Goal: Task Accomplishment & Management: Use online tool/utility

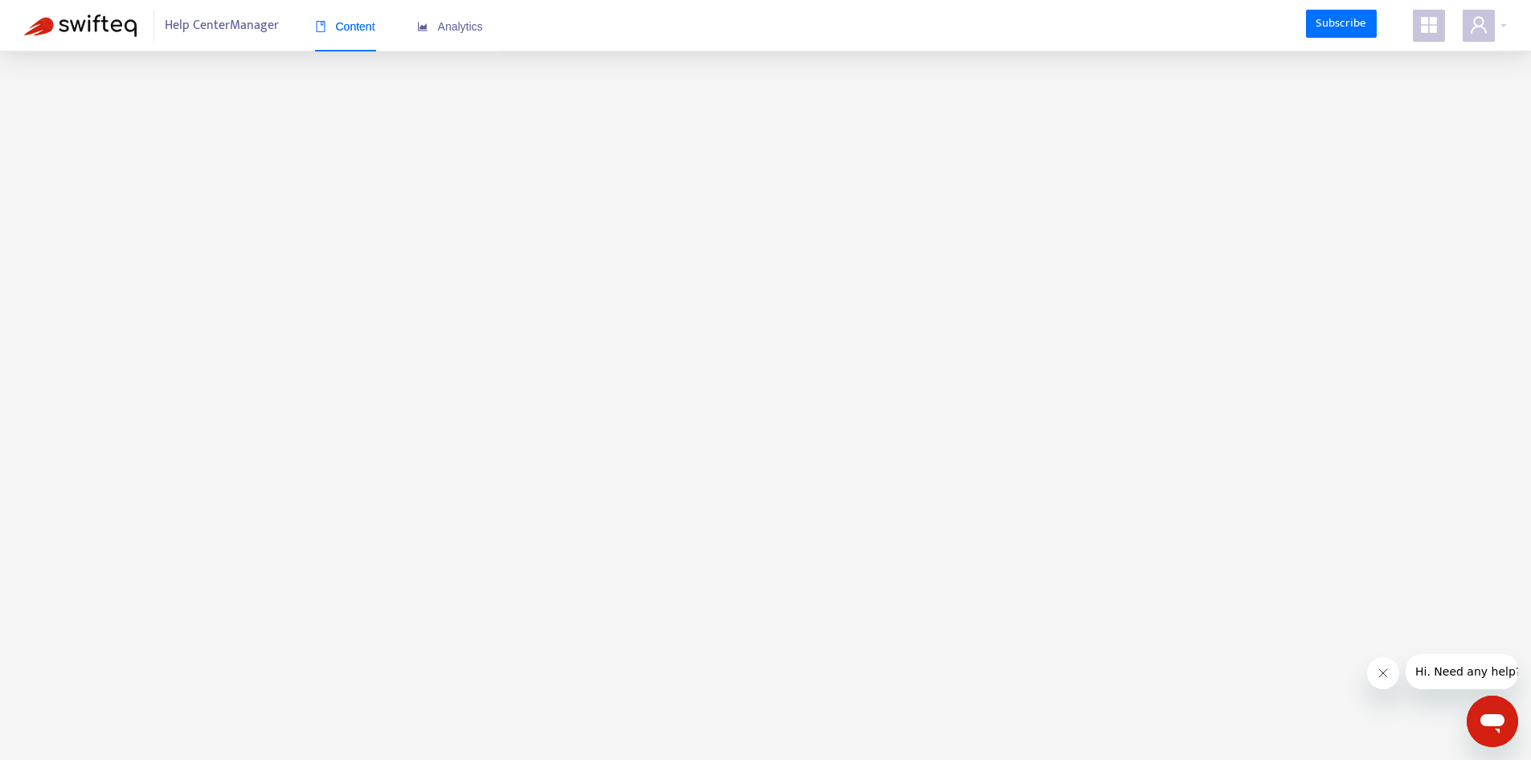
click at [1441, 33] on span at bounding box center [1429, 26] width 32 height 32
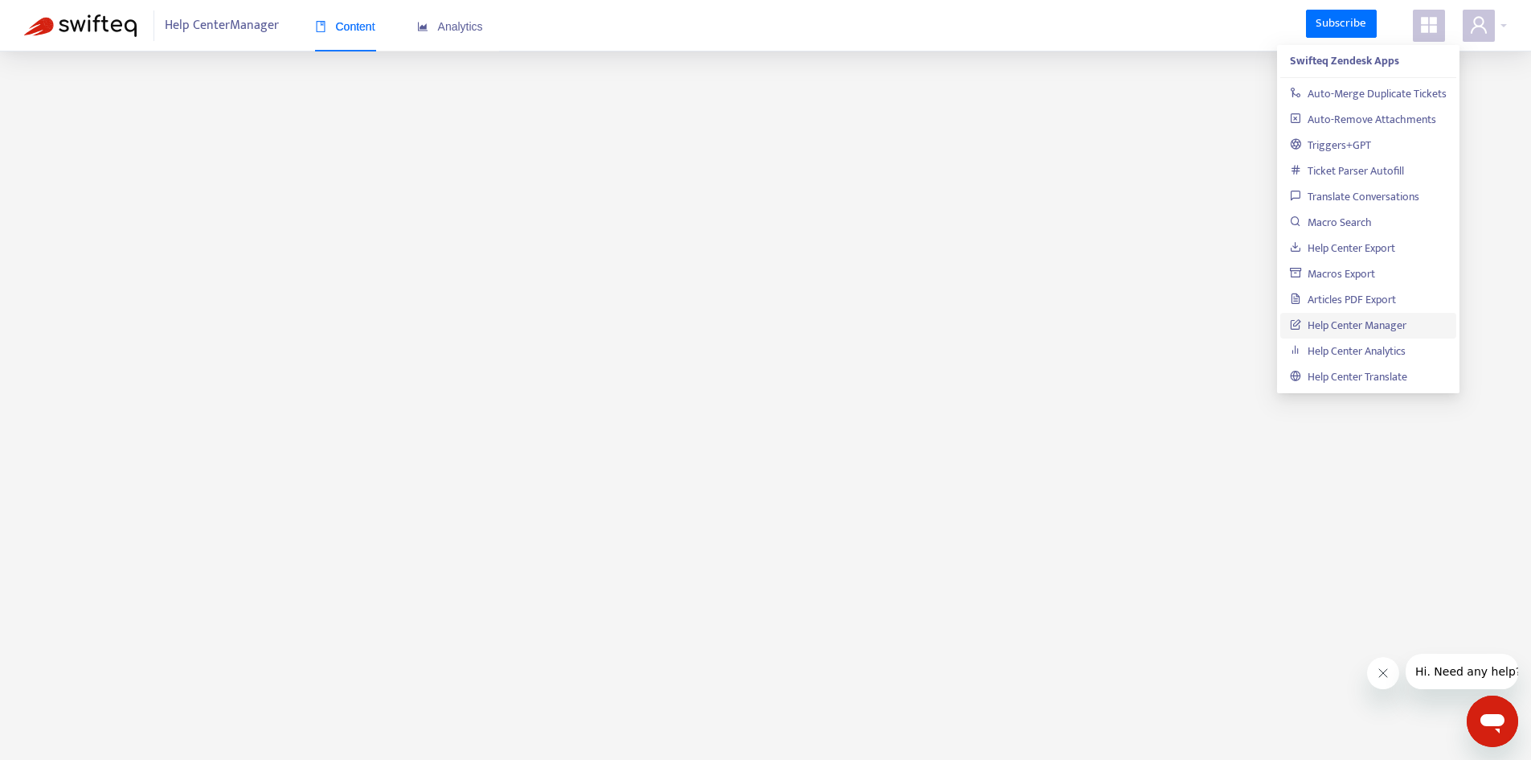
click at [1441, 27] on span at bounding box center [1429, 26] width 32 height 32
click at [1479, 25] on icon "user" at bounding box center [1478, 24] width 19 height 19
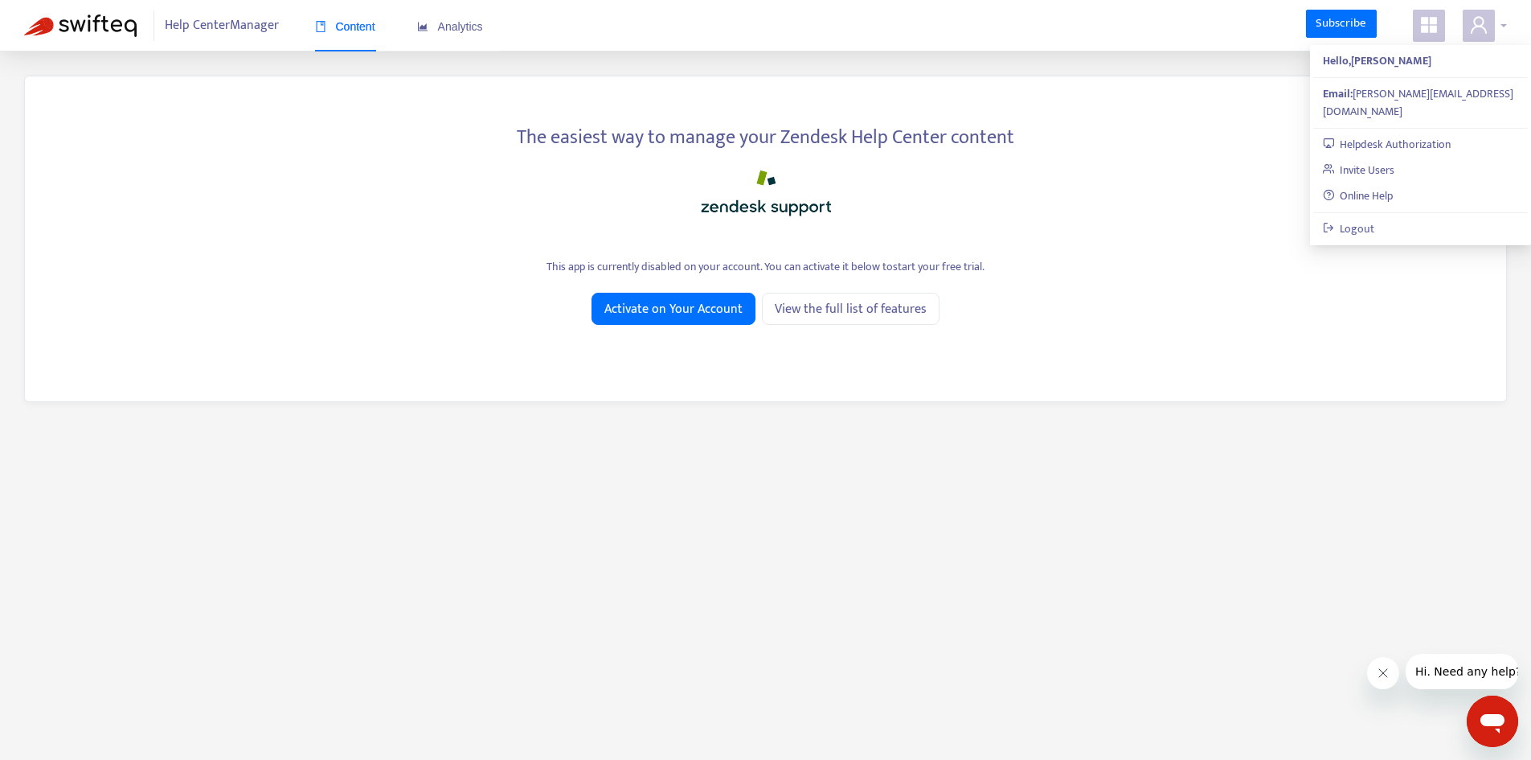
click at [1479, 24] on icon "user" at bounding box center [1478, 24] width 19 height 19
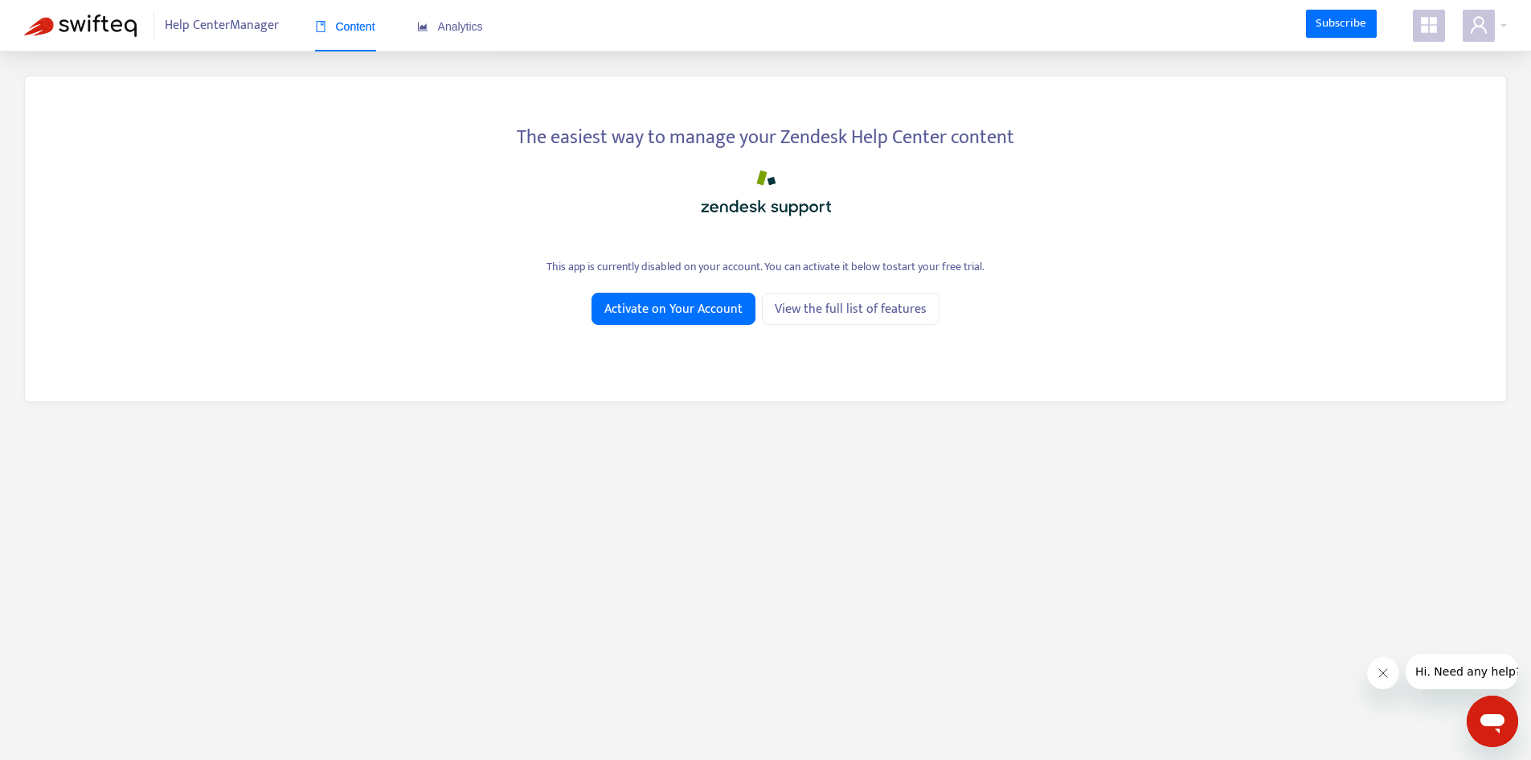
click at [1436, 17] on icon "appstore" at bounding box center [1429, 24] width 19 height 19
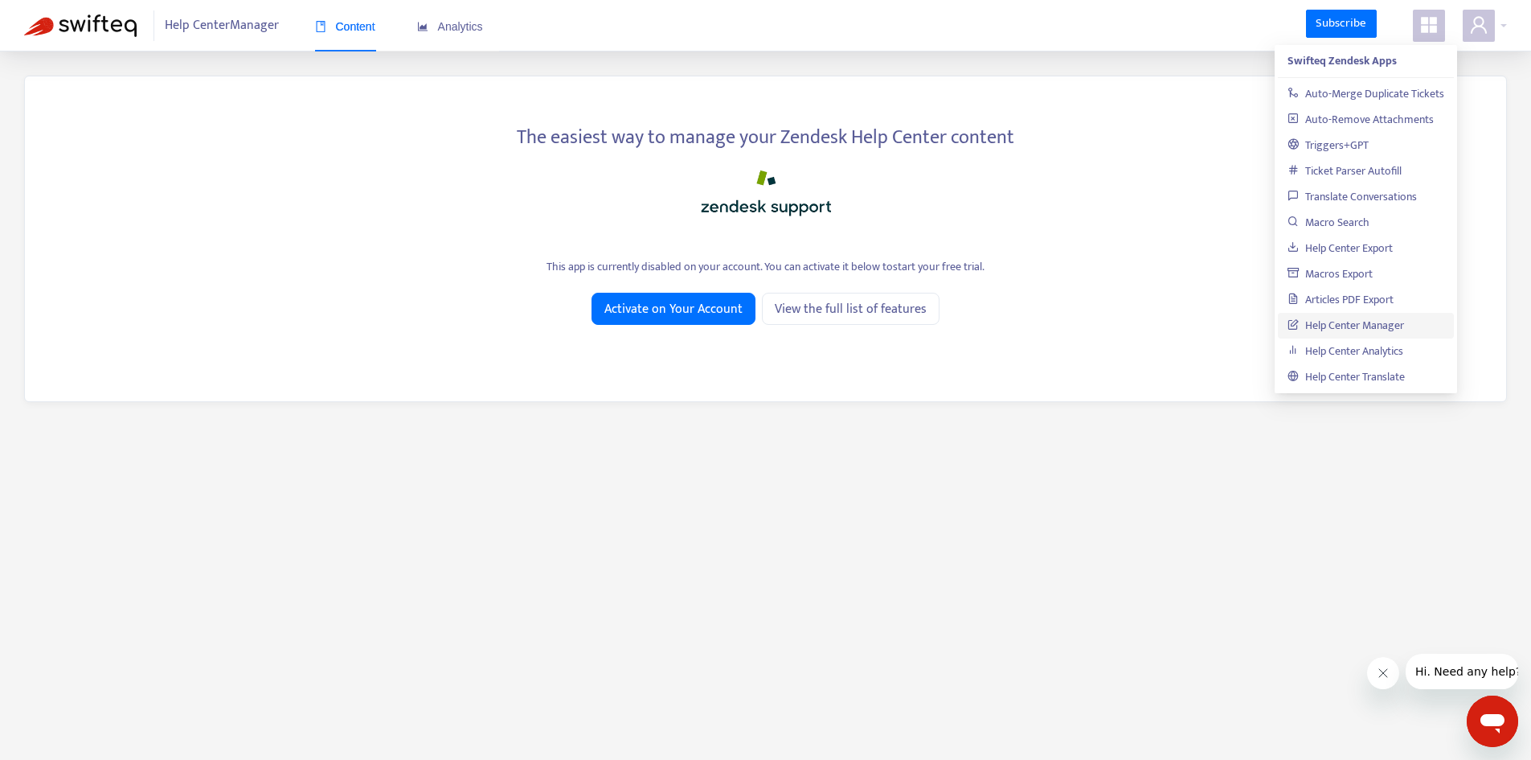
click at [1436, 17] on icon "appstore" at bounding box center [1429, 24] width 19 height 19
click at [1109, 140] on div "The easiest way to manage your Zendesk Help Center content" at bounding box center [765, 134] width 1433 height 35
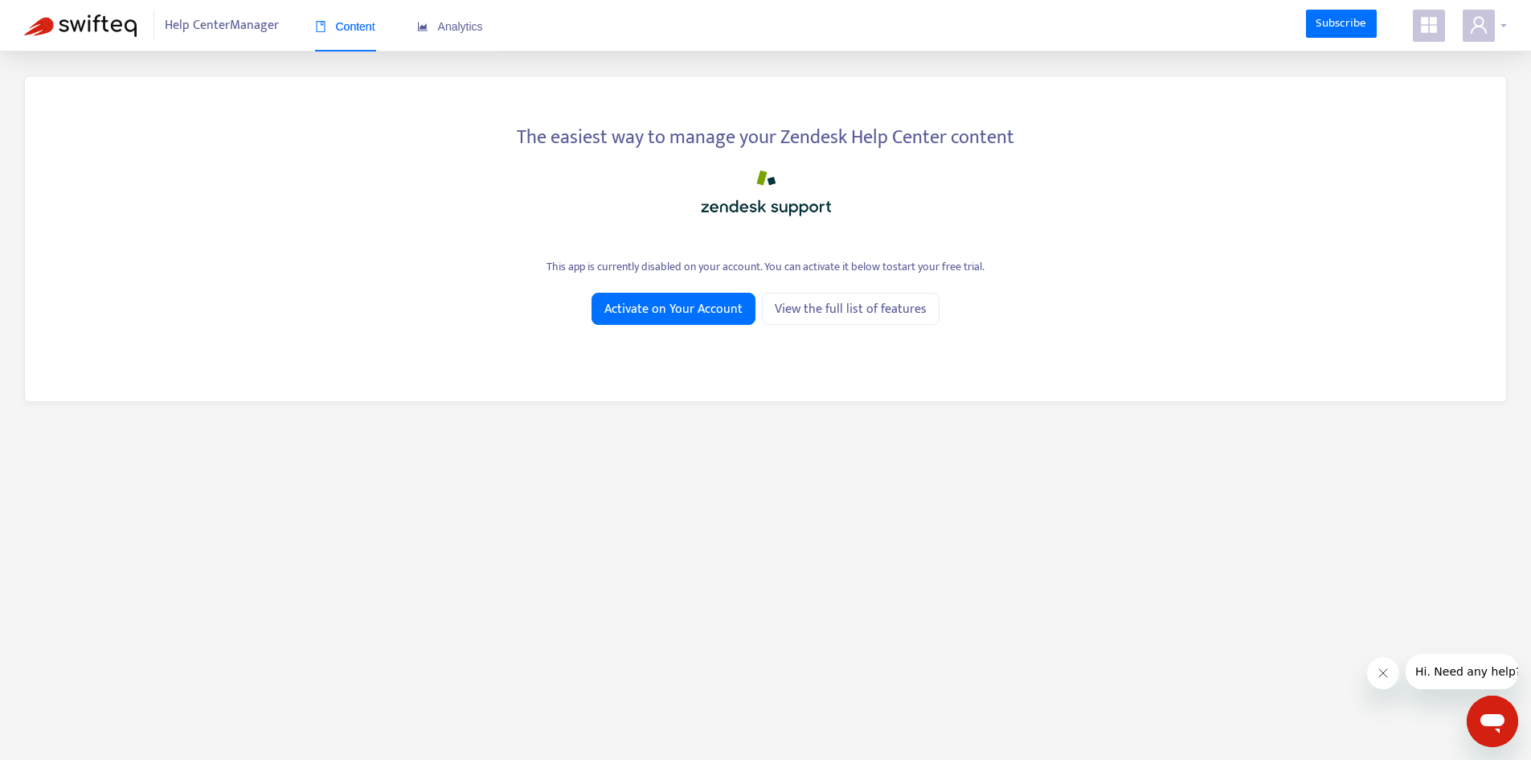
click at [1468, 16] on span at bounding box center [1479, 26] width 32 height 32
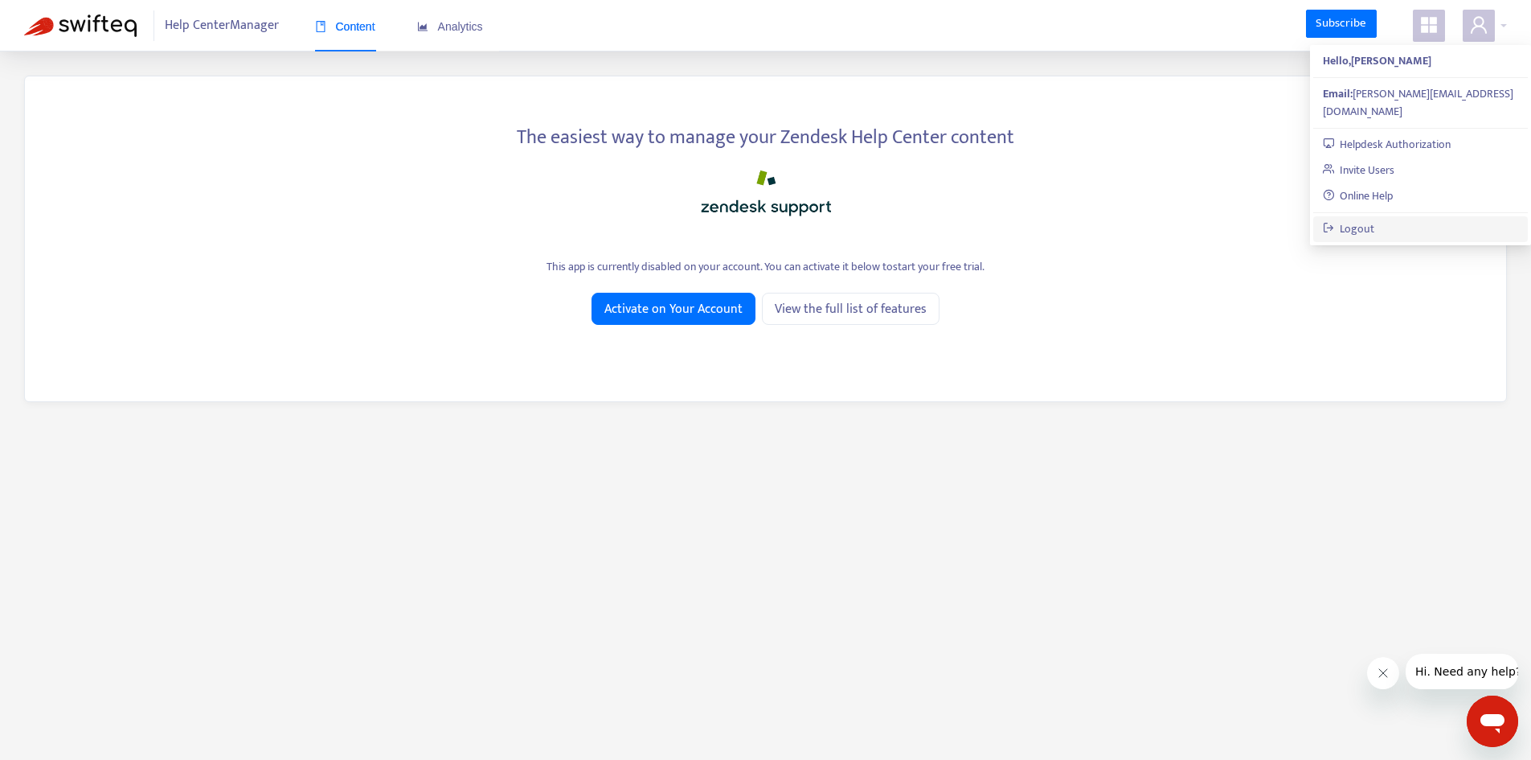
click at [1375, 219] on link "Logout" at bounding box center [1349, 228] width 52 height 18
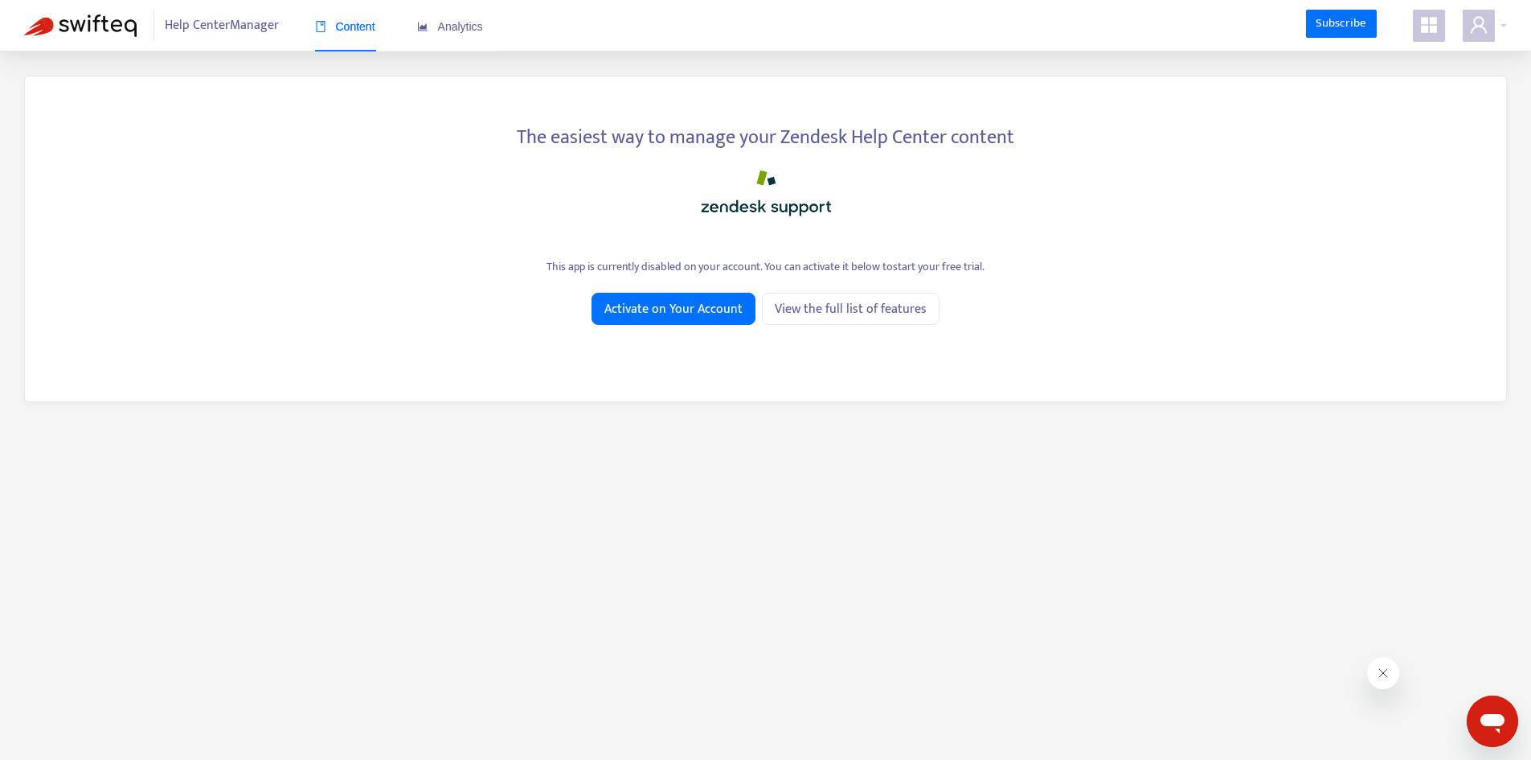
click at [1438, 24] on icon "appstore" at bounding box center [1429, 24] width 19 height 19
click at [1434, 26] on icon "appstore" at bounding box center [1429, 24] width 19 height 19
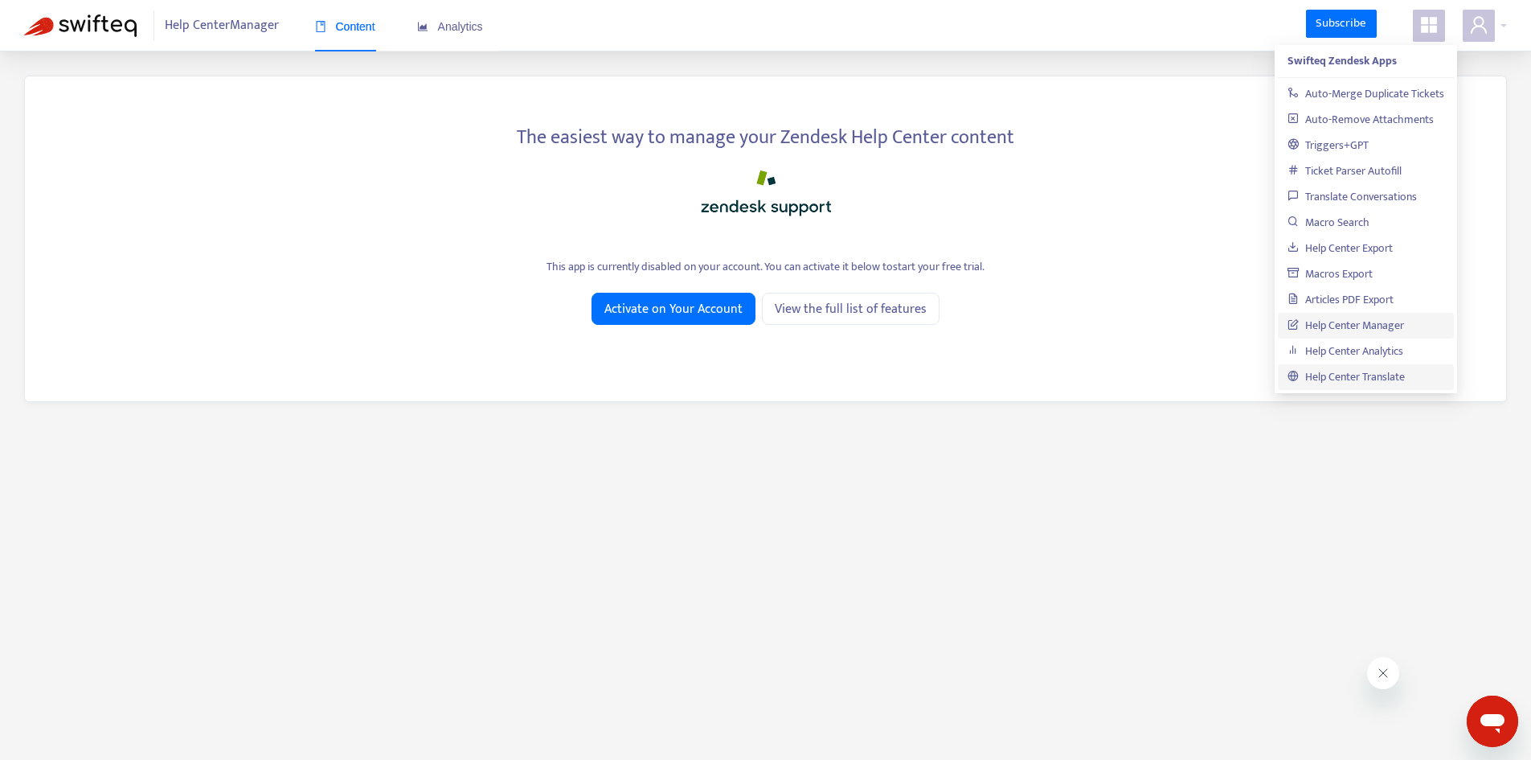
click at [1400, 372] on link "Help Center Translate" at bounding box center [1346, 376] width 117 height 18
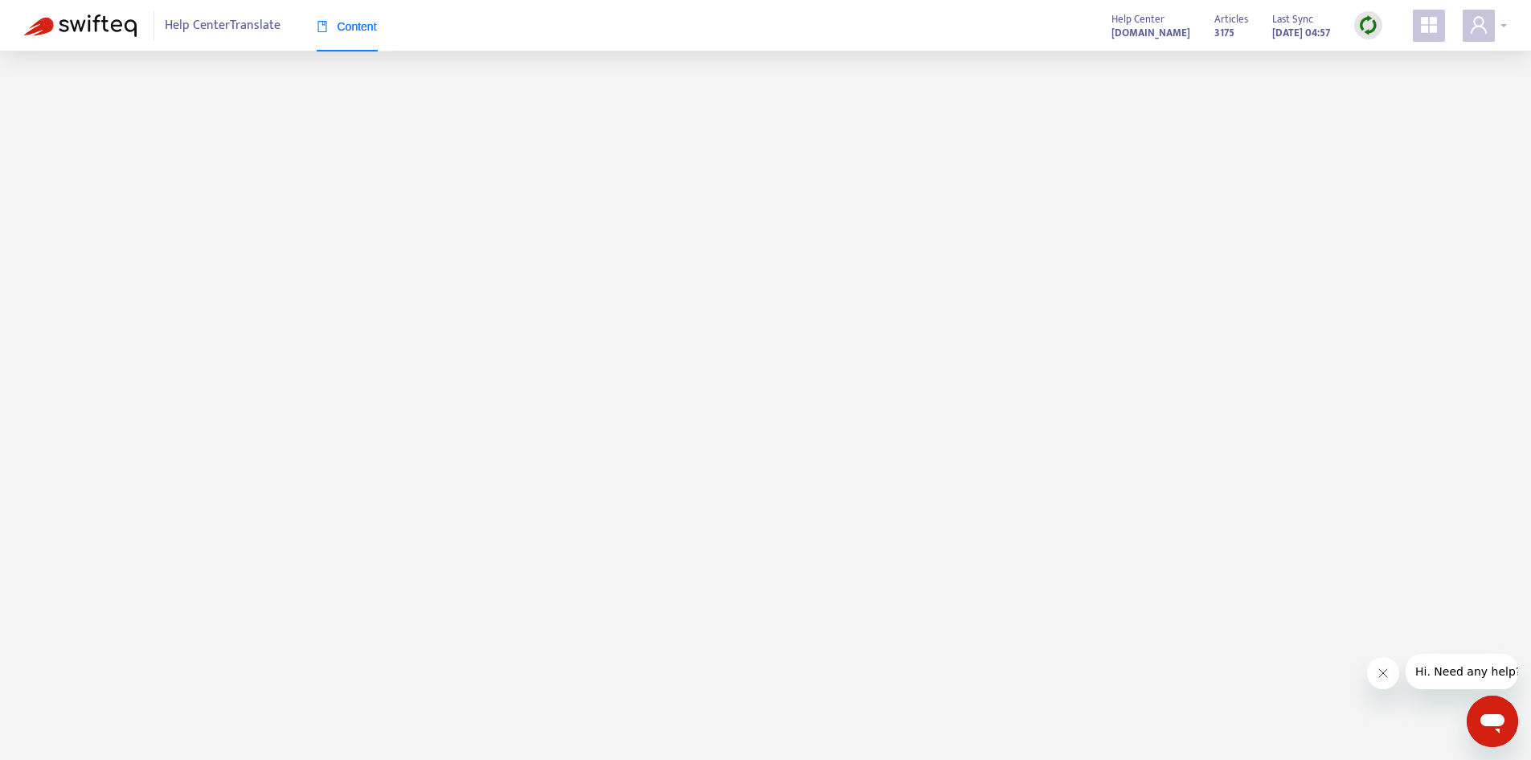
click at [1474, 26] on icon "user" at bounding box center [1479, 24] width 16 height 17
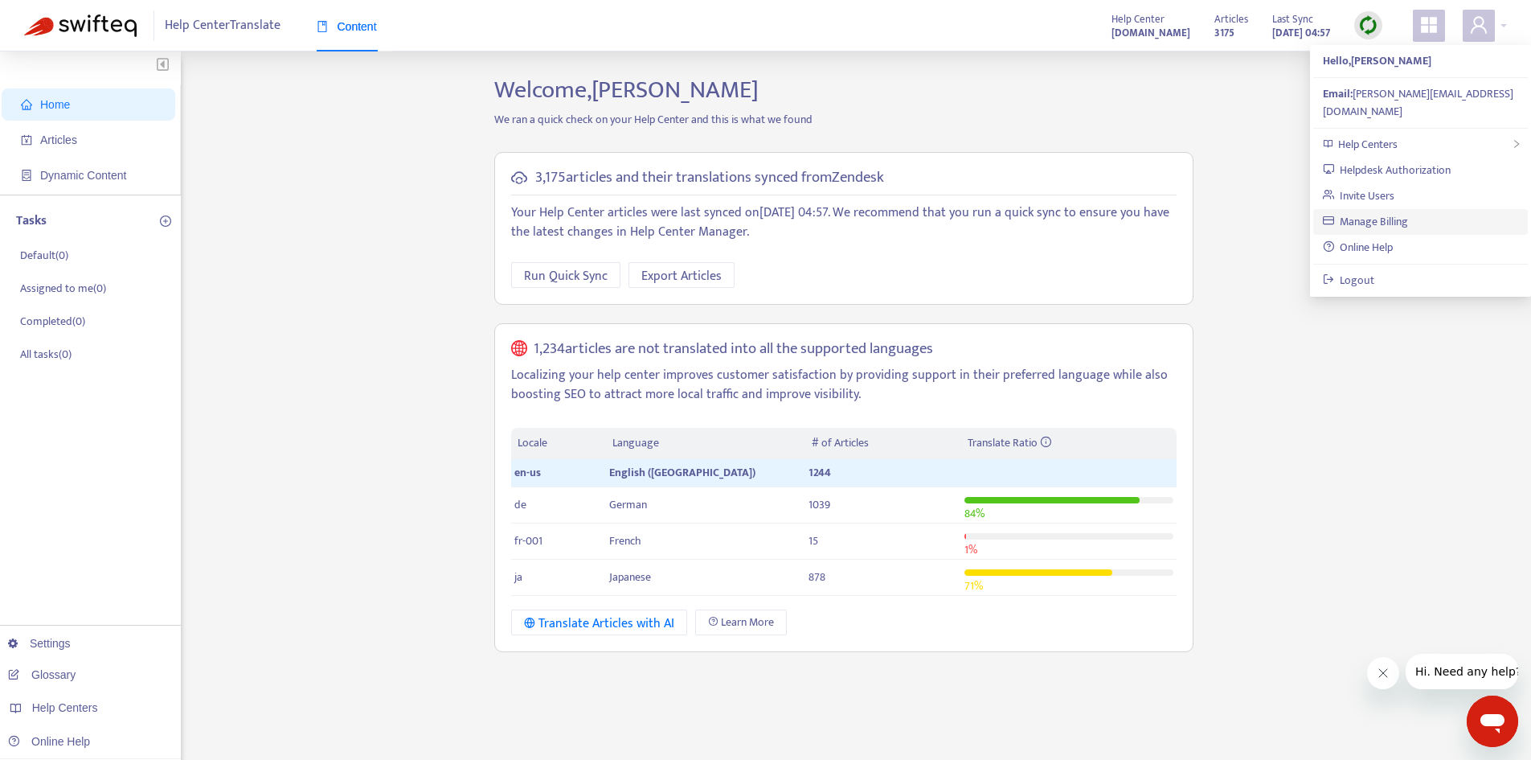
click at [1409, 212] on link "Manage Billing" at bounding box center [1366, 221] width 86 height 18
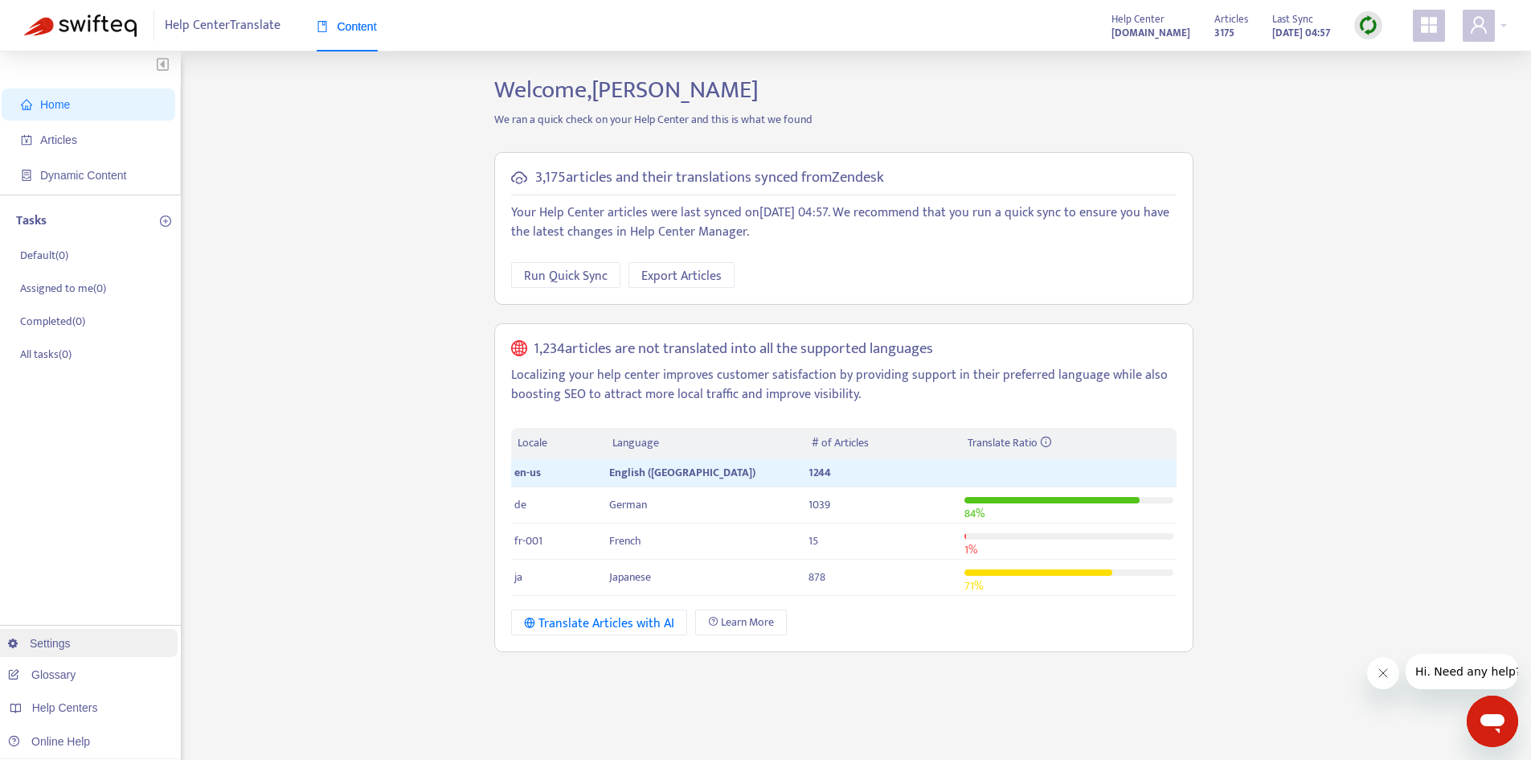
click at [71, 649] on link "Settings" at bounding box center [39, 643] width 63 height 13
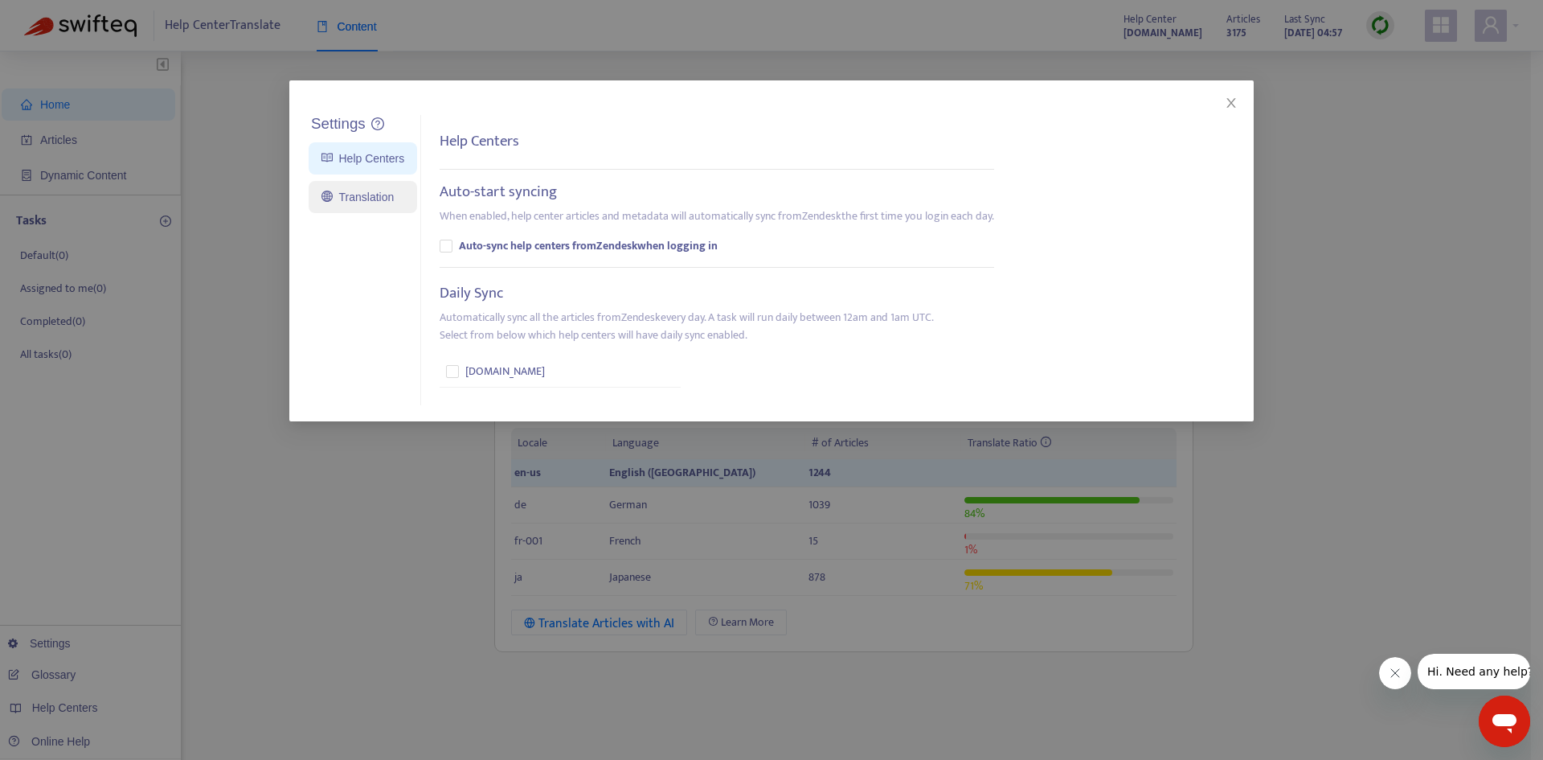
click at [381, 203] on link "Translation" at bounding box center [358, 197] width 72 height 13
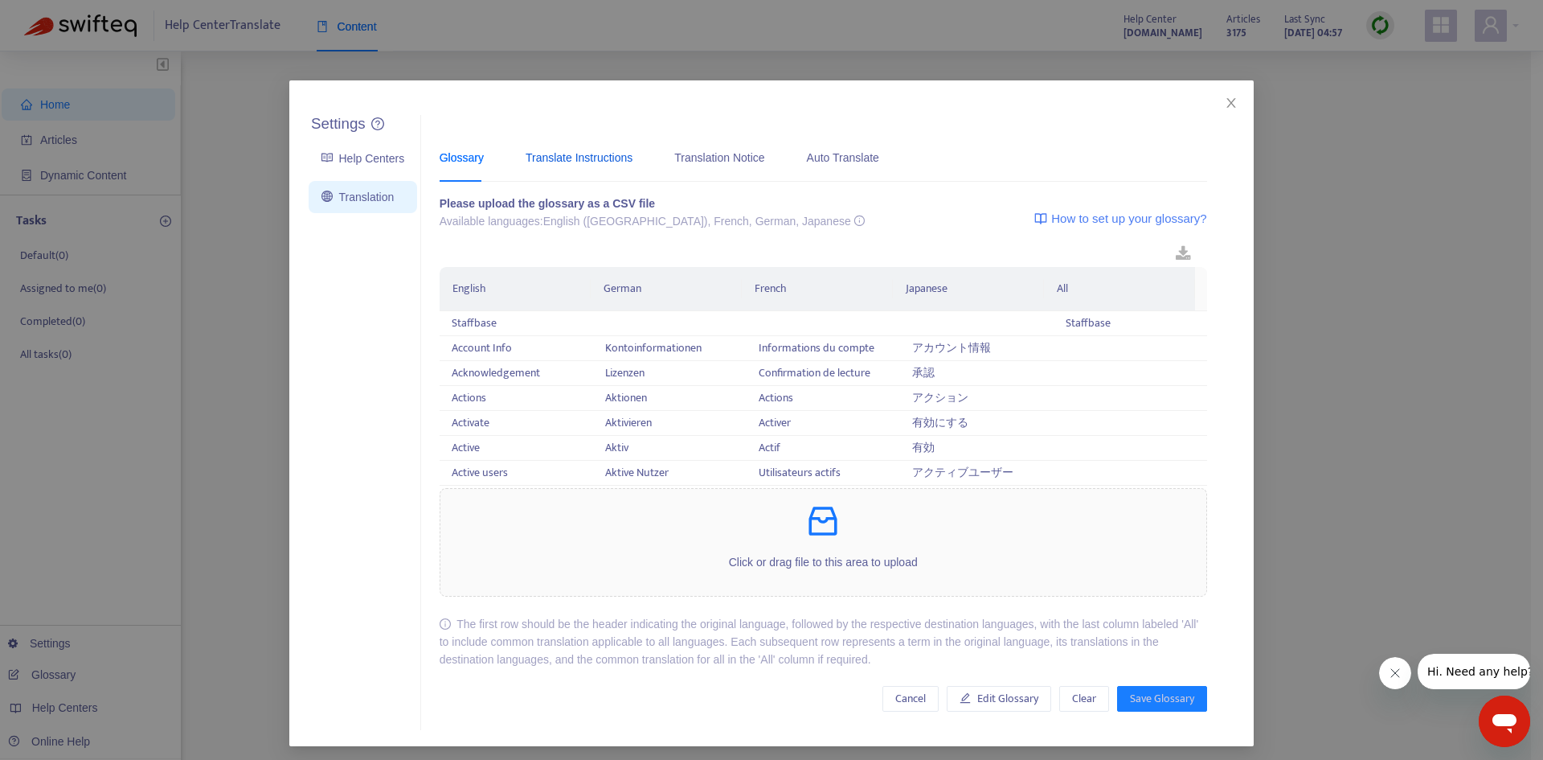
click at [599, 149] on div "Translate Instructions" at bounding box center [579, 158] width 107 height 18
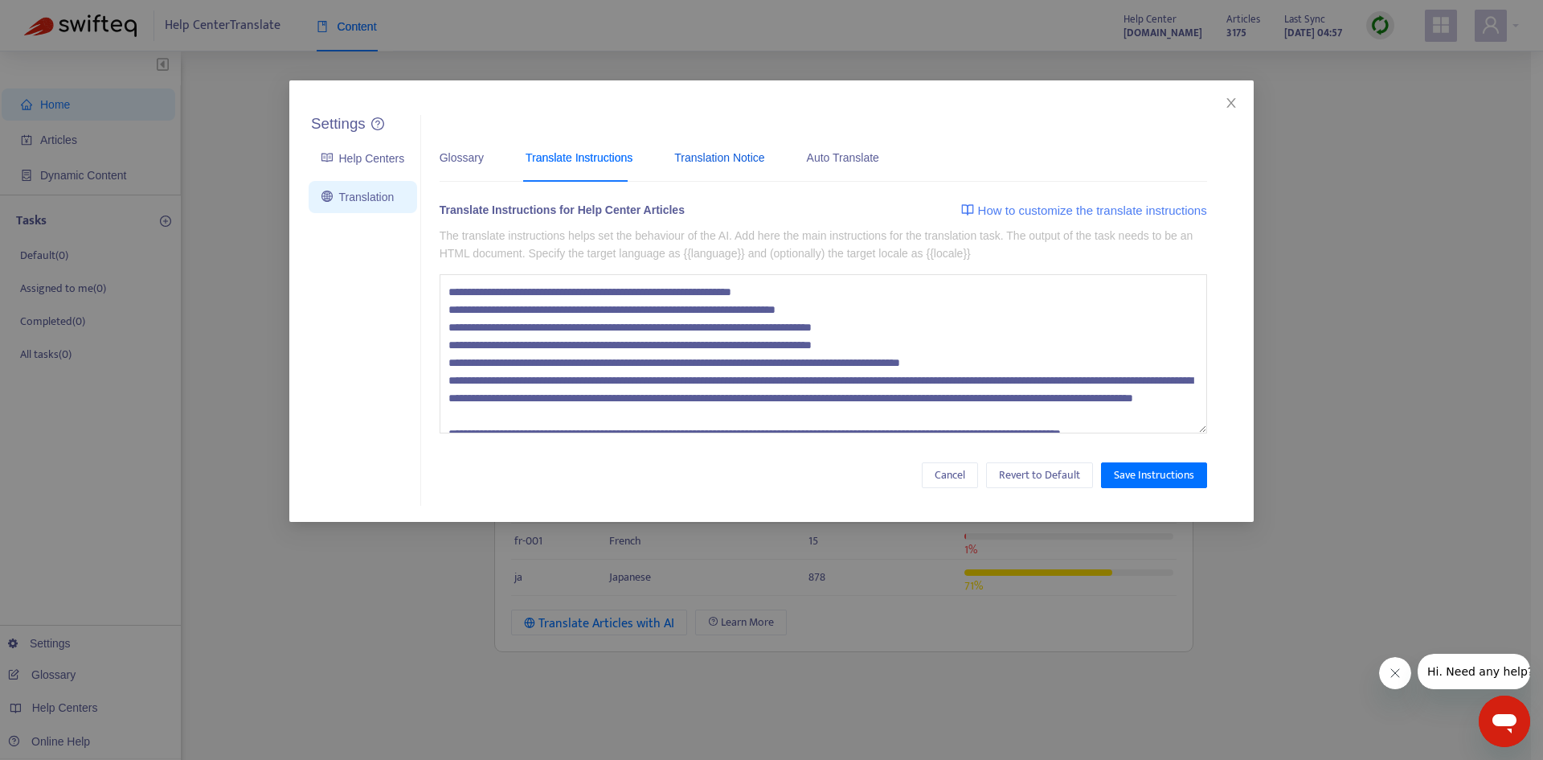
click at [732, 154] on div "Translation Notice" at bounding box center [719, 158] width 90 height 18
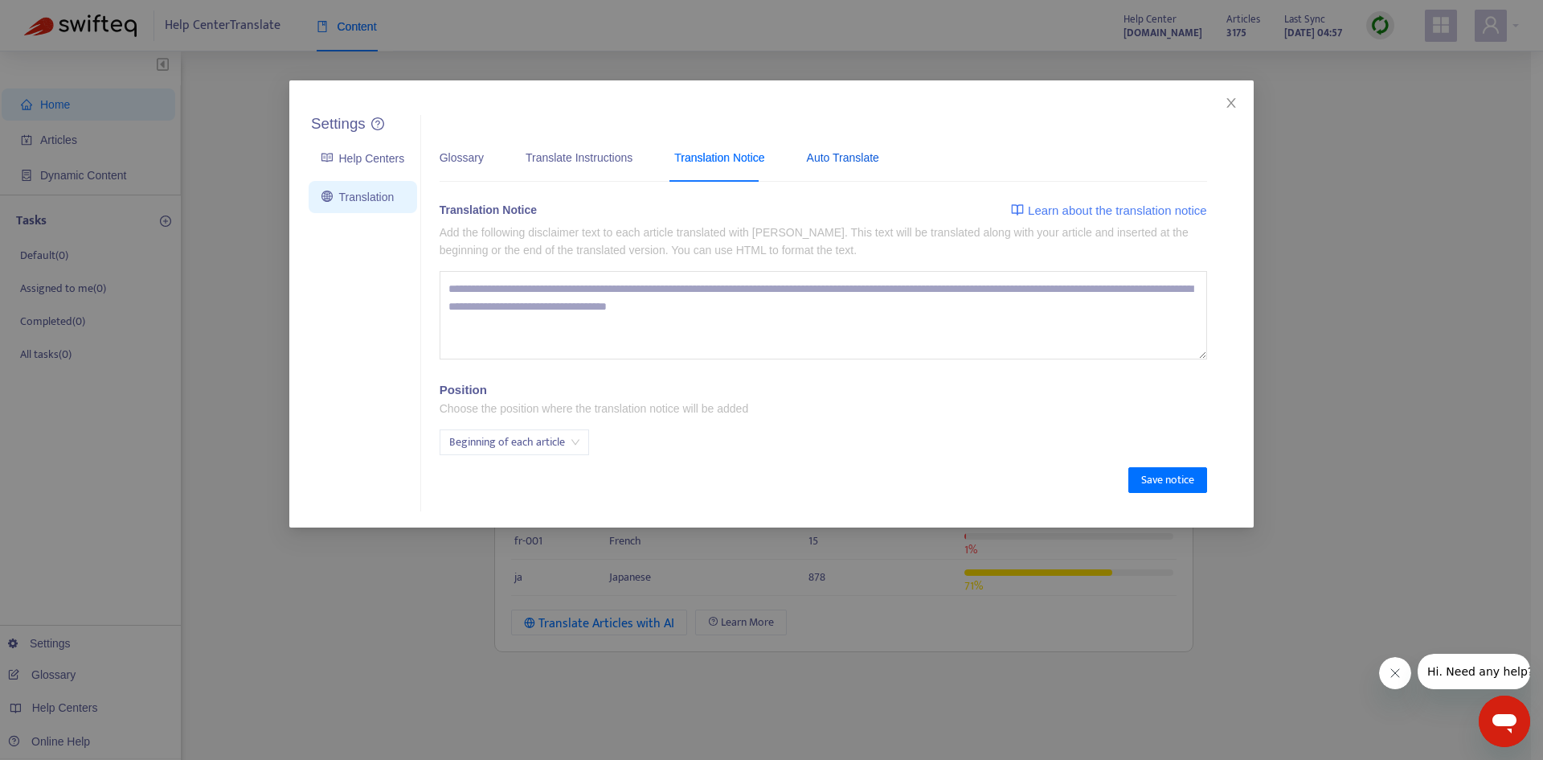
click at [807, 154] on div "Auto Translate" at bounding box center [843, 158] width 72 height 18
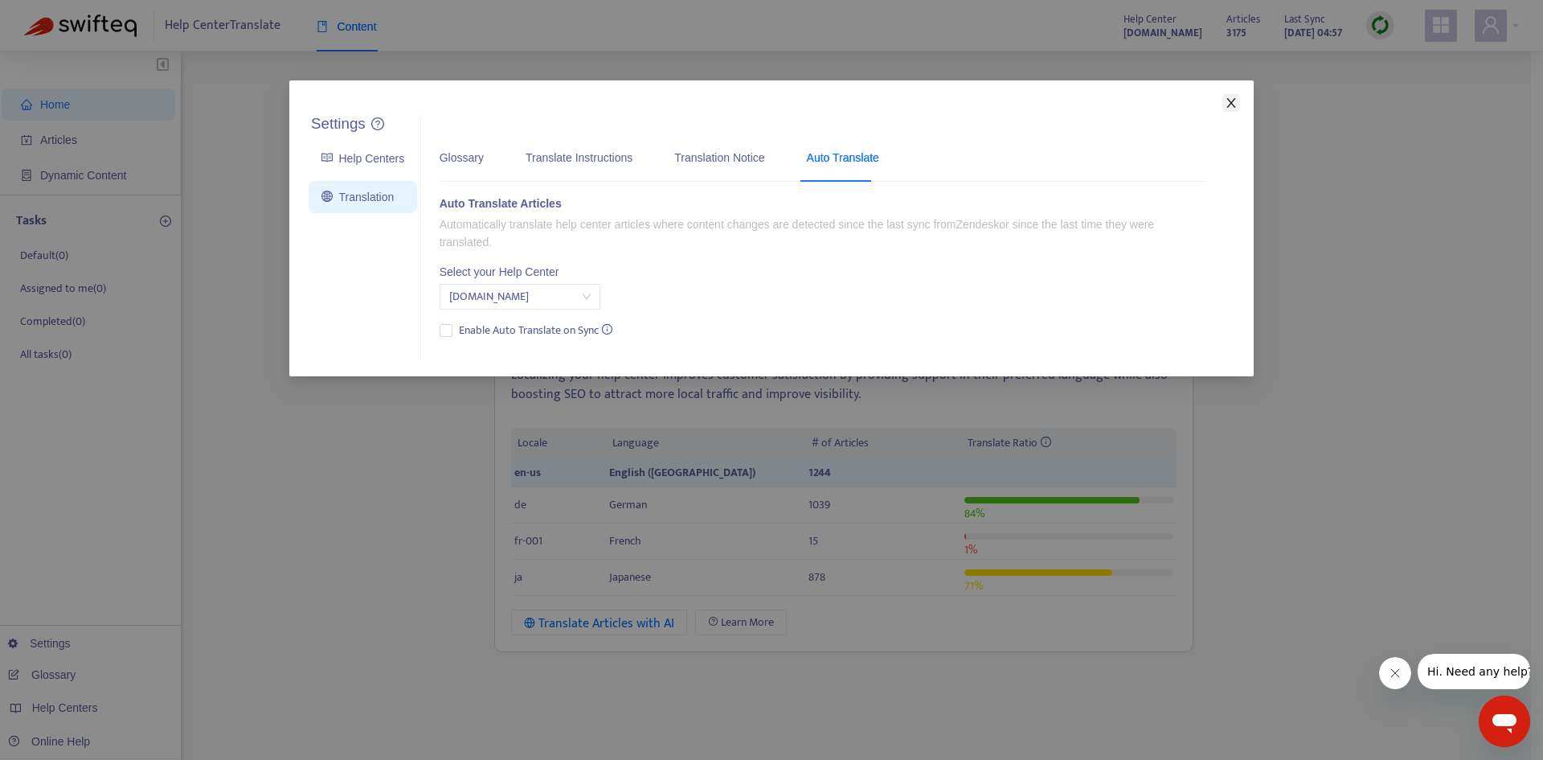
click at [1224, 98] on span "Close" at bounding box center [1232, 102] width 18 height 13
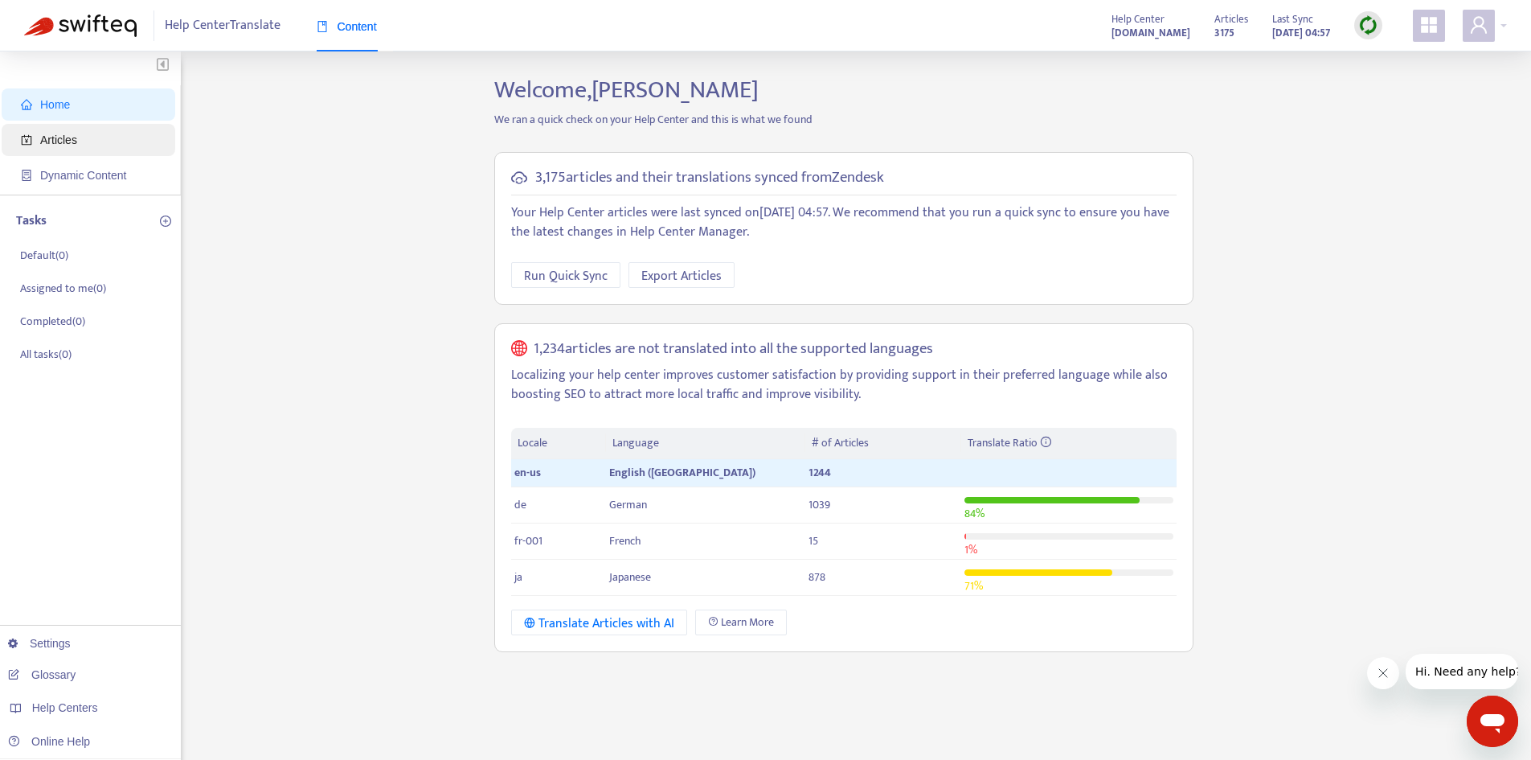
click at [116, 150] on span "Articles" at bounding box center [91, 140] width 141 height 32
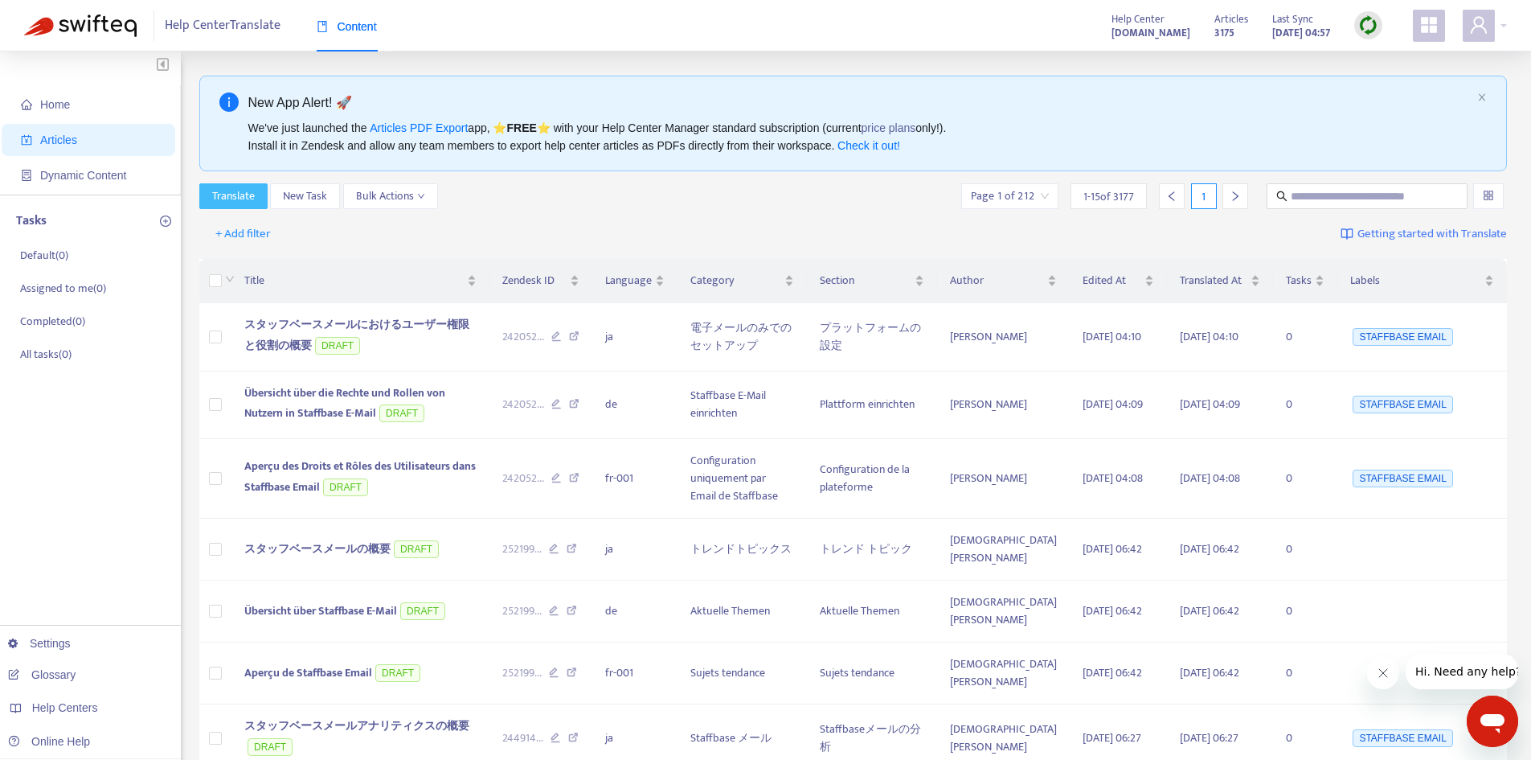
click at [239, 202] on span "Translate" at bounding box center [233, 196] width 43 height 18
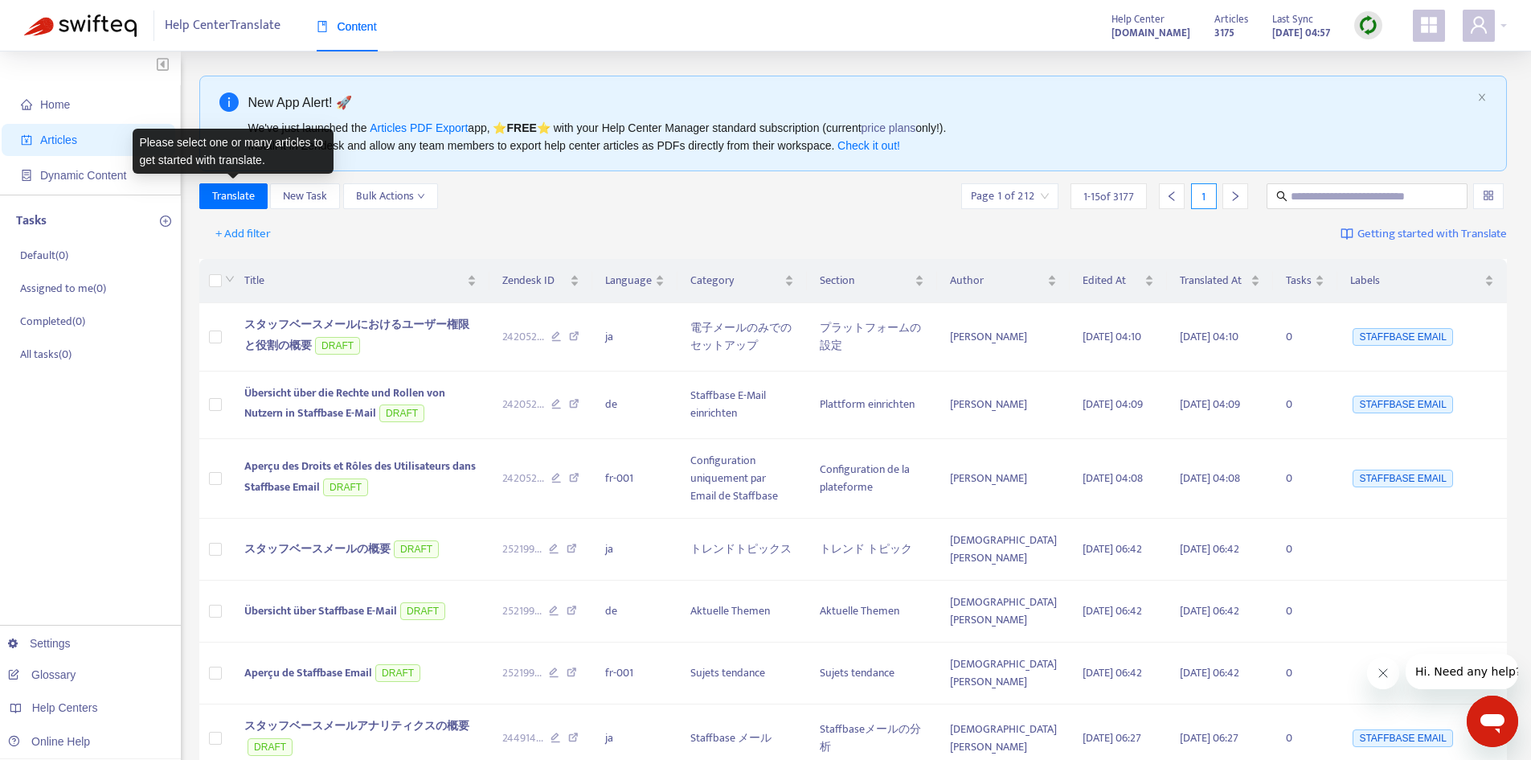
click at [654, 204] on div "Translate New Task Bulk Actions Page 1 of 212 1 - 15 of 3177 1" at bounding box center [853, 196] width 1309 height 26
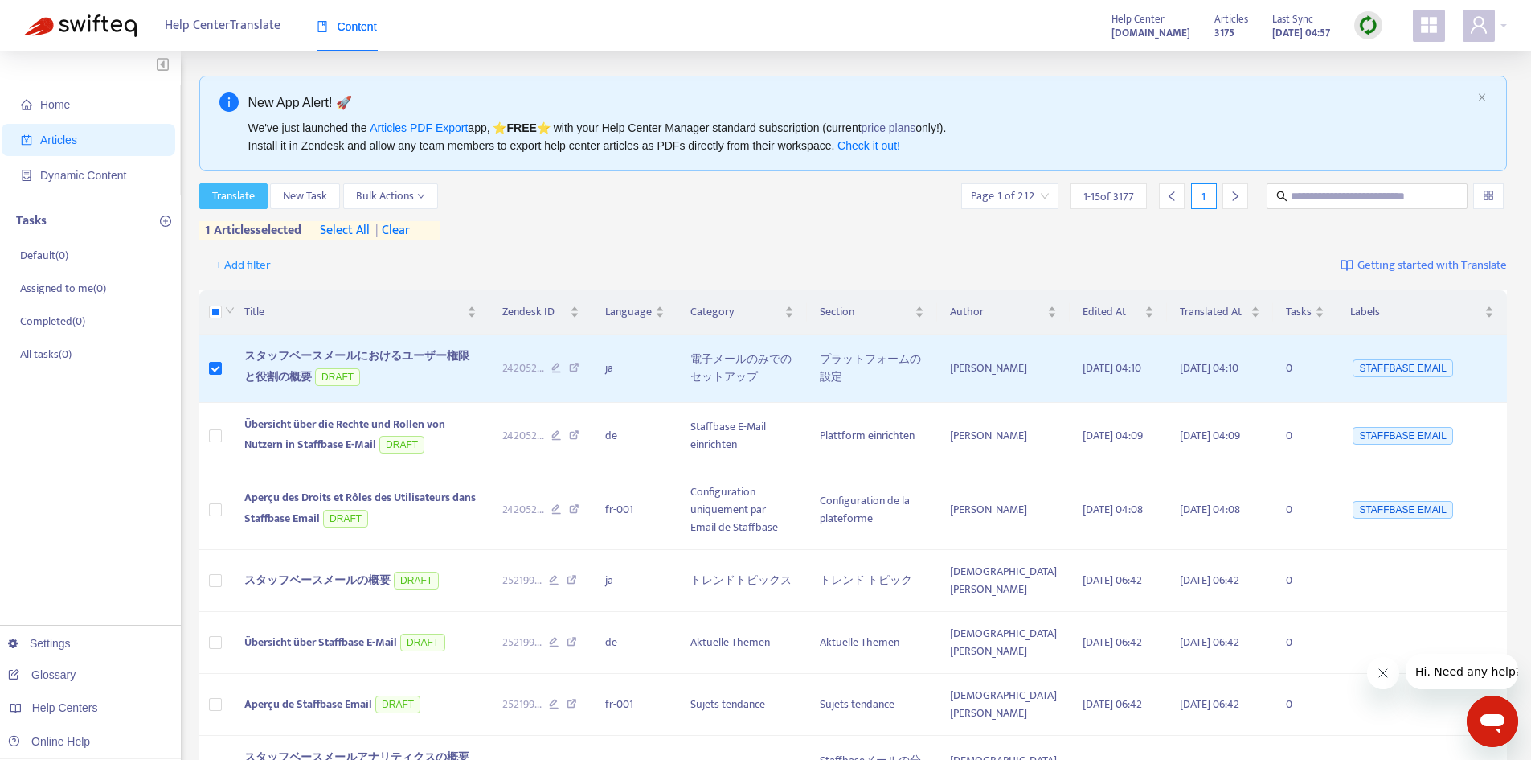
click at [238, 193] on span "Translate" at bounding box center [233, 196] width 43 height 18
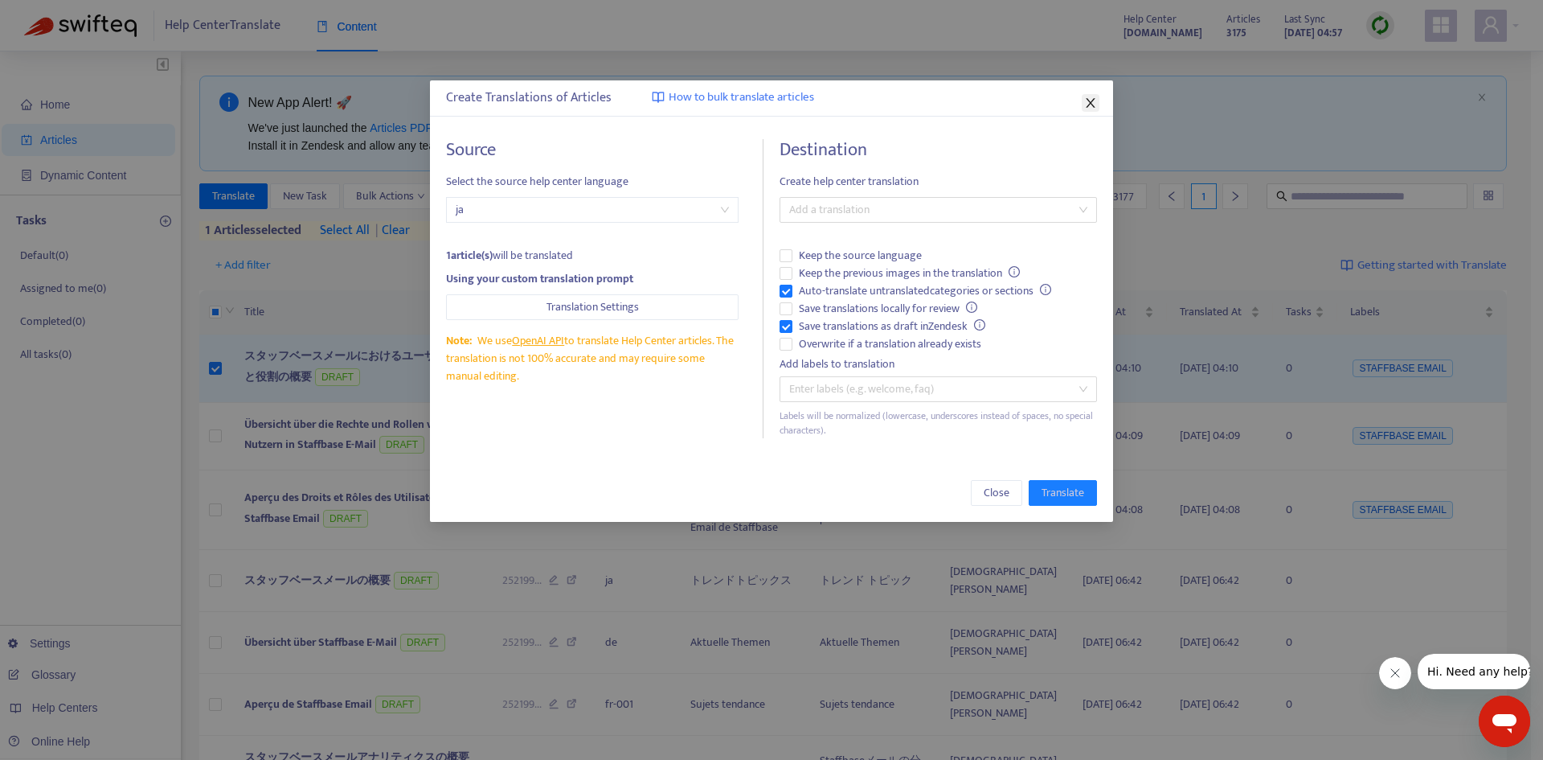
click at [1088, 101] on icon "close" at bounding box center [1090, 102] width 13 height 13
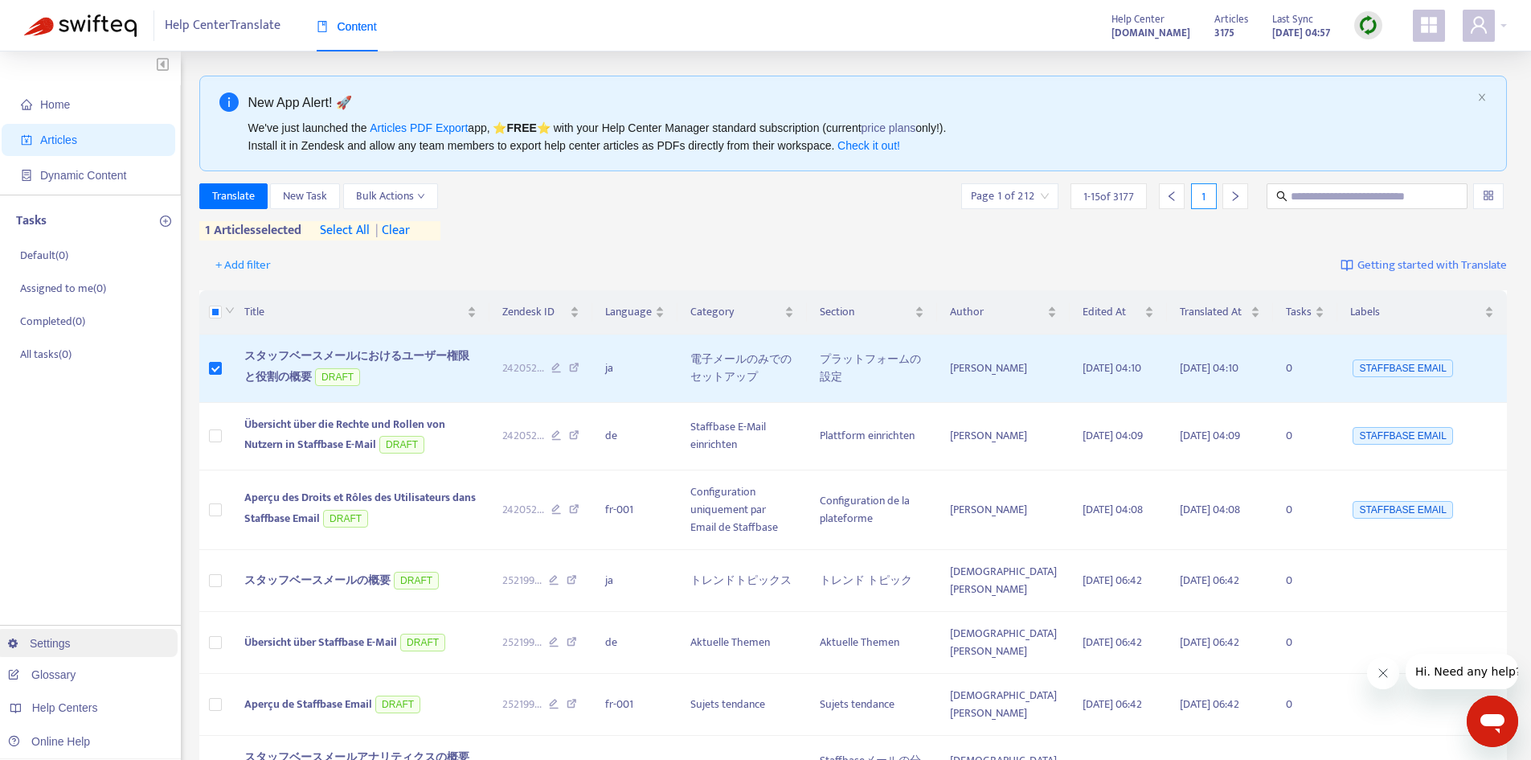
click at [71, 637] on link "Settings" at bounding box center [39, 643] width 63 height 13
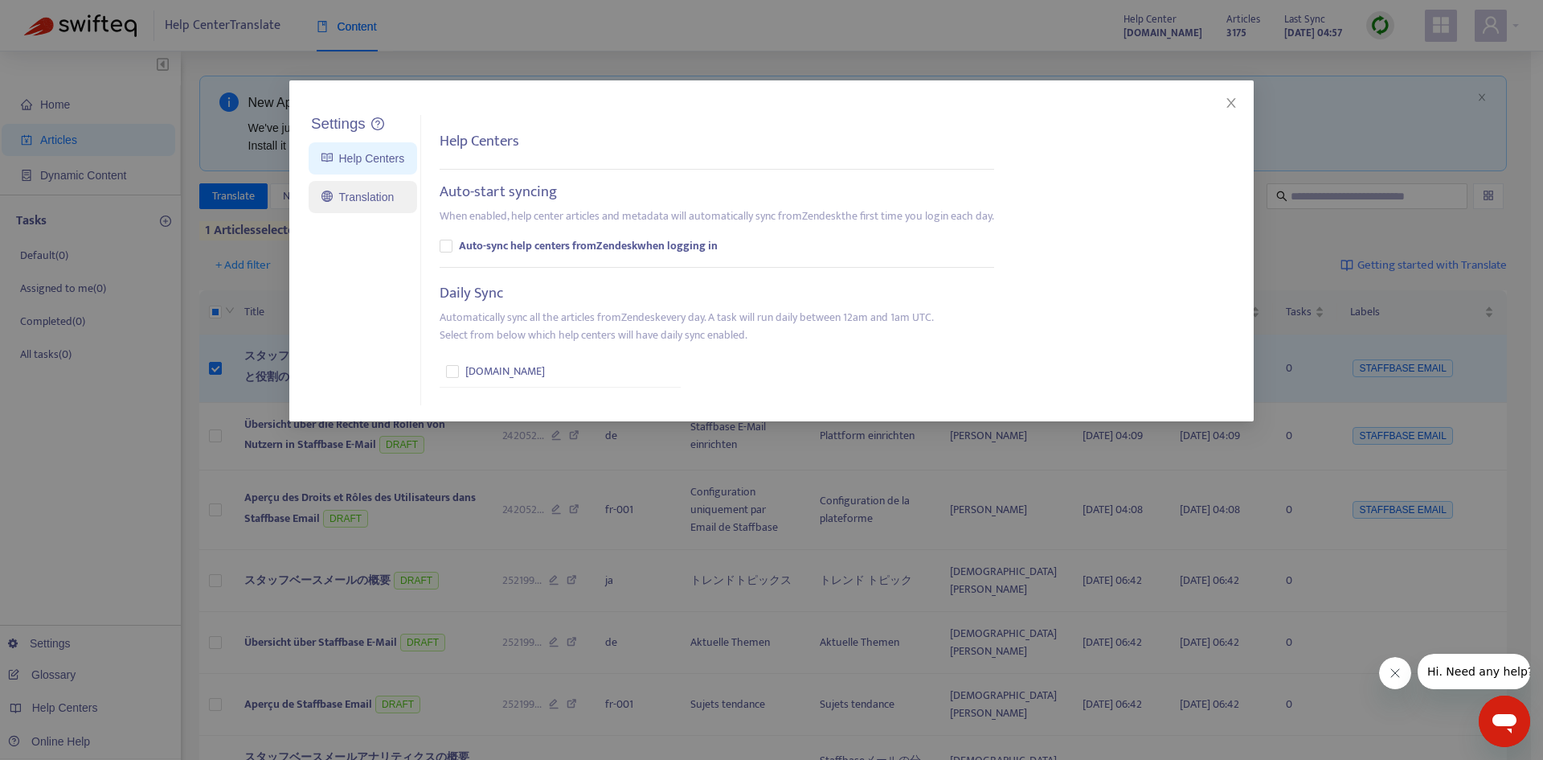
click at [376, 191] on link "Translation" at bounding box center [358, 197] width 72 height 13
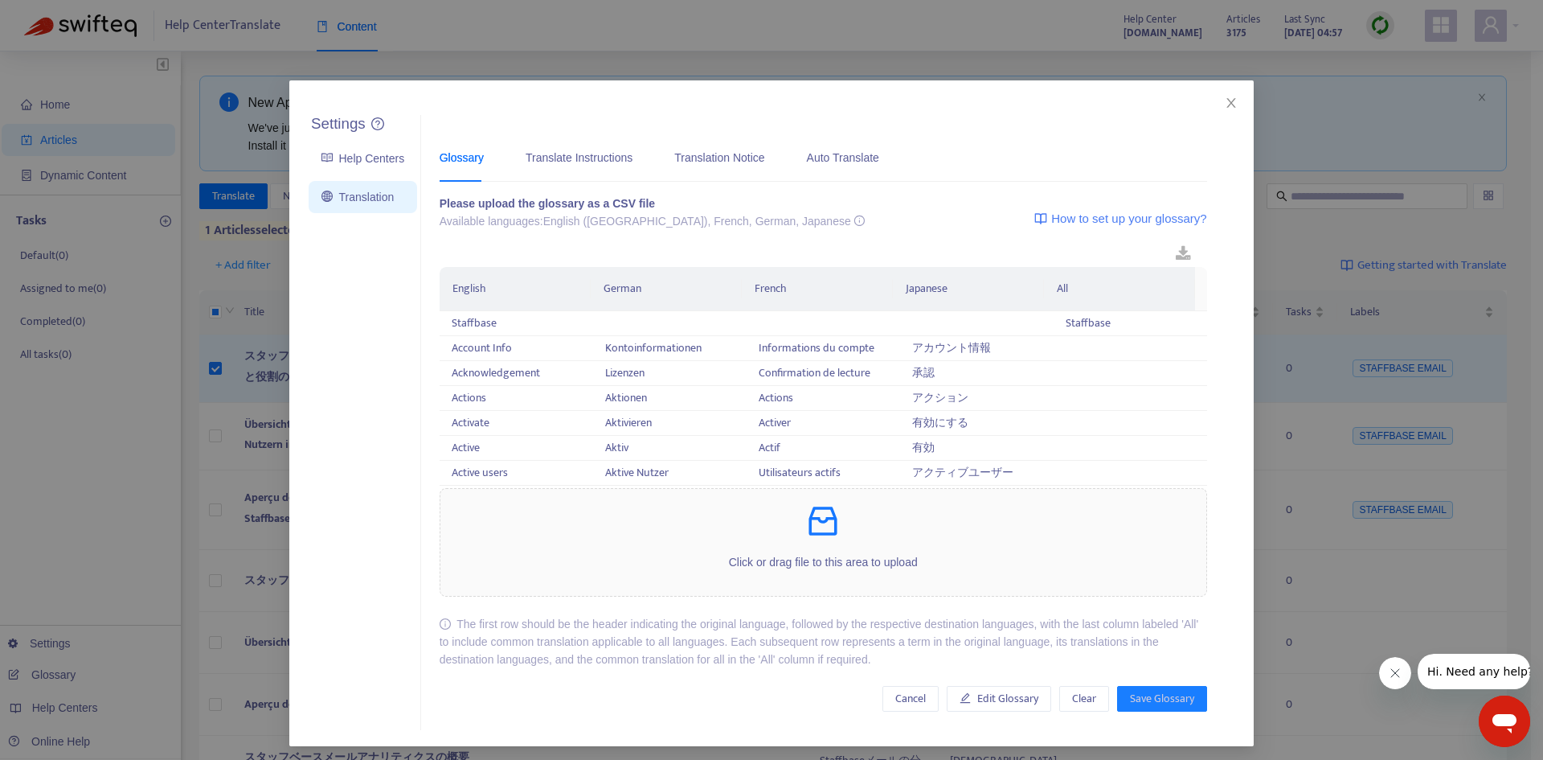
click at [31, 381] on div "Settings Help Centers Translation Settings Glossary Translate Instructions Tran…" at bounding box center [771, 380] width 1543 height 760
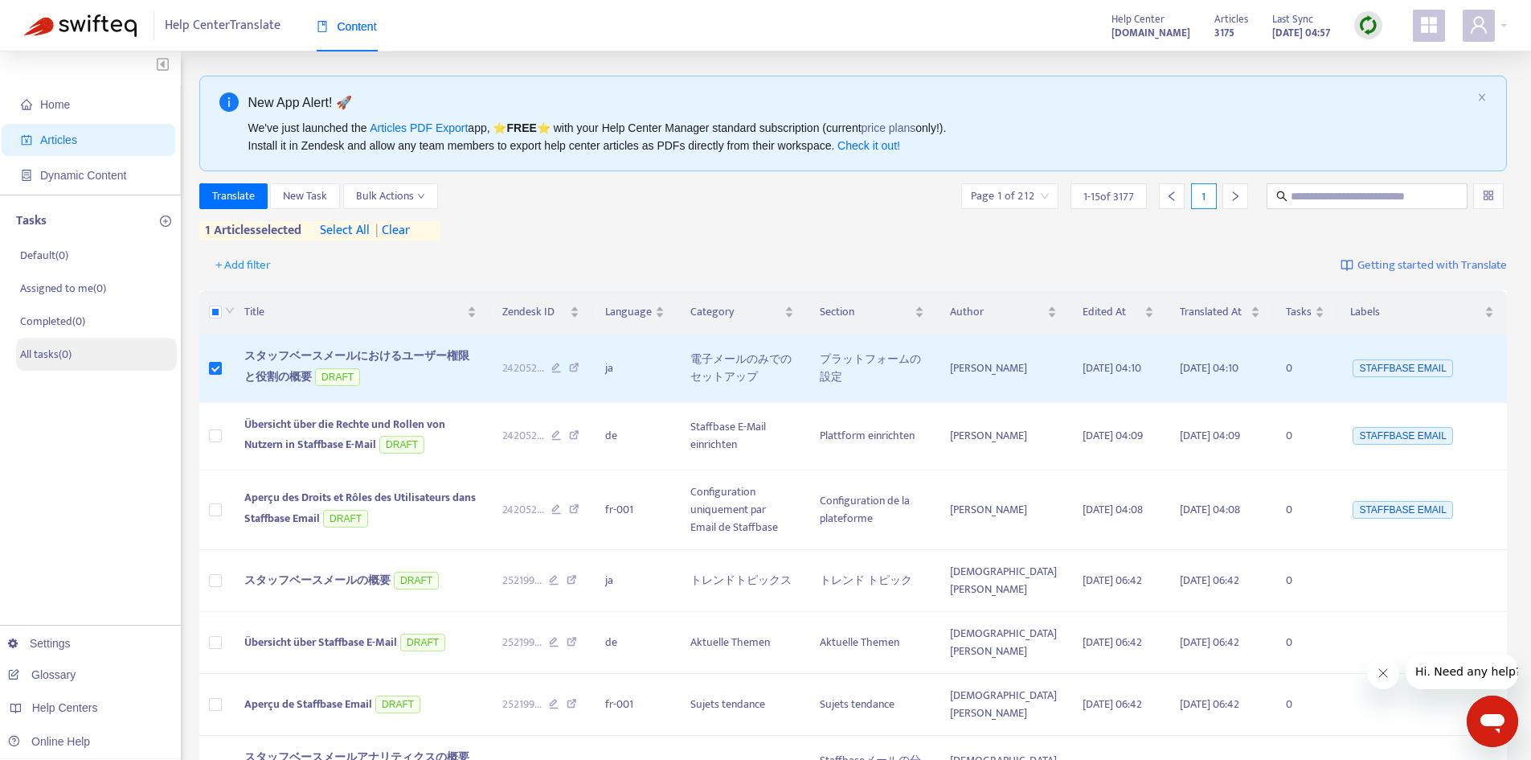
click at [58, 347] on p "All tasks ( 0 )" at bounding box center [45, 354] width 51 height 17
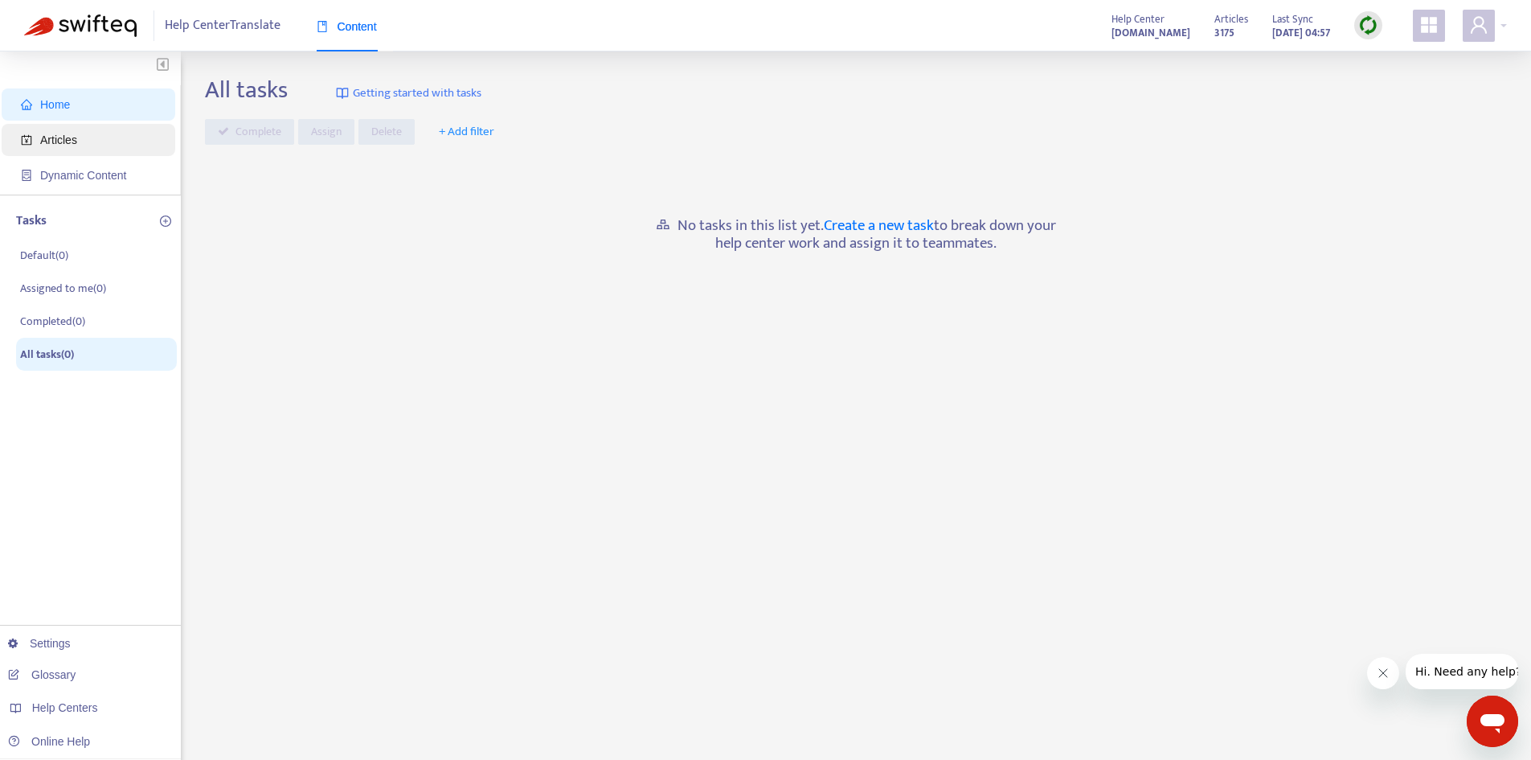
click at [122, 146] on span "Articles" at bounding box center [91, 140] width 141 height 32
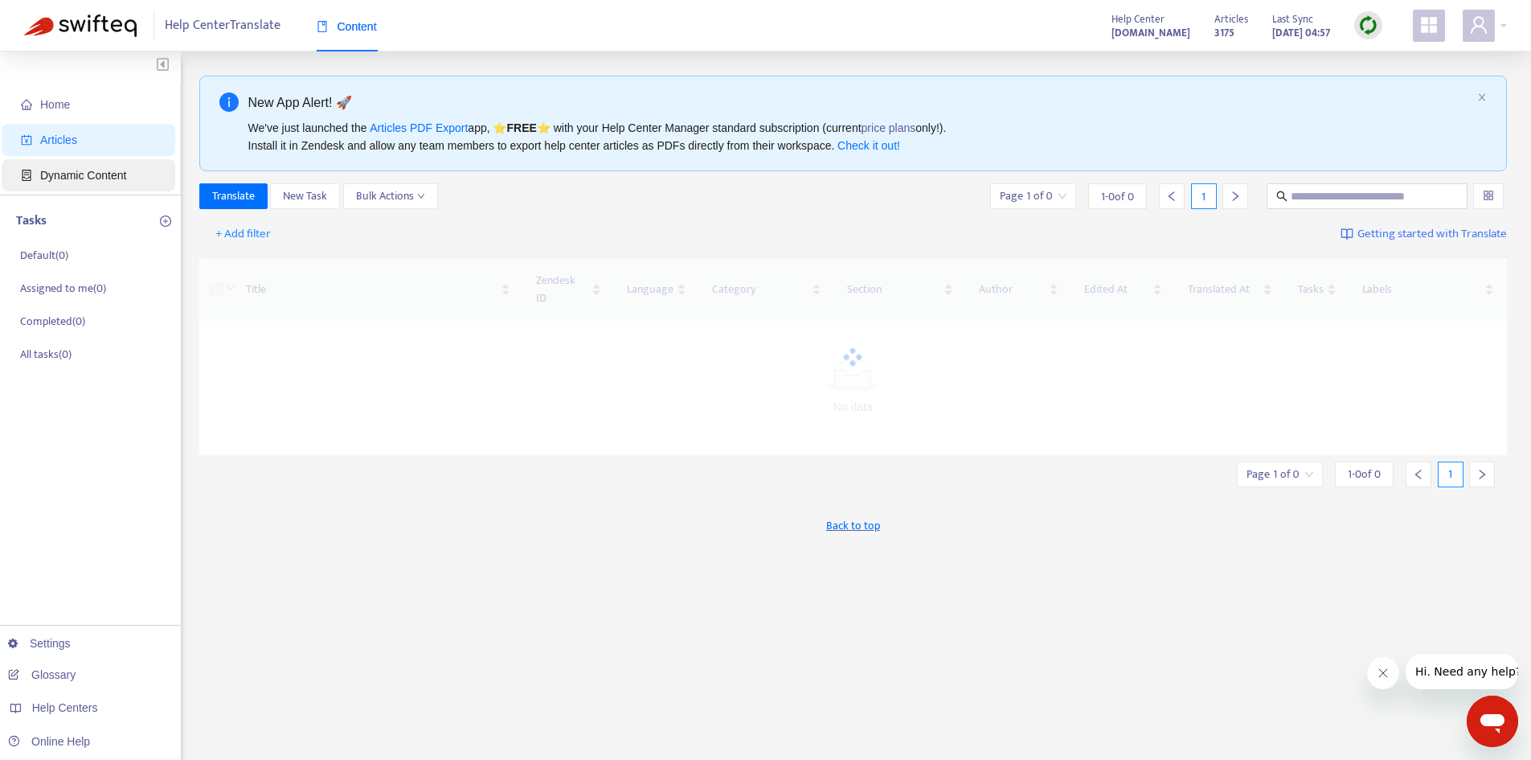
click at [115, 166] on span "Dynamic Content" at bounding box center [91, 175] width 141 height 32
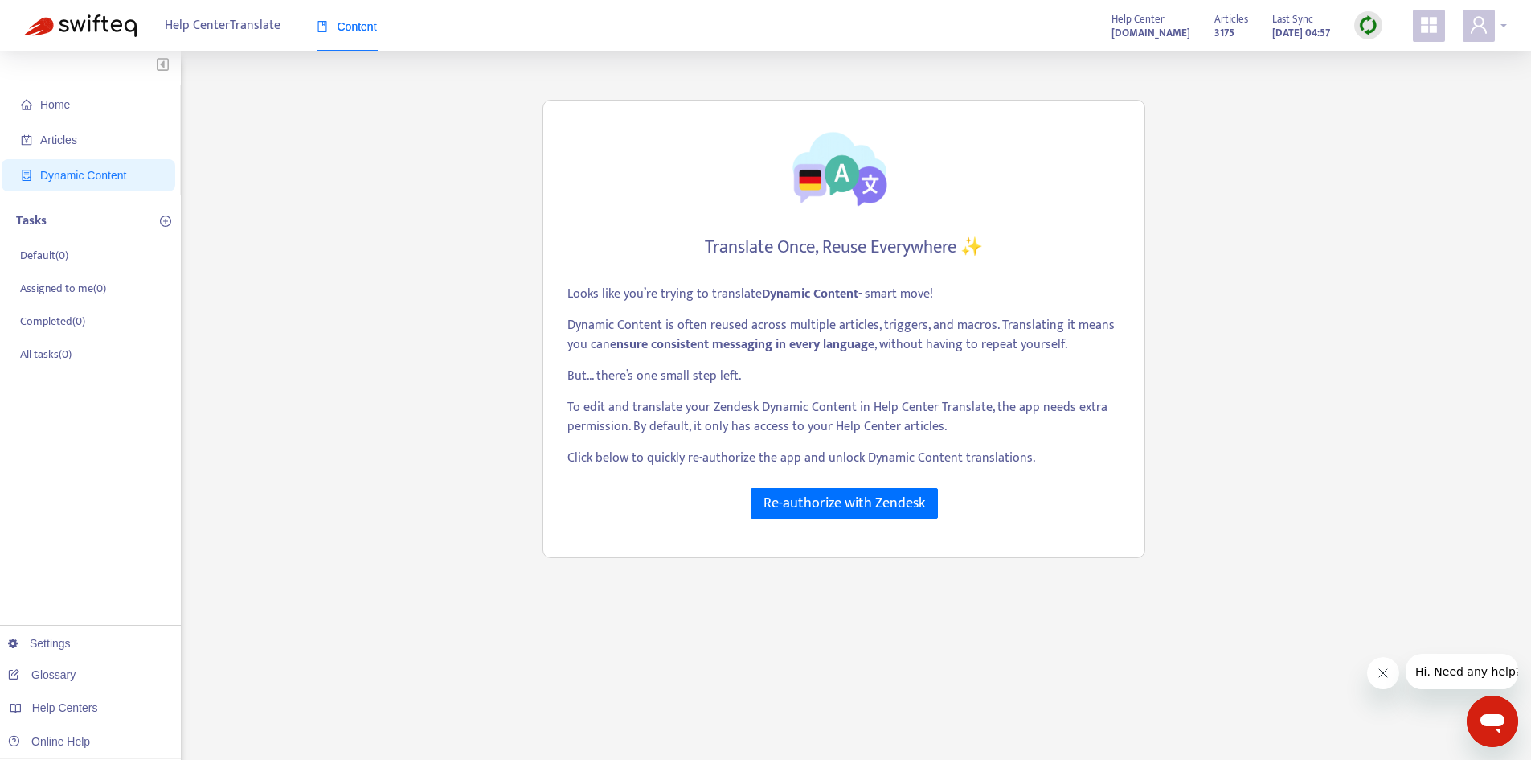
click at [1475, 31] on icon "user" at bounding box center [1478, 24] width 19 height 19
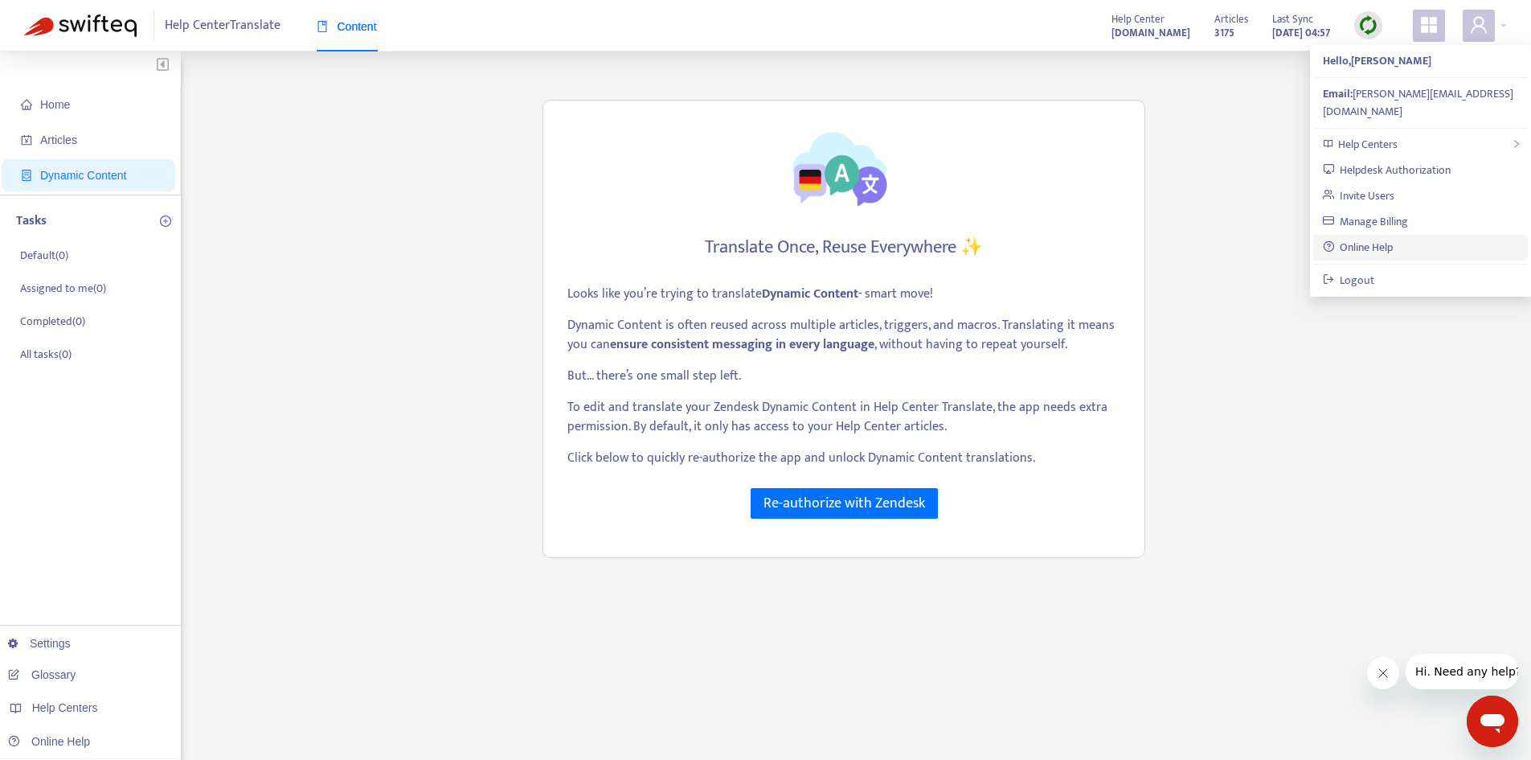
click at [1394, 238] on link "Online Help" at bounding box center [1358, 247] width 71 height 18
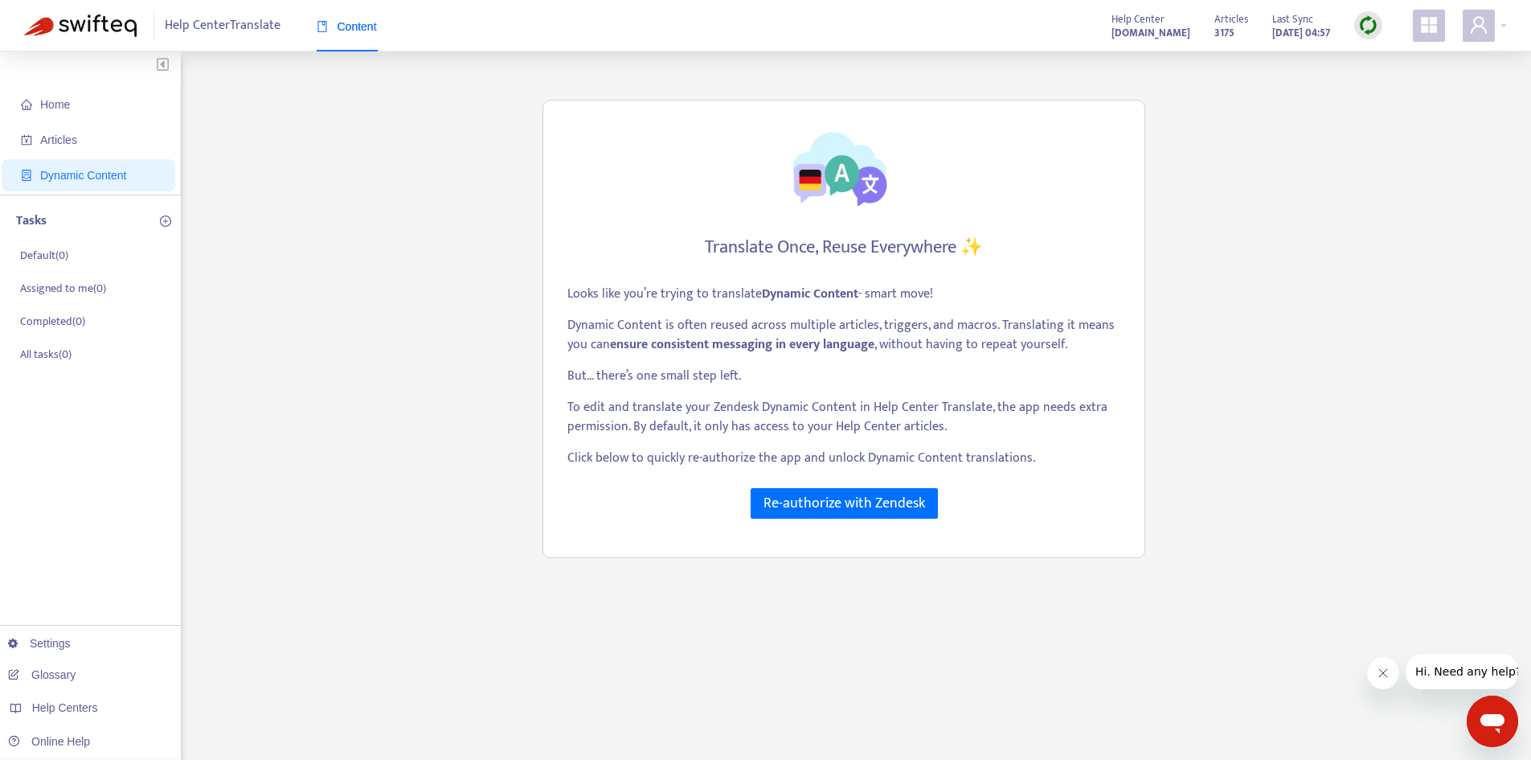
click at [1050, 422] on p "To edit and translate your Zendesk Dynamic Content in Help Center Translate, th…" at bounding box center [844, 417] width 553 height 39
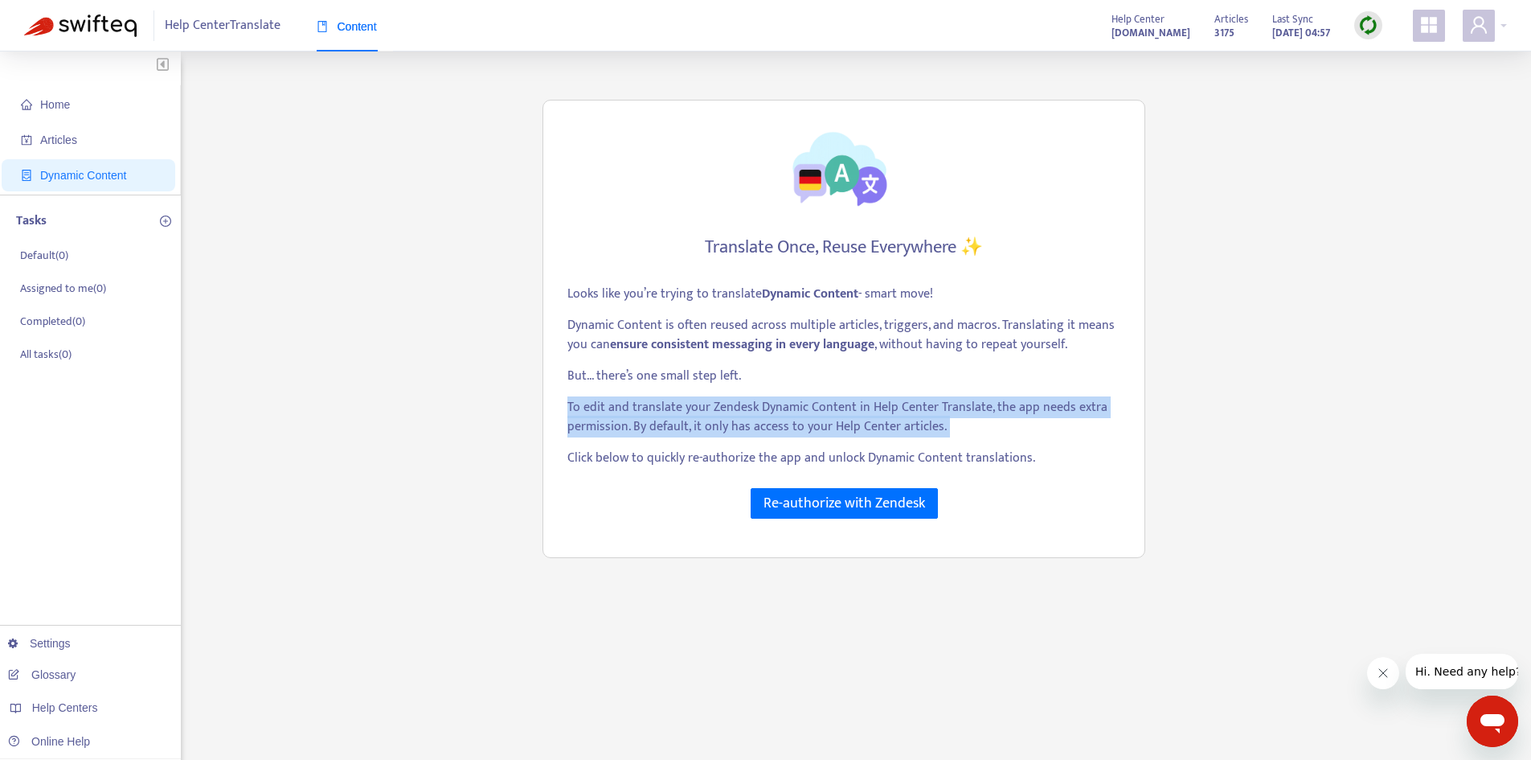
click at [1050, 422] on p "To edit and translate your Zendesk Dynamic Content in Help Center Translate, th…" at bounding box center [844, 417] width 553 height 39
click at [1049, 429] on p "To edit and translate your Zendesk Dynamic Content in Help Center Translate, th…" at bounding box center [844, 417] width 553 height 39
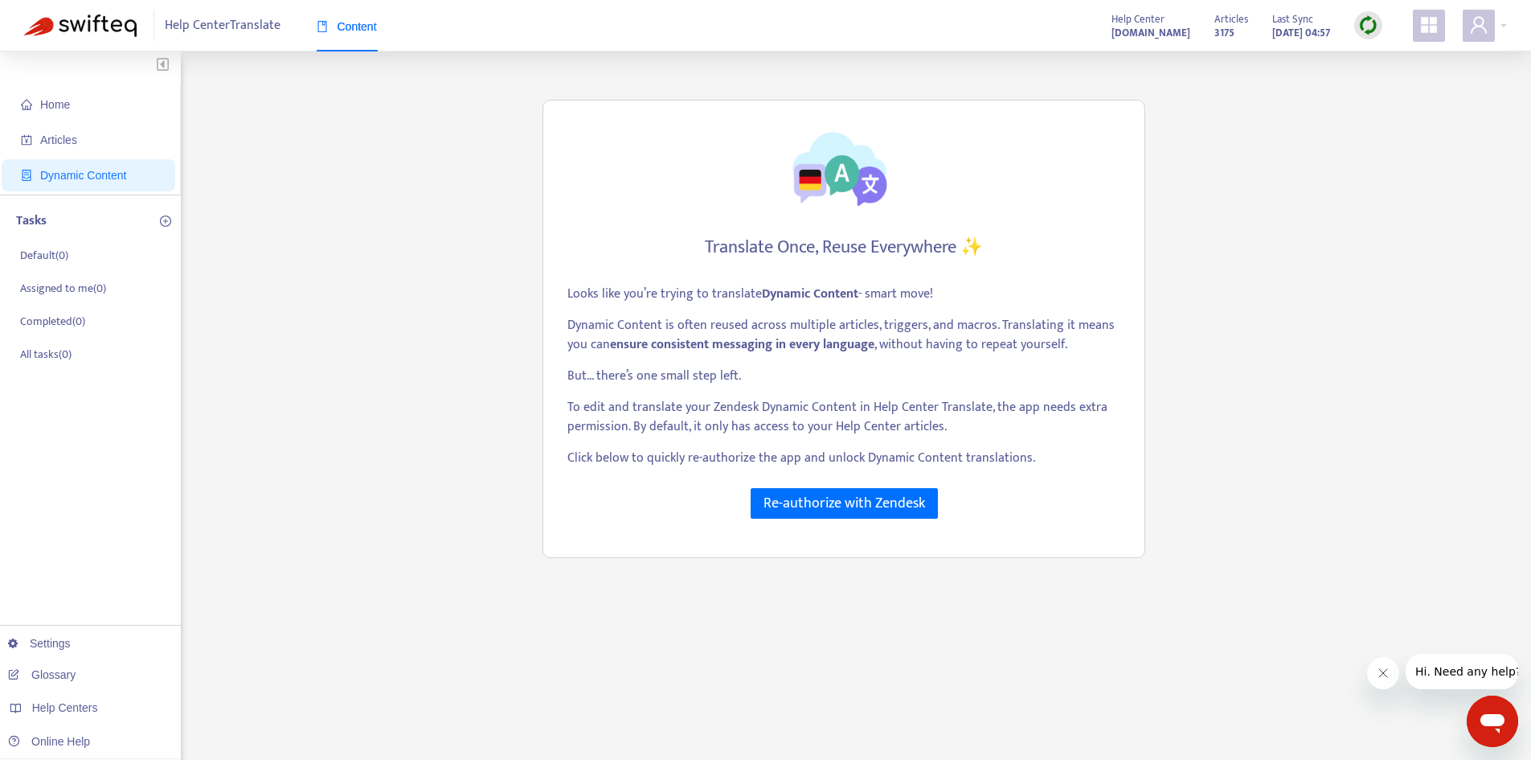
click at [1049, 429] on p "To edit and translate your Zendesk Dynamic Content in Help Center Translate, th…" at bounding box center [844, 417] width 553 height 39
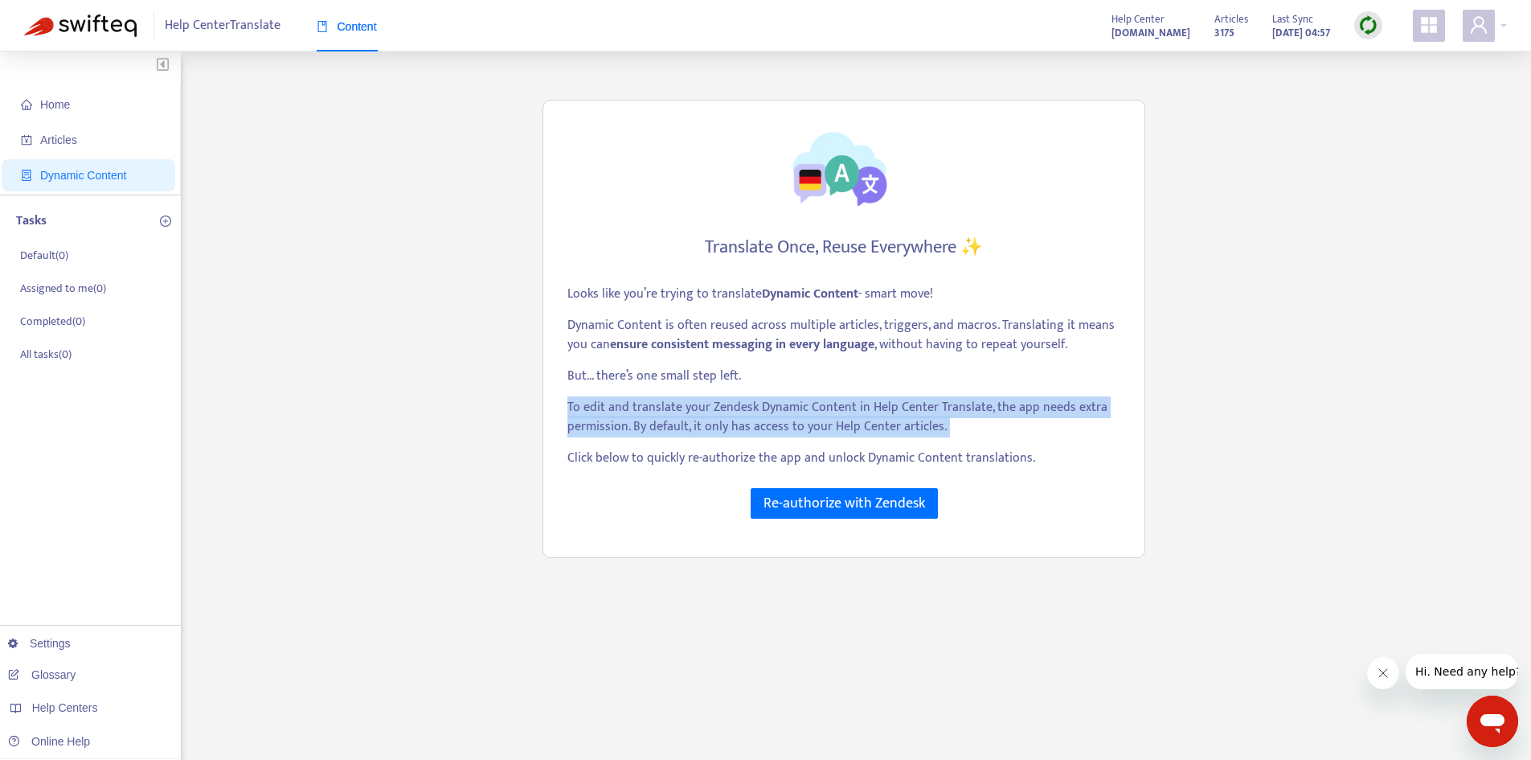
click at [1049, 429] on p "To edit and translate your Zendesk Dynamic Content in Help Center Translate, th…" at bounding box center [844, 417] width 553 height 39
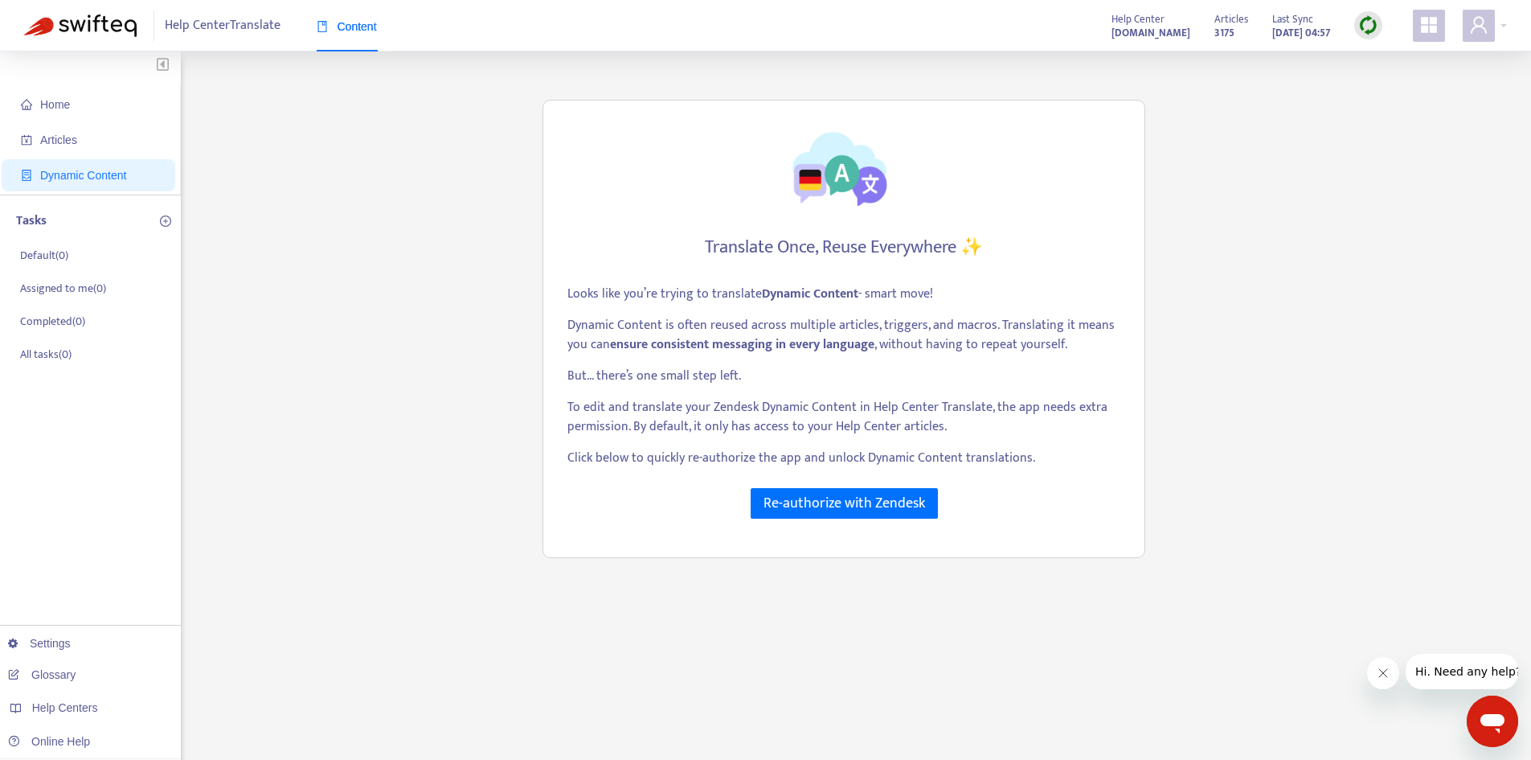
click at [1082, 506] on div "Translate Once, Reuse Everywhere ✨ Looks like you’re trying to translate Dynami…" at bounding box center [844, 329] width 603 height 458
click at [1047, 468] on div "Looks like you’re trying to translate Dynamic Content - smart move! Dynamic Con…" at bounding box center [844, 382] width 553 height 195
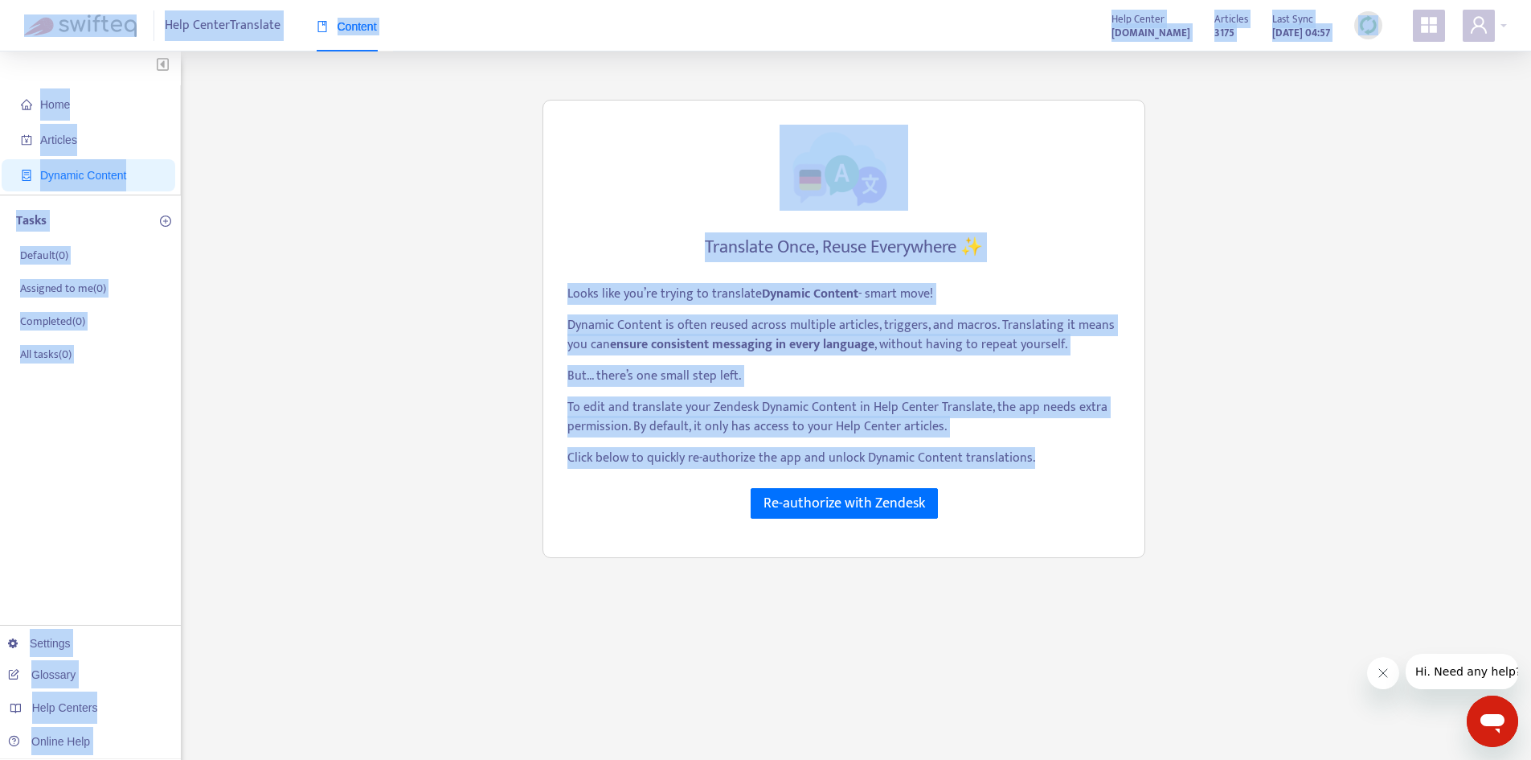
click at [1047, 468] on div "Looks like you’re trying to translate Dynamic Content - smart move! Dynamic Con…" at bounding box center [844, 382] width 553 height 195
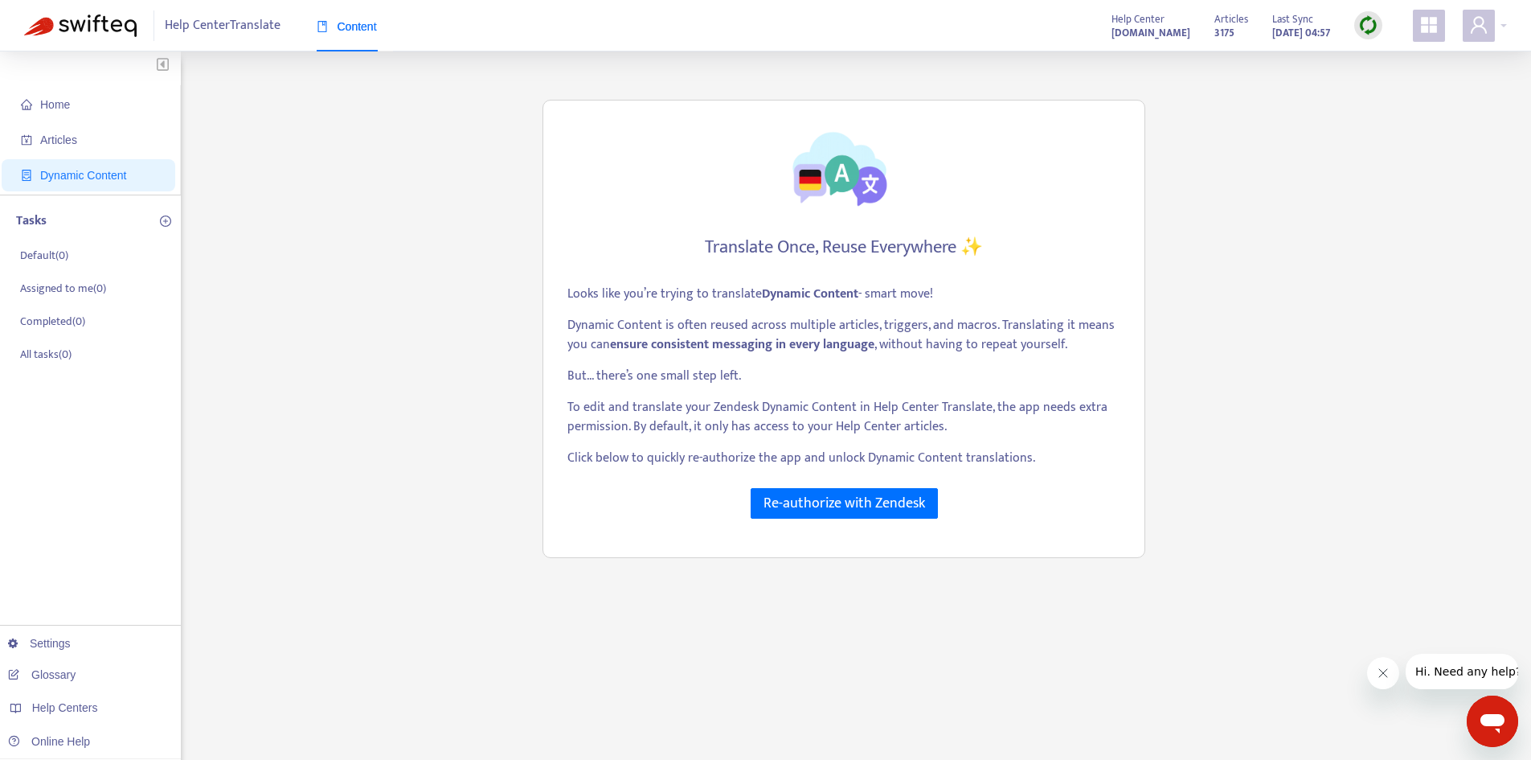
click at [1052, 464] on p "Click below to quickly re-authorize the app and unlock Dynamic Content translat…" at bounding box center [844, 458] width 553 height 19
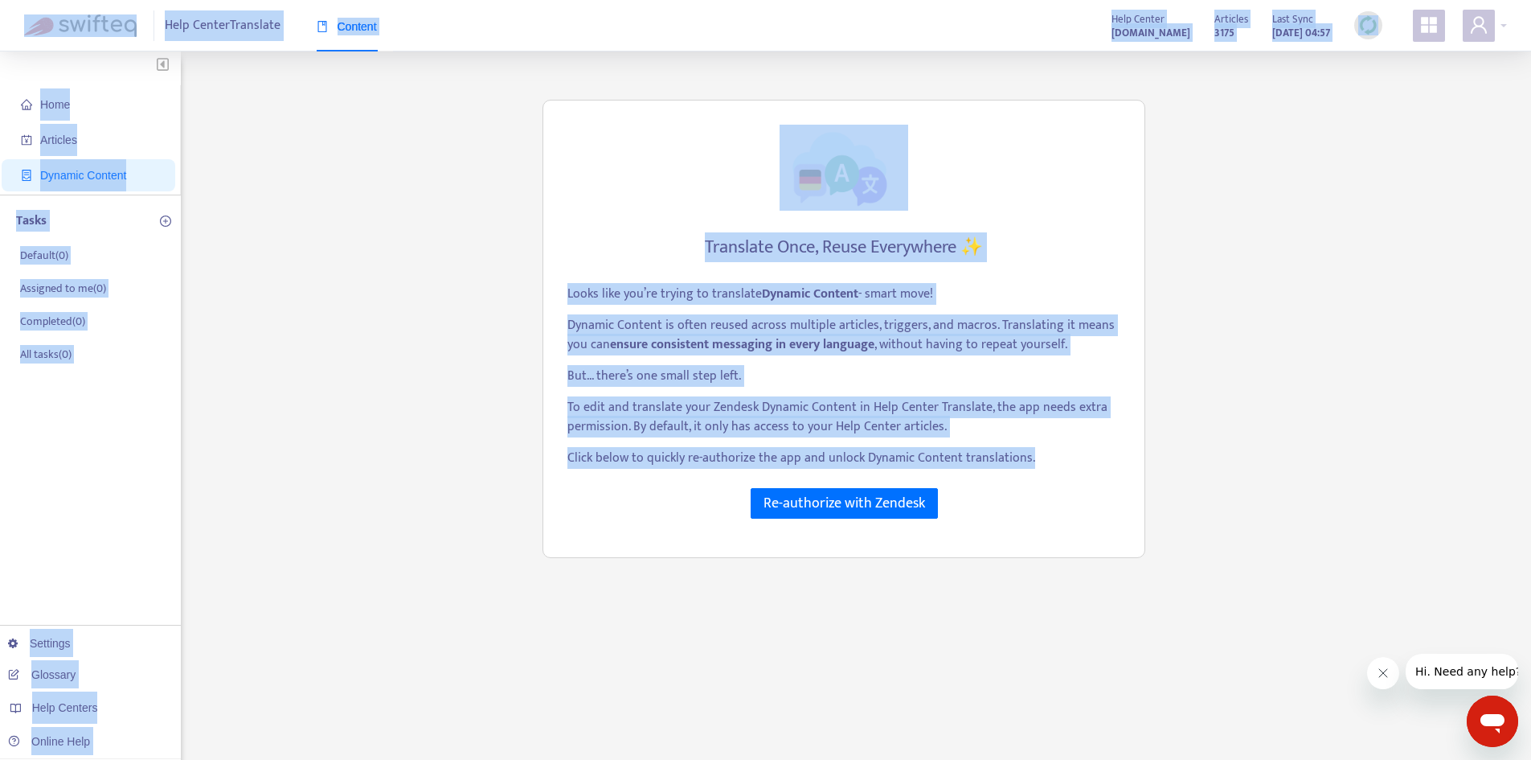
click at [1052, 464] on p "Click below to quickly re-authorize the app and unlock Dynamic Content translat…" at bounding box center [844, 458] width 553 height 19
click at [1071, 589] on div "Home Articles Dynamic Content Tasks Default ( 0 ) Assigned to me ( 0 ) Complete…" at bounding box center [765, 546] width 1483 height 941
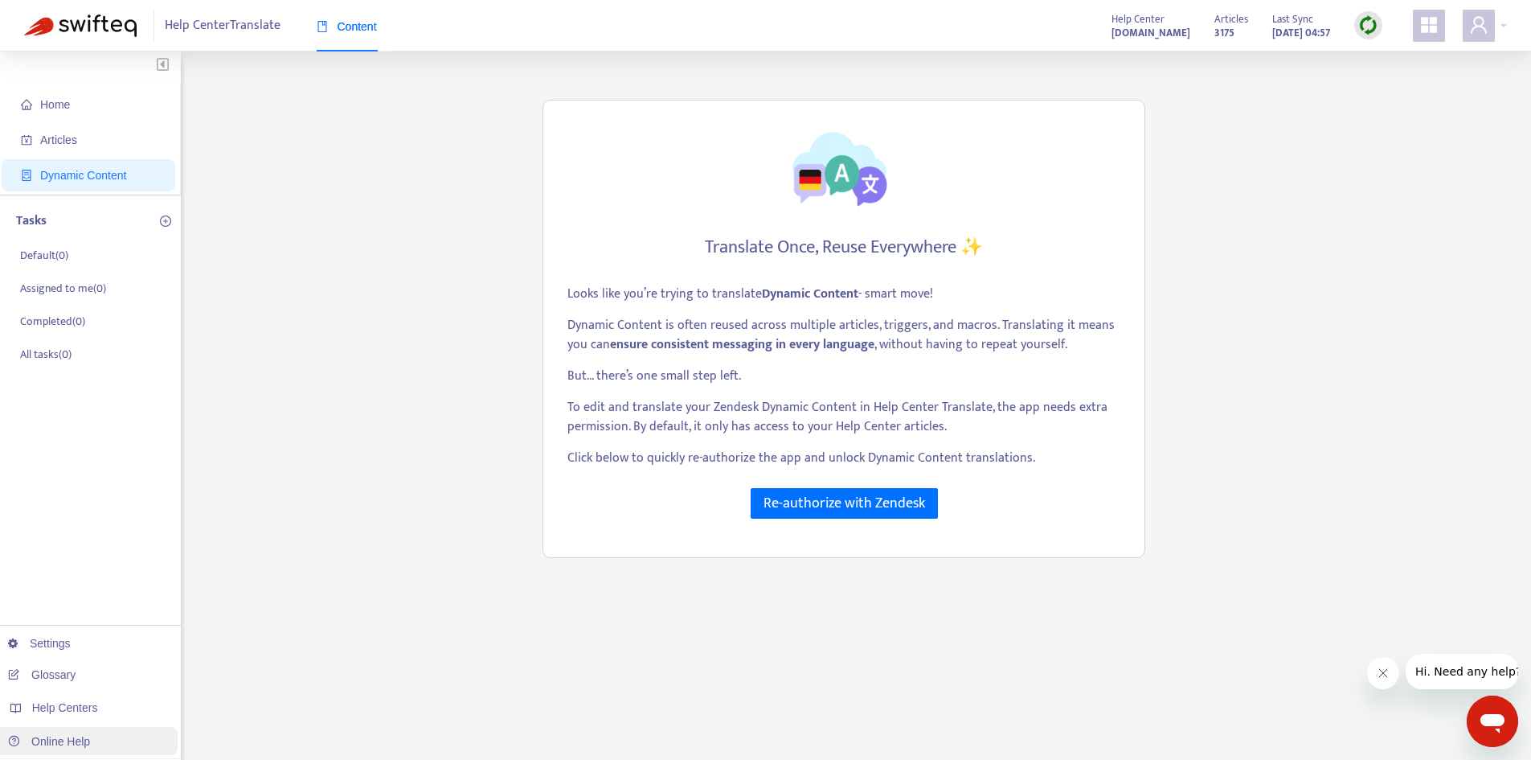
click at [90, 735] on link "Online Help" at bounding box center [49, 741] width 82 height 13
click at [1218, 30] on div "3175" at bounding box center [1232, 27] width 34 height 8
click at [1290, 108] on div "Home Articles Dynamic Content Tasks Default ( 0 ) Assigned to me ( 0 ) Complete…" at bounding box center [765, 546] width 1483 height 941
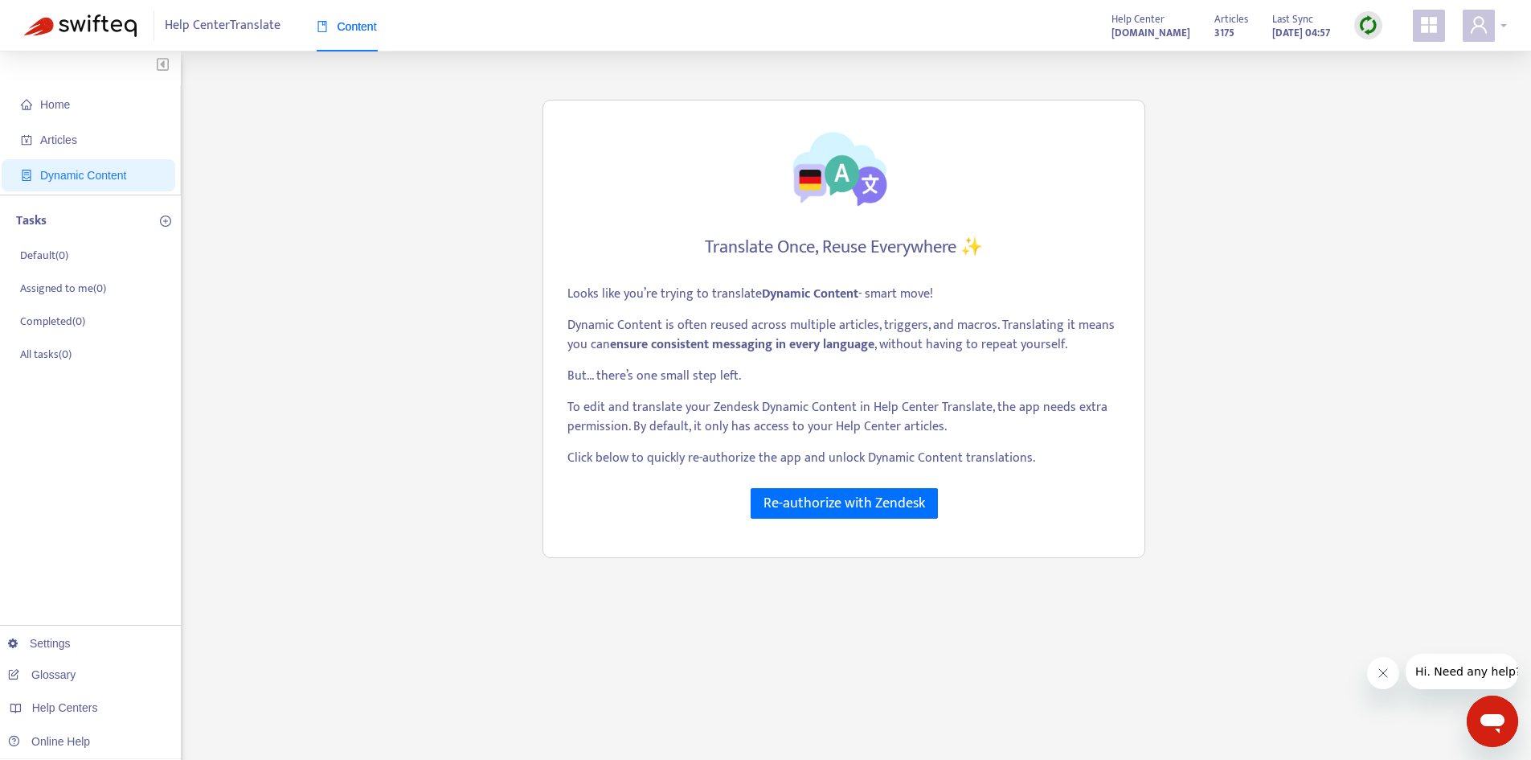
click at [1486, 30] on icon "user" at bounding box center [1478, 24] width 19 height 19
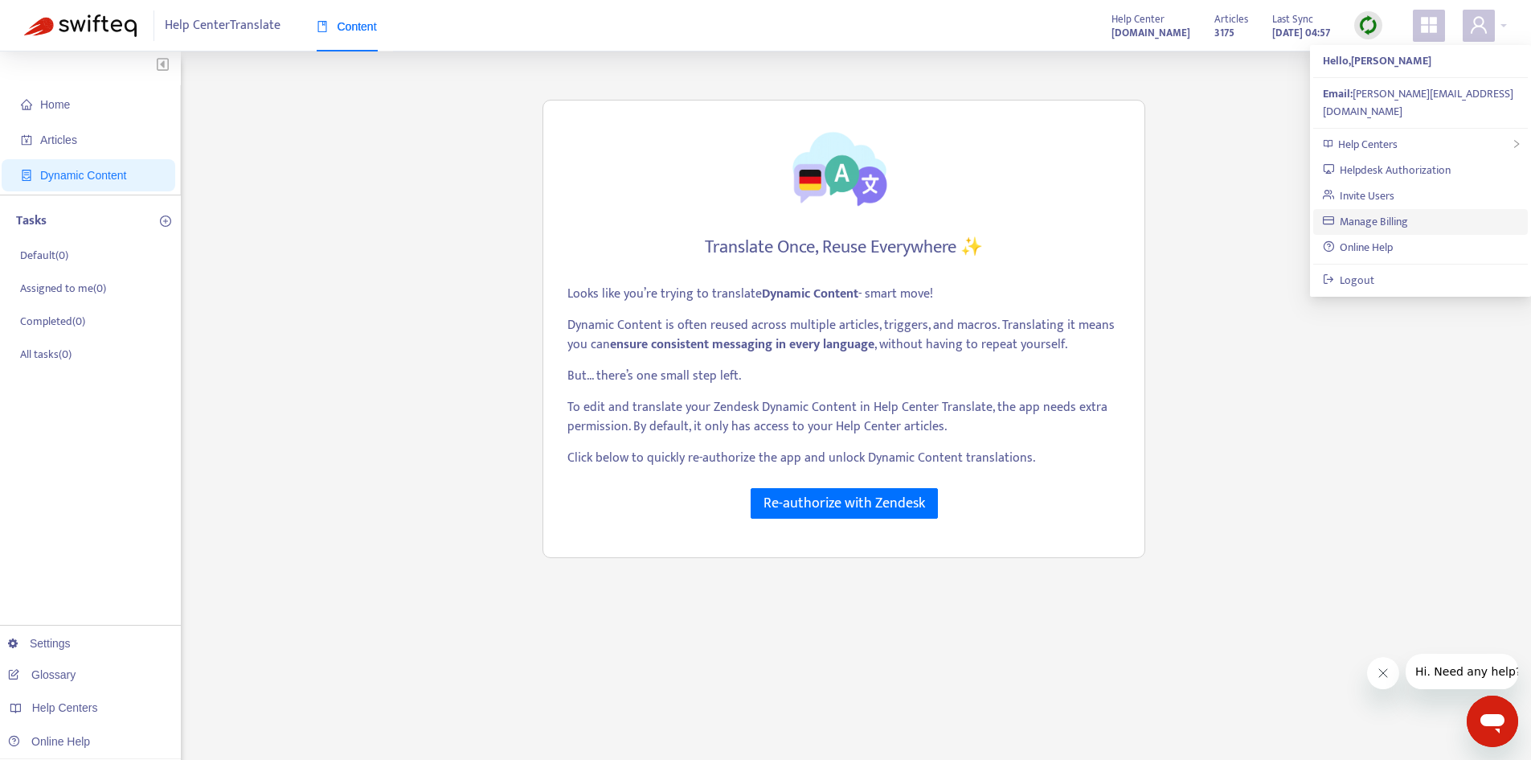
click at [1409, 212] on link "Manage Billing" at bounding box center [1366, 221] width 86 height 18
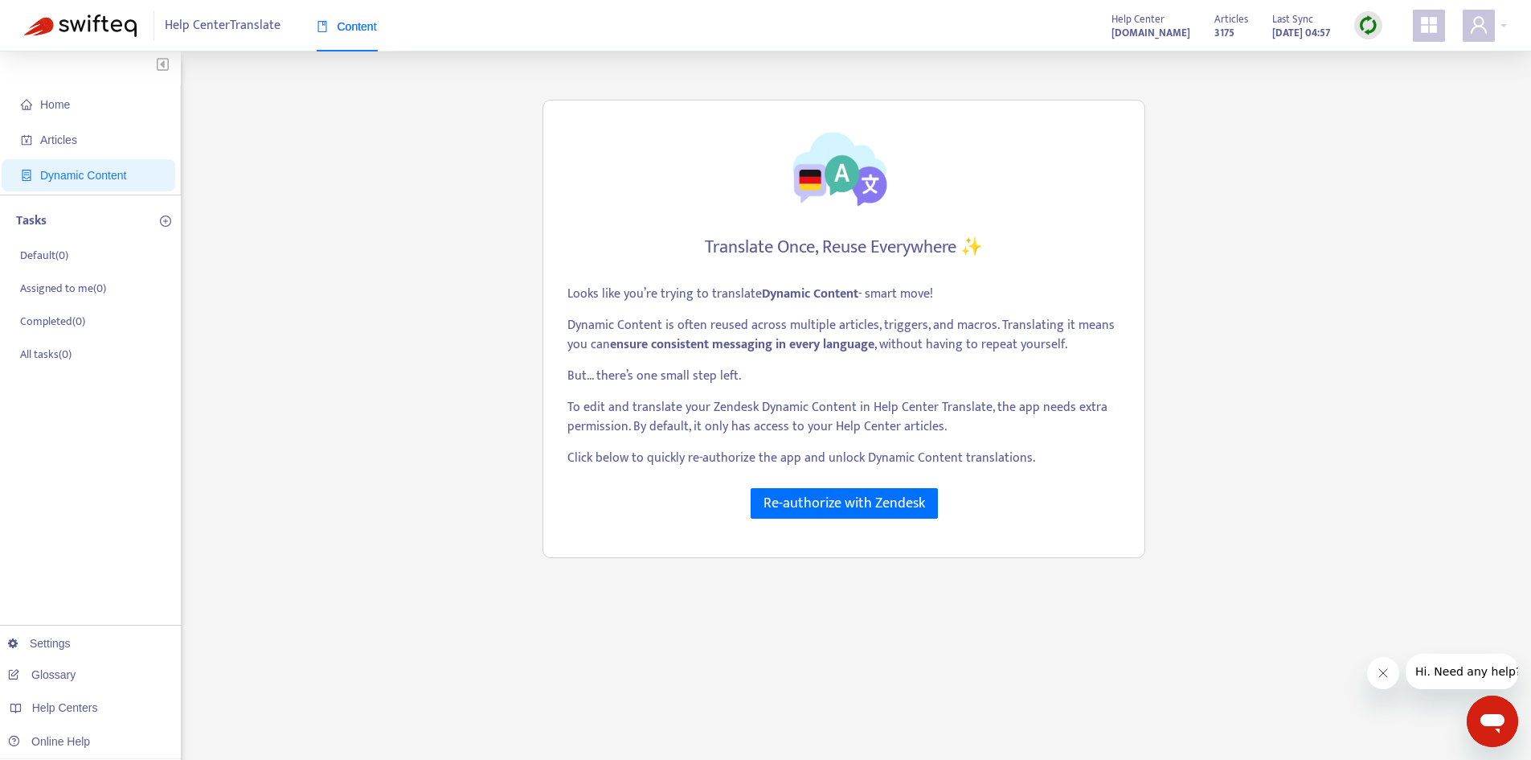
click at [1395, 178] on div "Home Articles Dynamic Content Tasks Default ( 0 ) Assigned to me ( 0 ) Complete…" at bounding box center [765, 546] width 1483 height 941
click at [100, 112] on span "Home" at bounding box center [91, 104] width 141 height 32
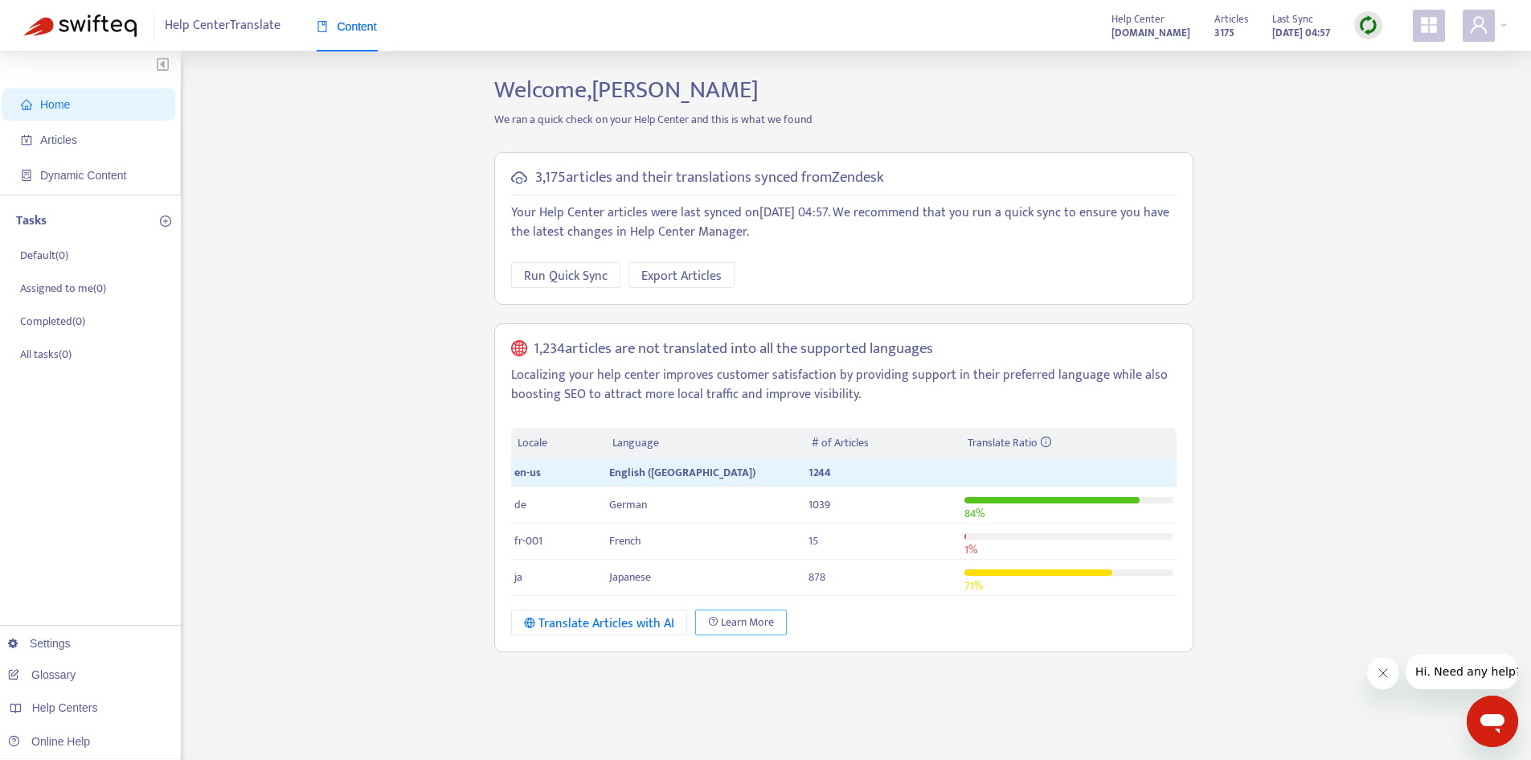
click at [740, 627] on span "Learn More" at bounding box center [747, 622] width 53 height 18
click at [71, 647] on link "Settings" at bounding box center [39, 643] width 63 height 13
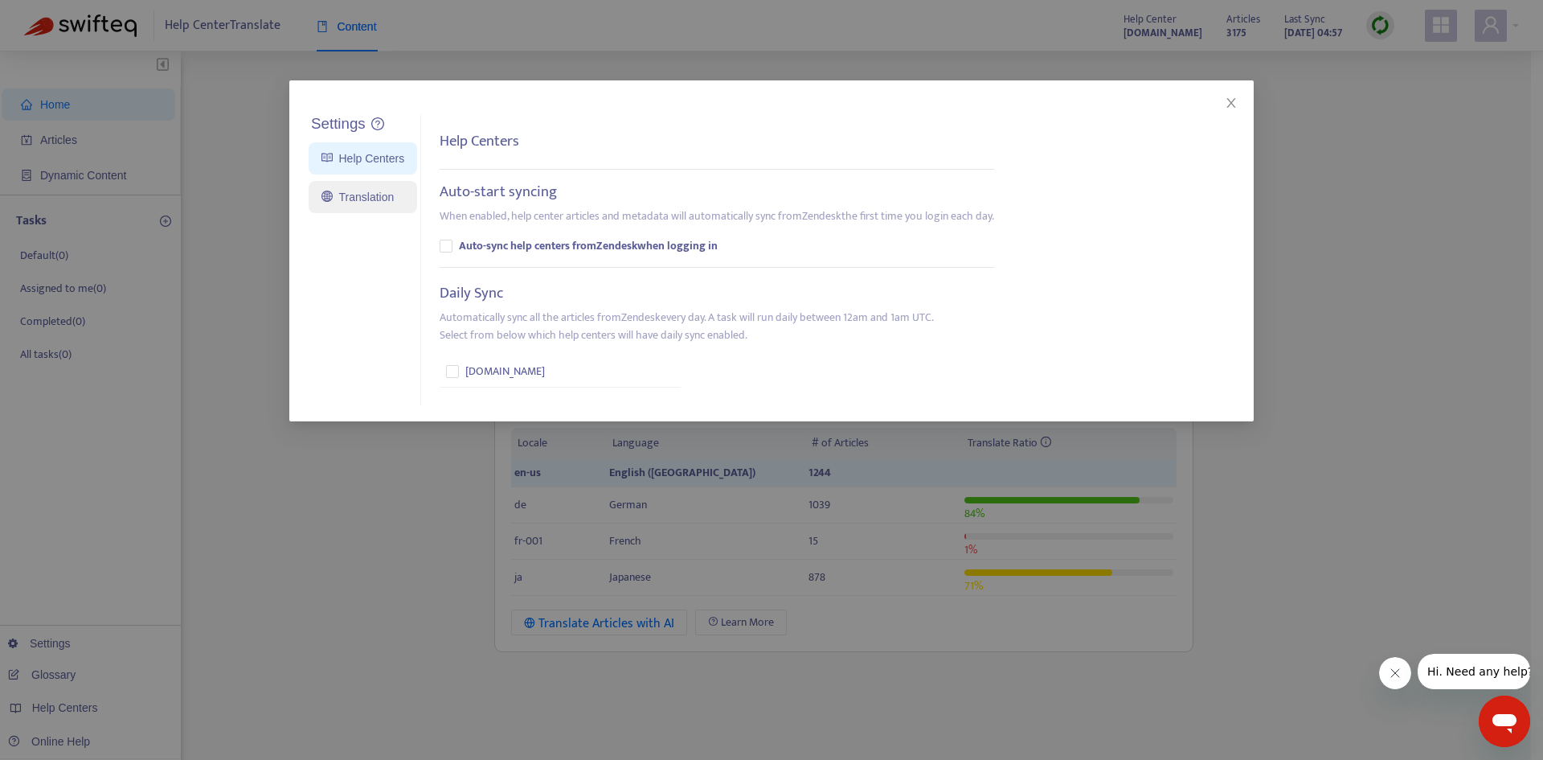
click at [376, 200] on link "Translation" at bounding box center [358, 197] width 72 height 13
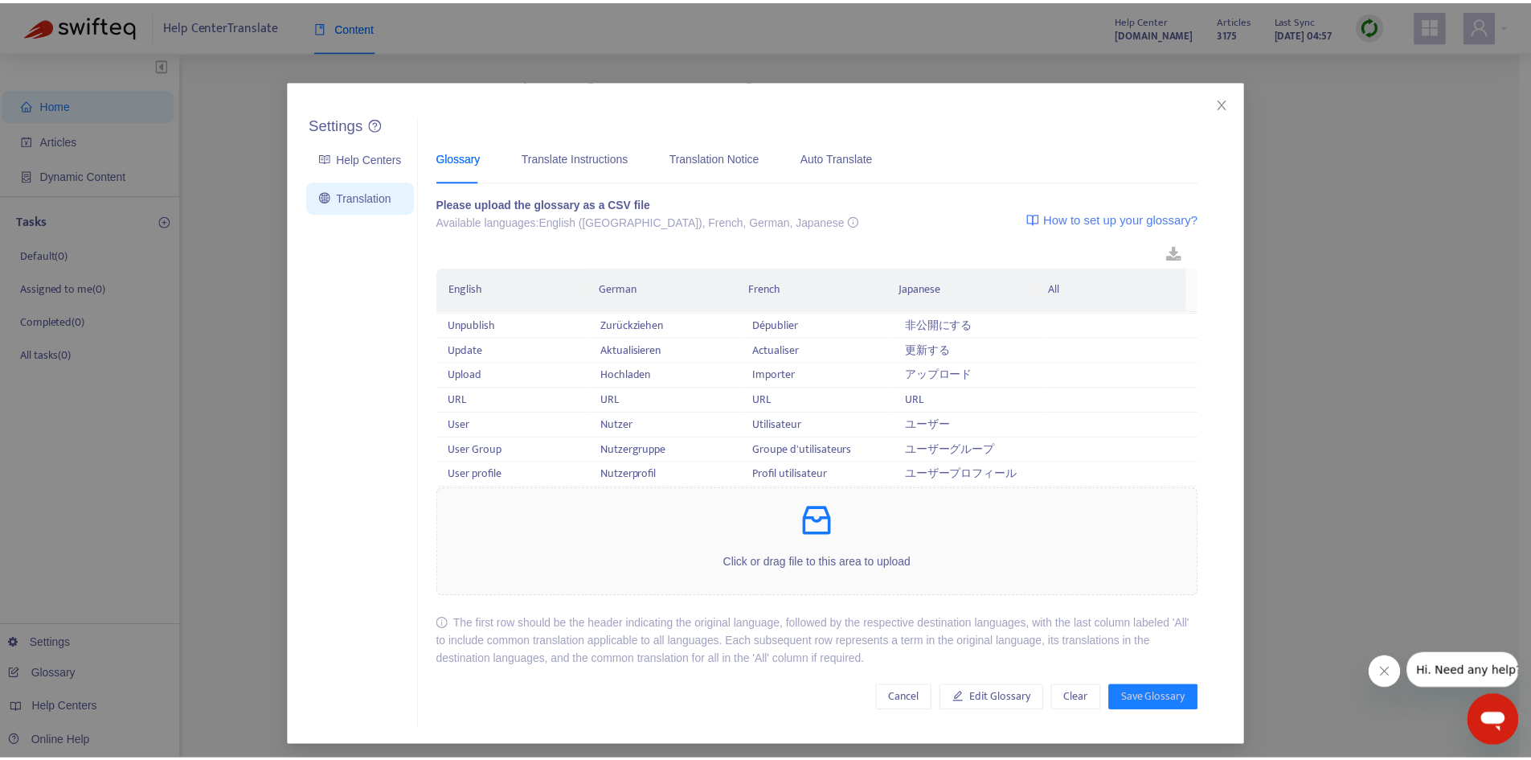
scroll to position [4558, 0]
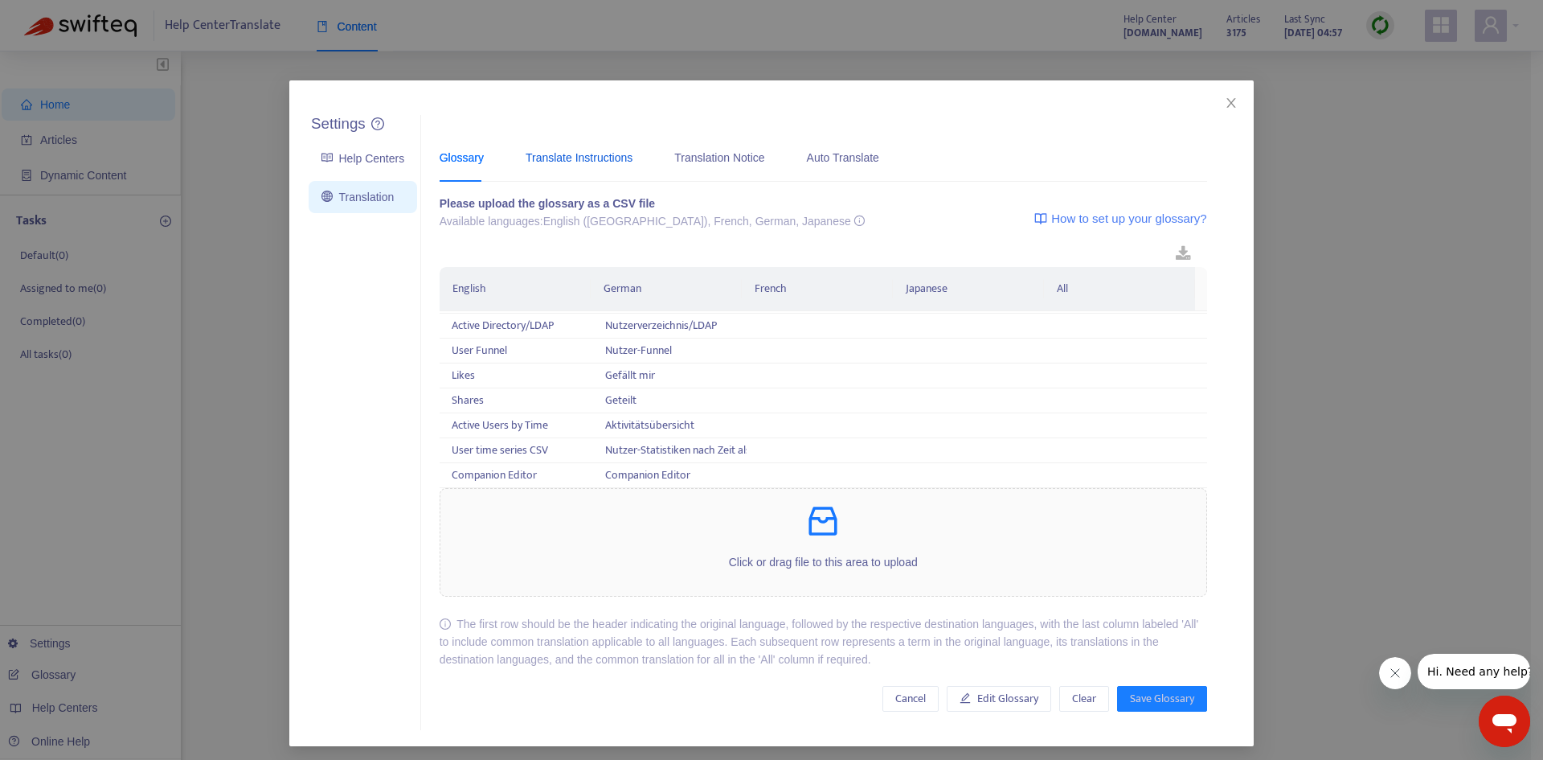
drag, startPoint x: 572, startPoint y: 154, endPoint x: 595, endPoint y: 152, distance: 23.4
click at [572, 154] on div "Translate Instructions" at bounding box center [579, 158] width 107 height 18
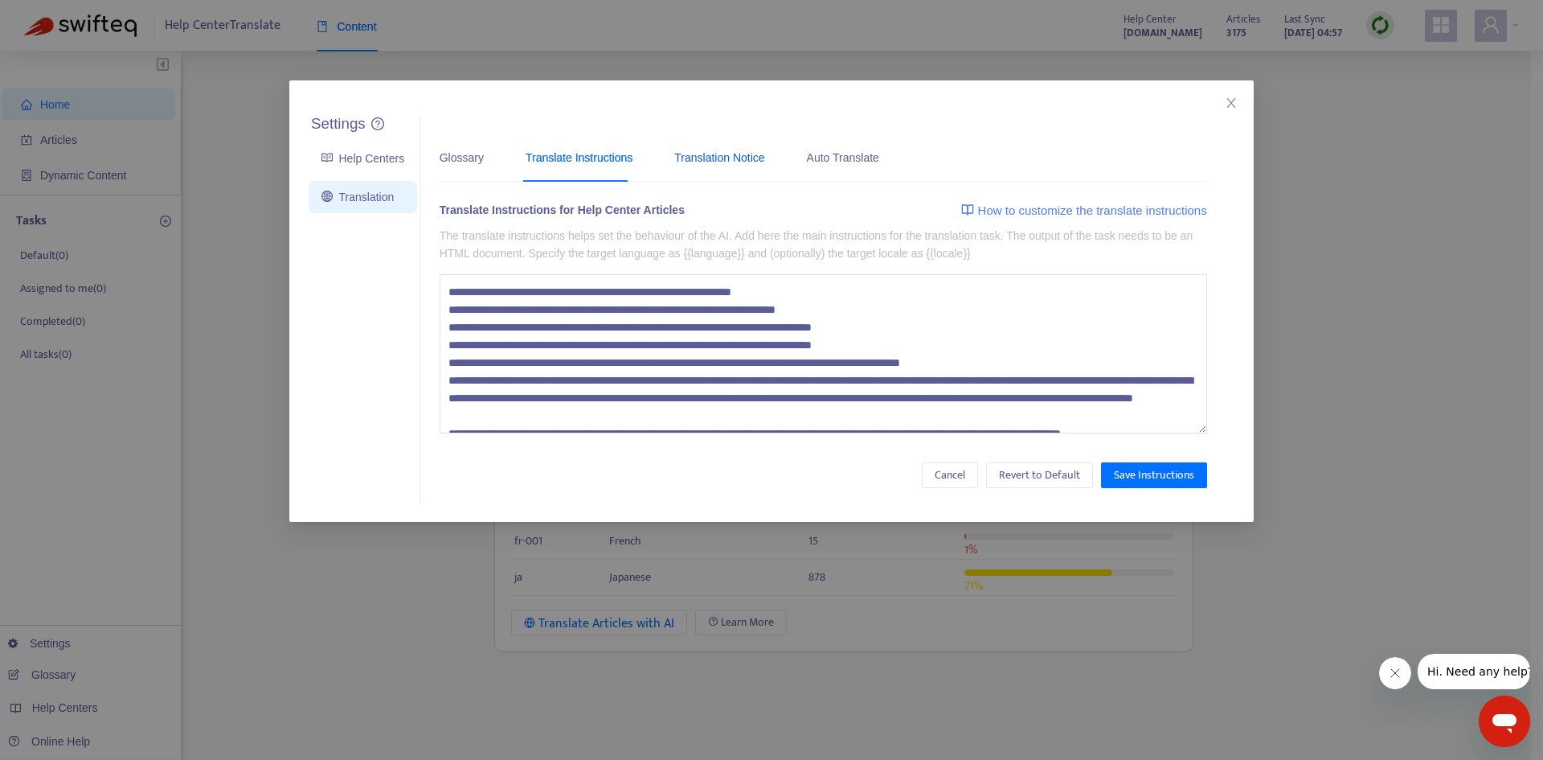
click at [736, 153] on div "Translation Notice" at bounding box center [719, 158] width 90 height 18
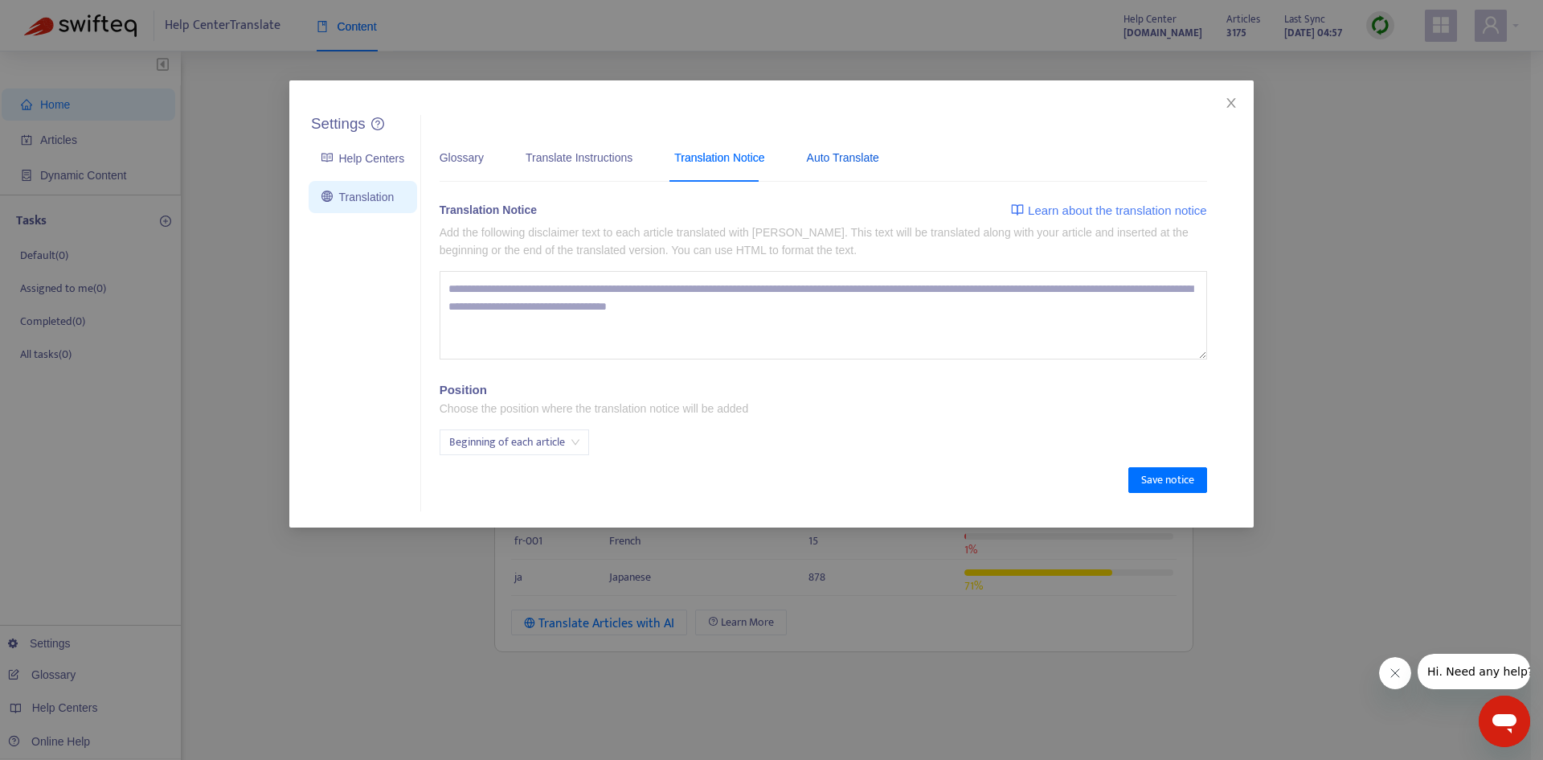
click at [867, 150] on div "Auto Translate" at bounding box center [843, 158] width 72 height 18
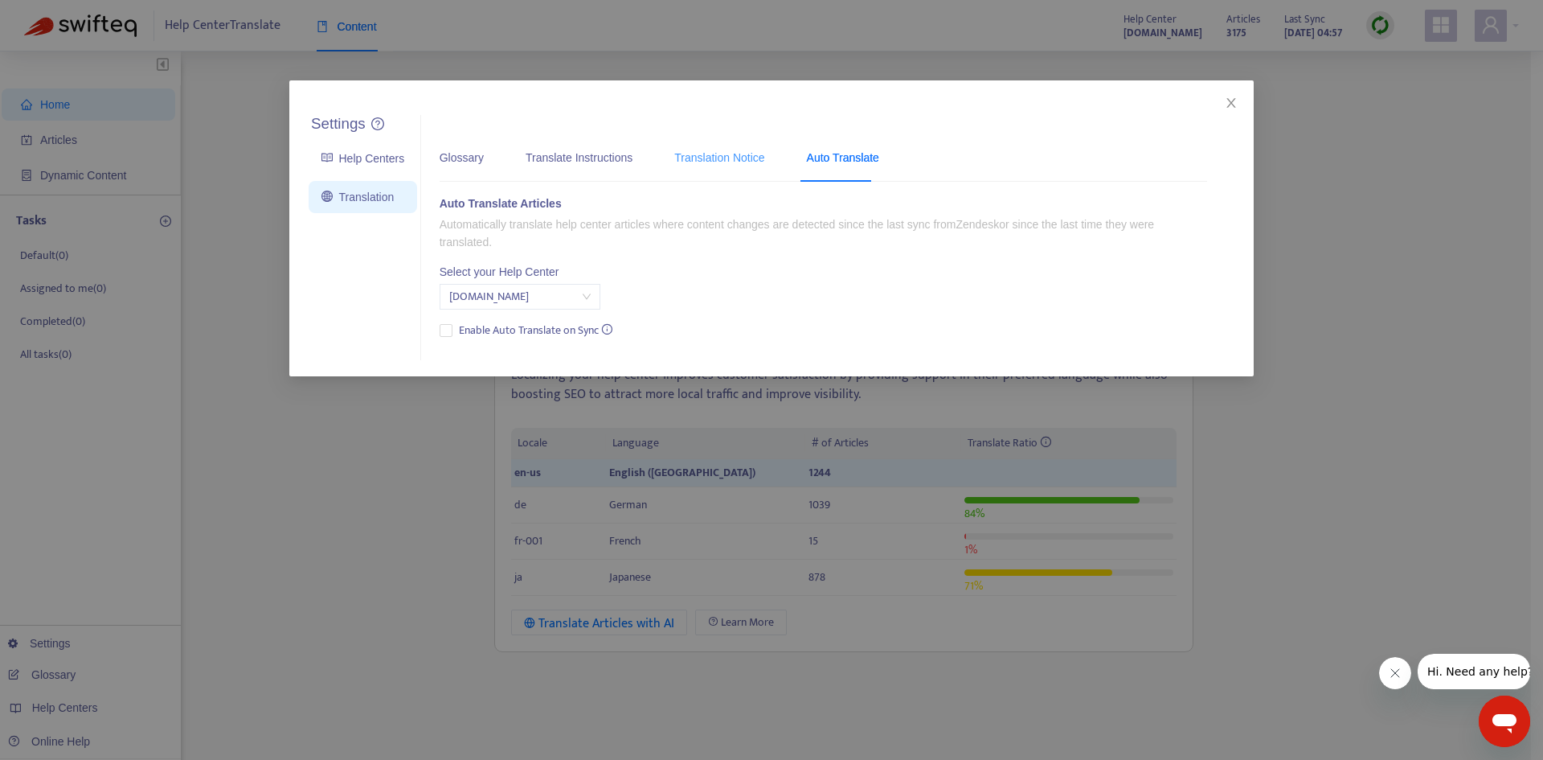
click at [725, 141] on div "Translation Notice" at bounding box center [719, 157] width 90 height 49
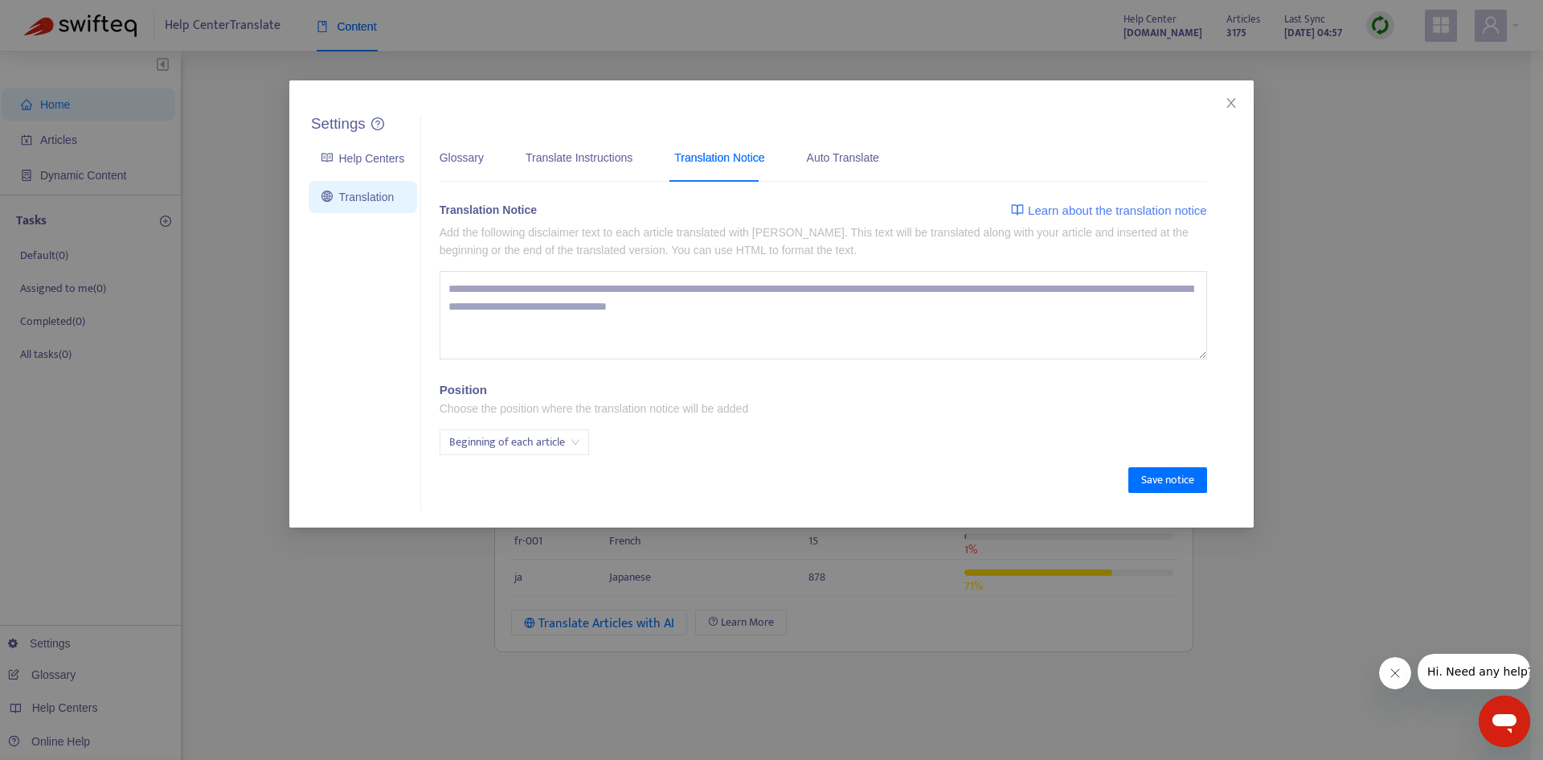
click at [230, 400] on div "Settings Help Centers Translation Settings Glossary Translate Instructions Tran…" at bounding box center [771, 380] width 1543 height 760
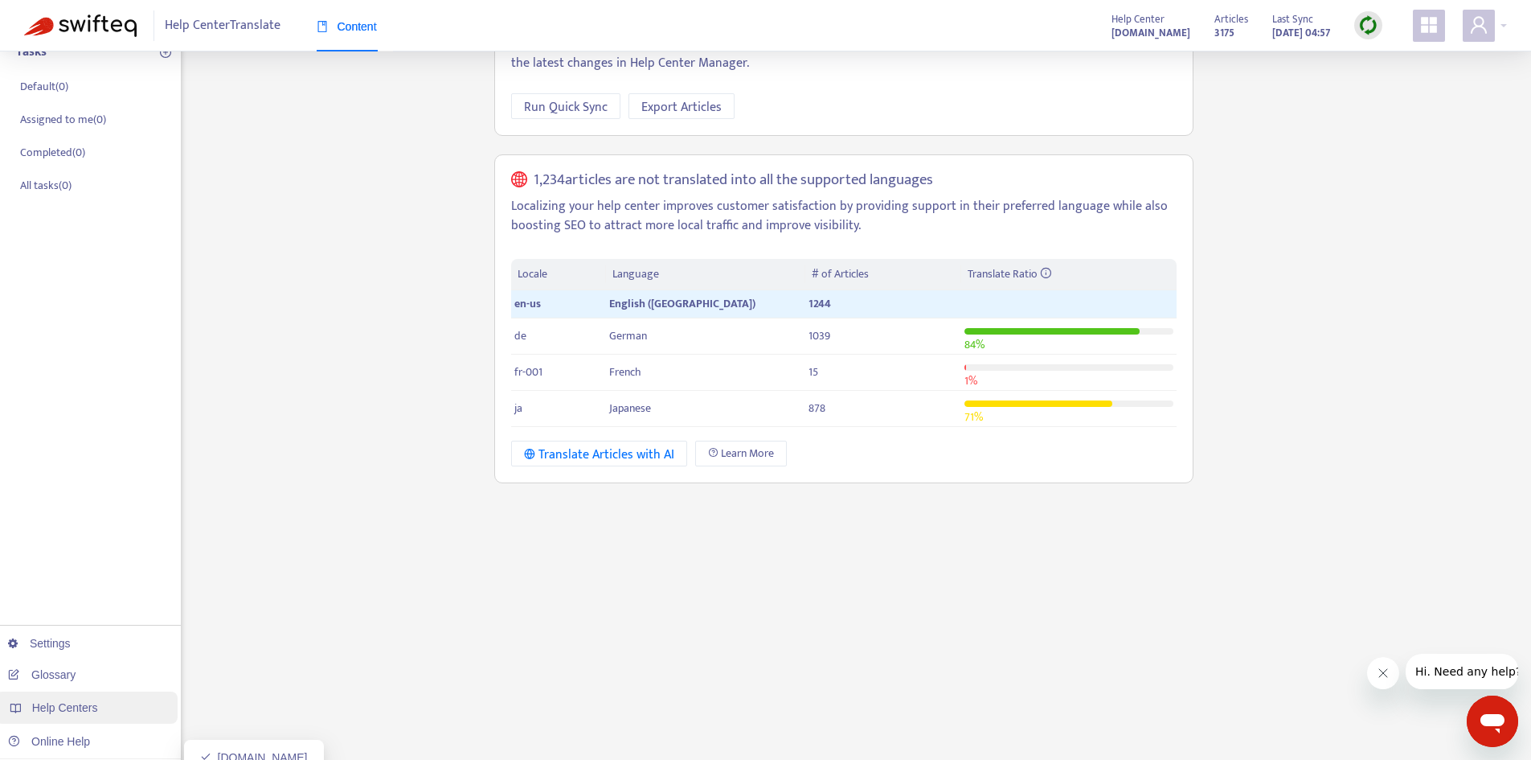
scroll to position [256, 0]
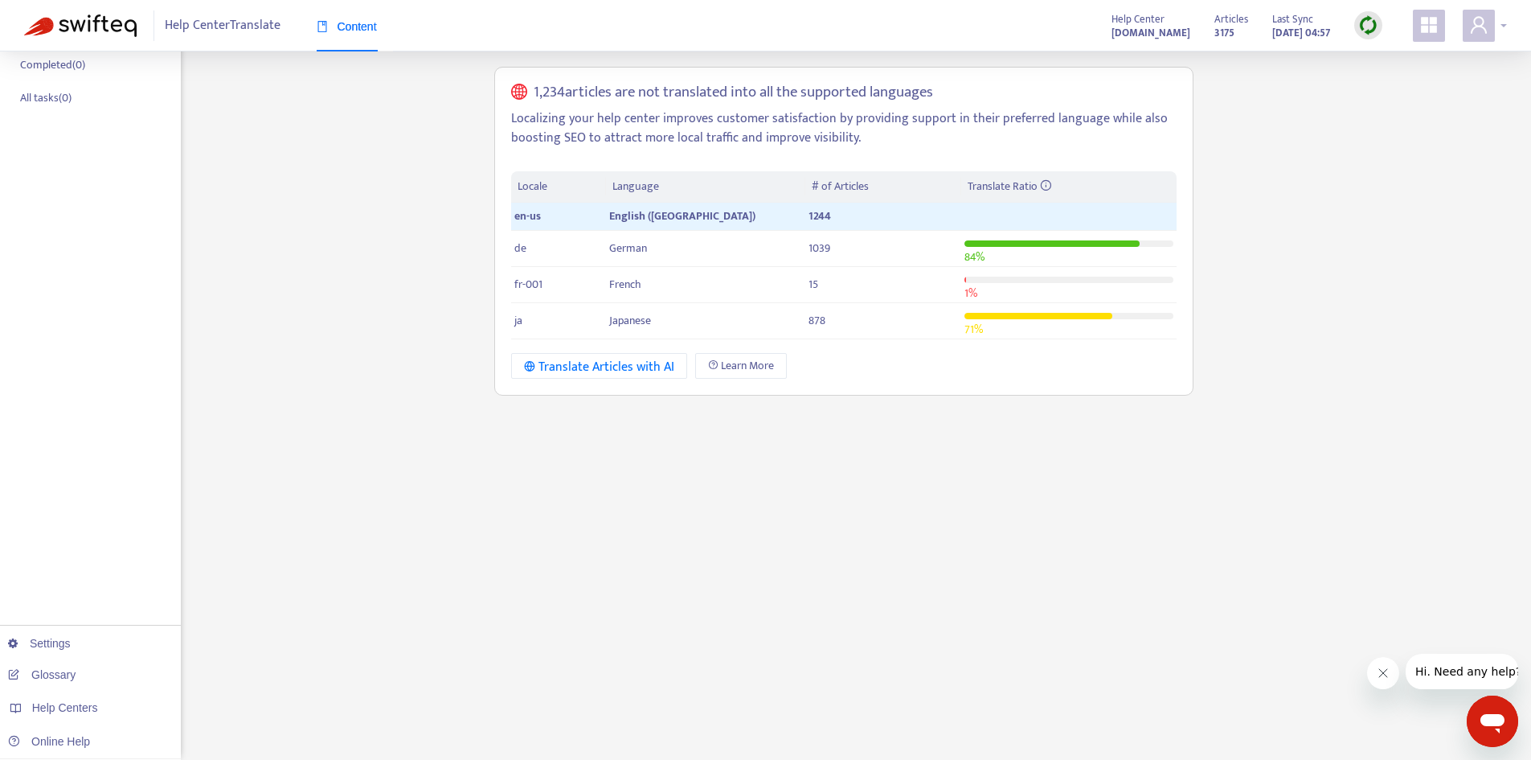
click at [1493, 36] on span at bounding box center [1479, 26] width 32 height 32
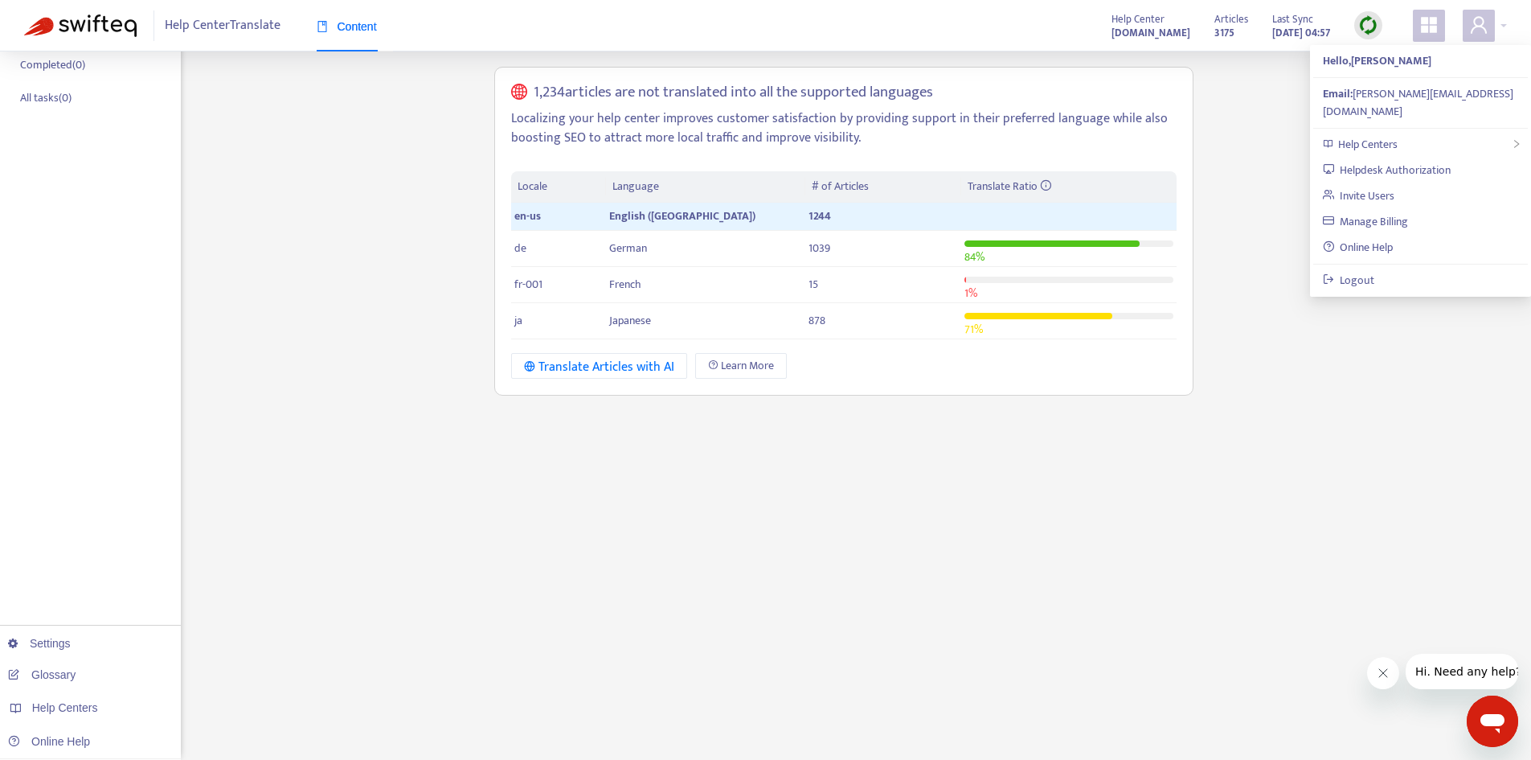
click at [1436, 27] on icon "appstore" at bounding box center [1429, 24] width 19 height 19
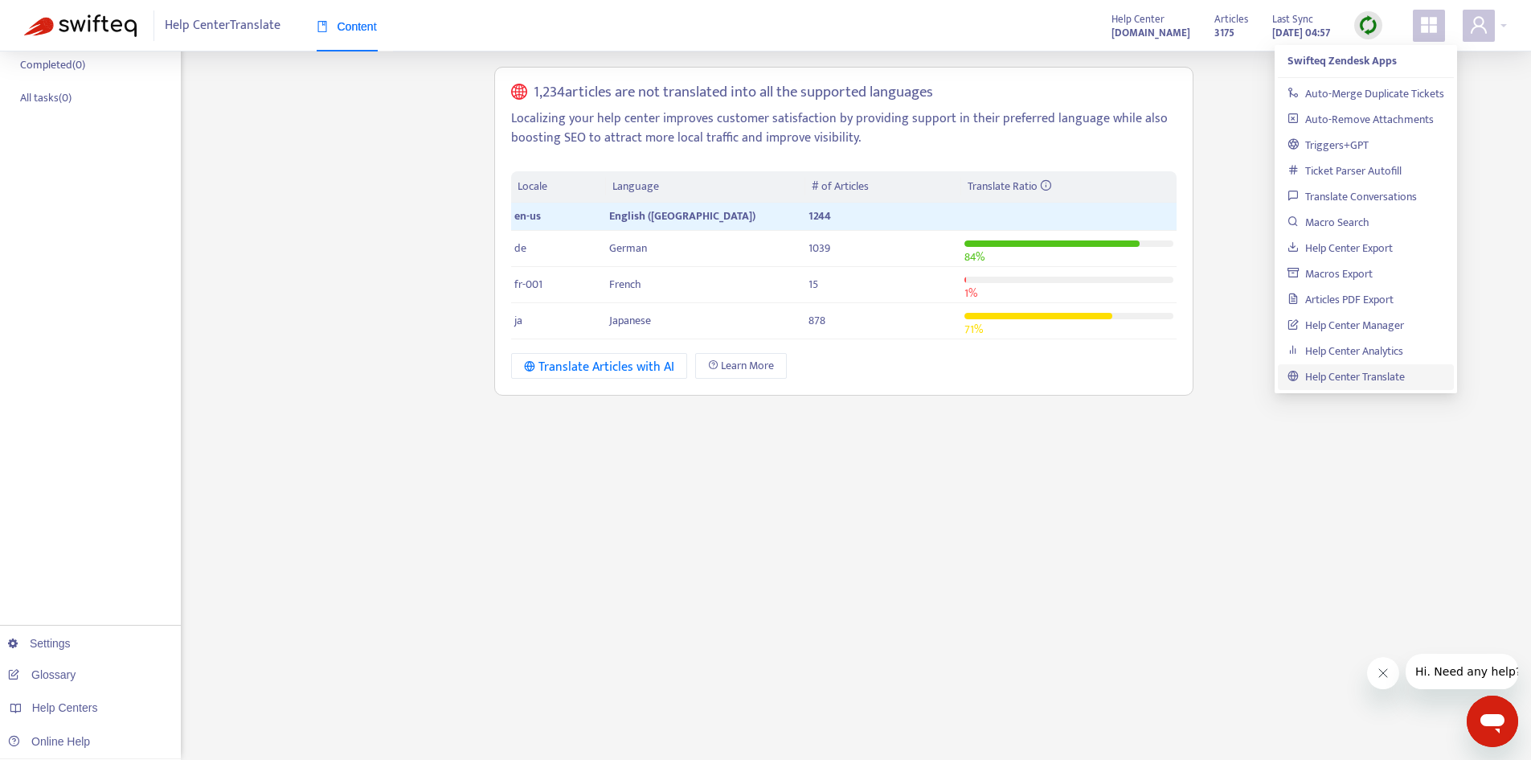
click at [1436, 27] on icon "appstore" at bounding box center [1429, 24] width 19 height 19
click at [1468, 16] on span at bounding box center [1479, 26] width 32 height 32
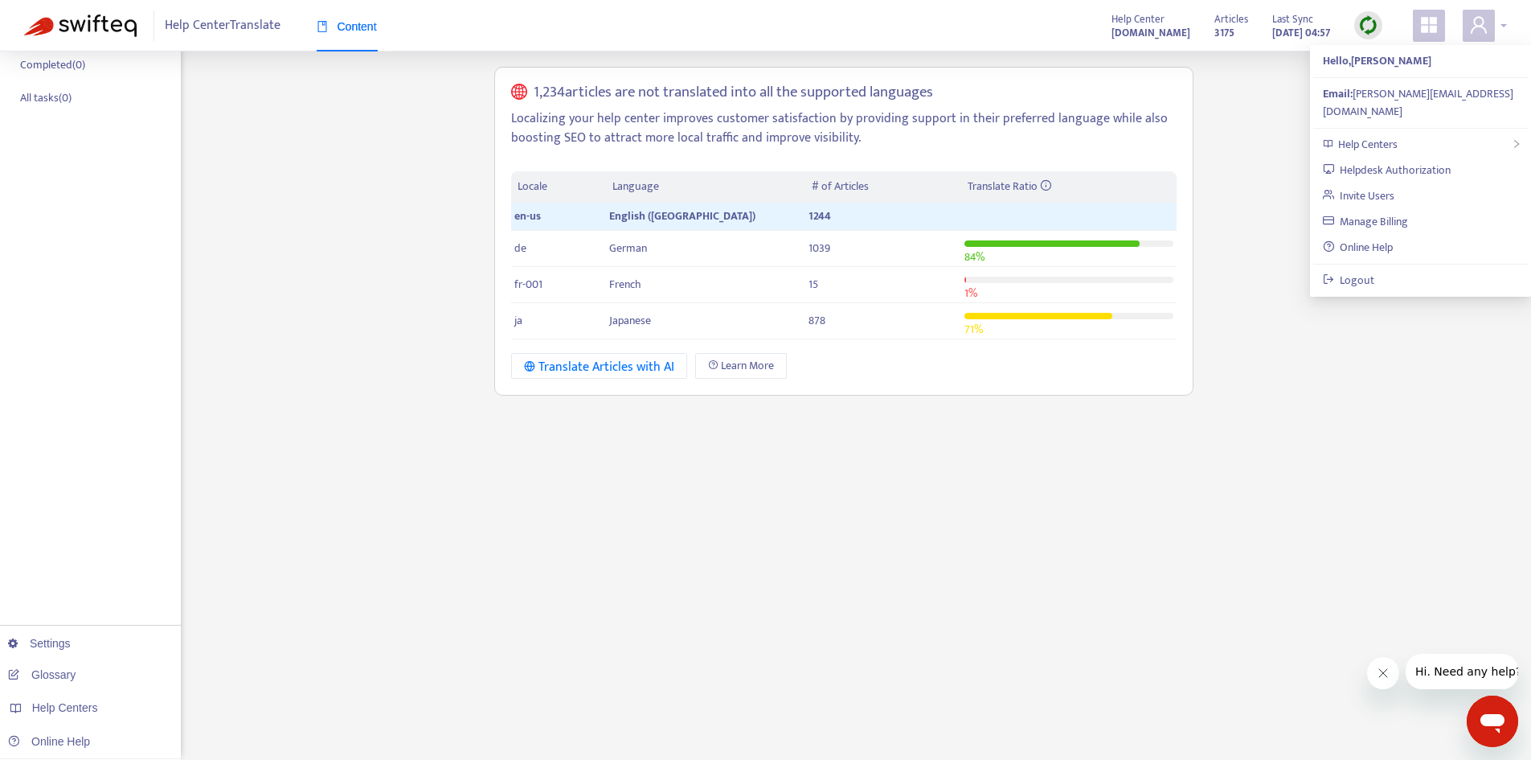
click at [1468, 16] on span at bounding box center [1479, 26] width 32 height 32
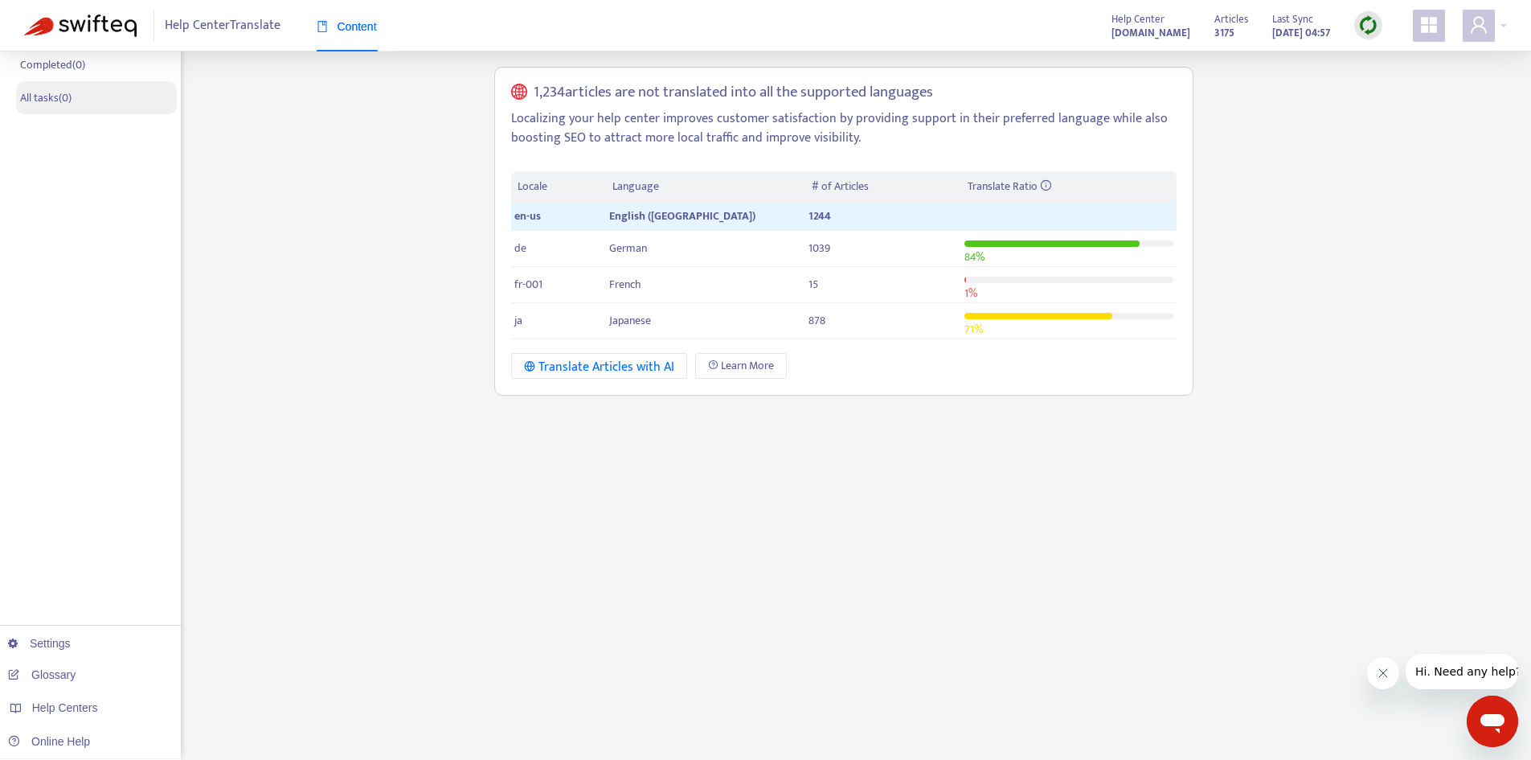
click at [39, 96] on p "All tasks ( 0 )" at bounding box center [45, 97] width 51 height 17
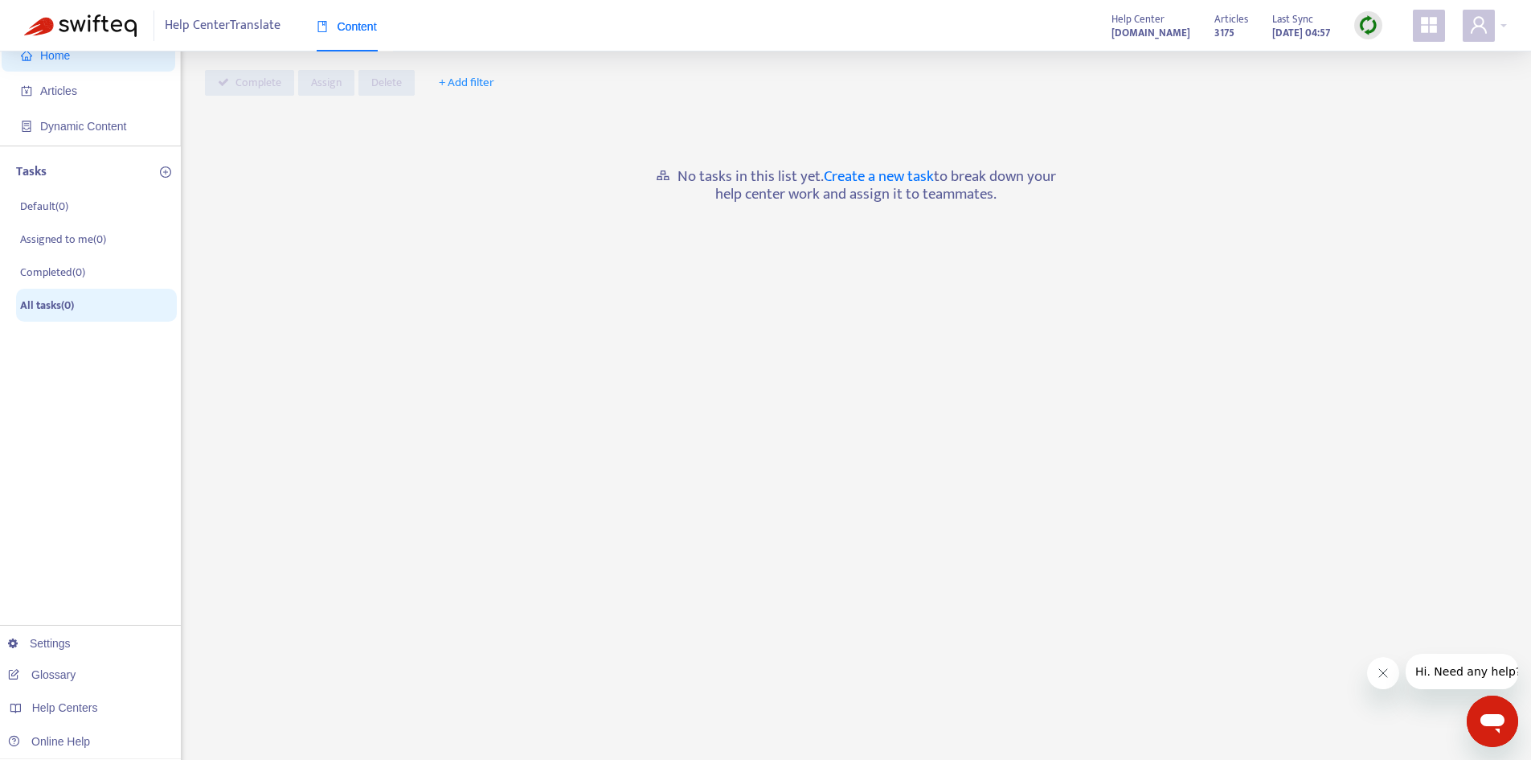
scroll to position [0, 0]
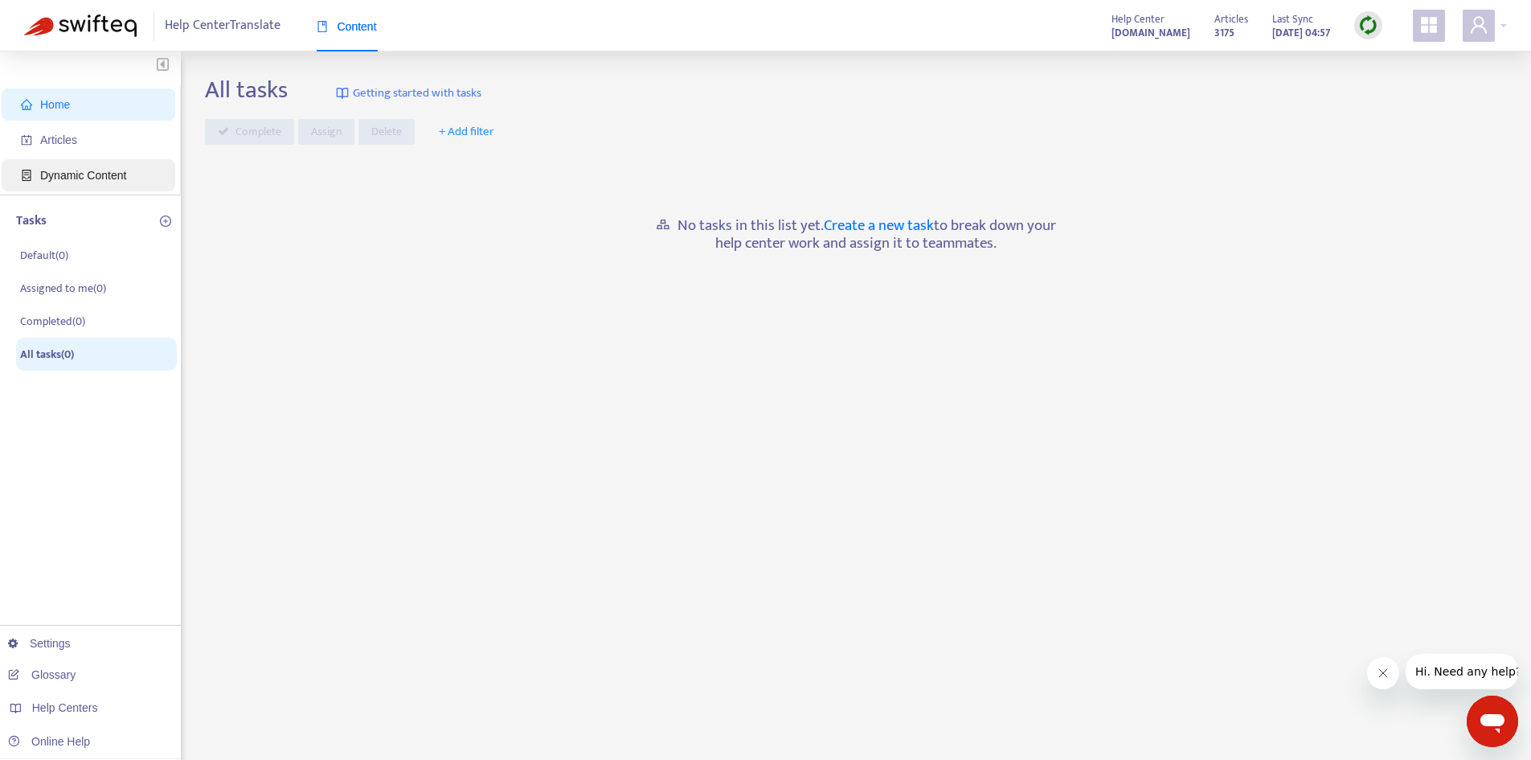
click at [123, 180] on span "Dynamic Content" at bounding box center [83, 175] width 86 height 13
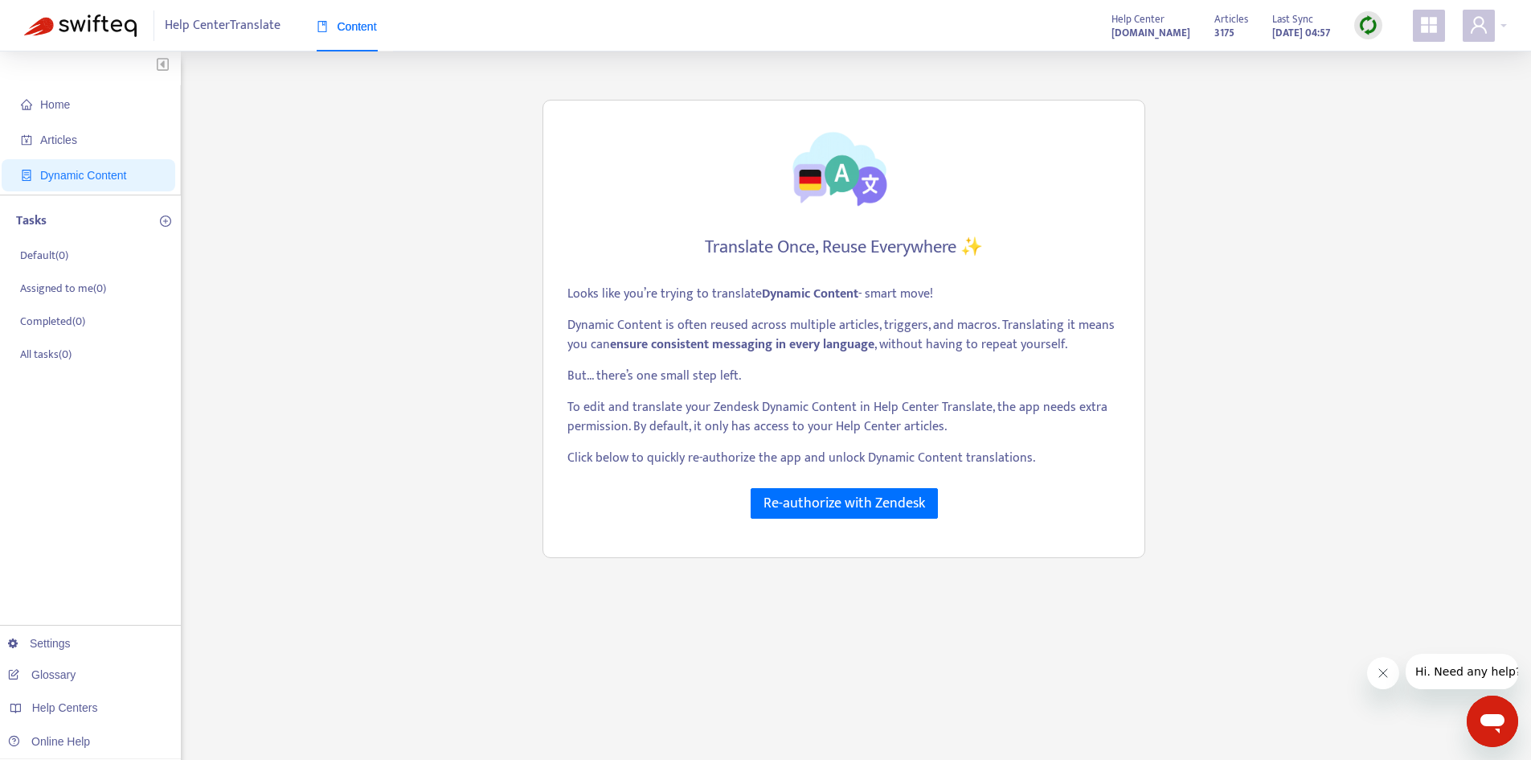
click at [1215, 27] on strong "3175" at bounding box center [1225, 33] width 20 height 18
click at [1336, 170] on div "Home Articles Dynamic Content Tasks Default ( 0 ) Assigned to me ( 0 ) Complete…" at bounding box center [765, 546] width 1483 height 941
click at [101, 152] on span "Articles" at bounding box center [91, 140] width 141 height 32
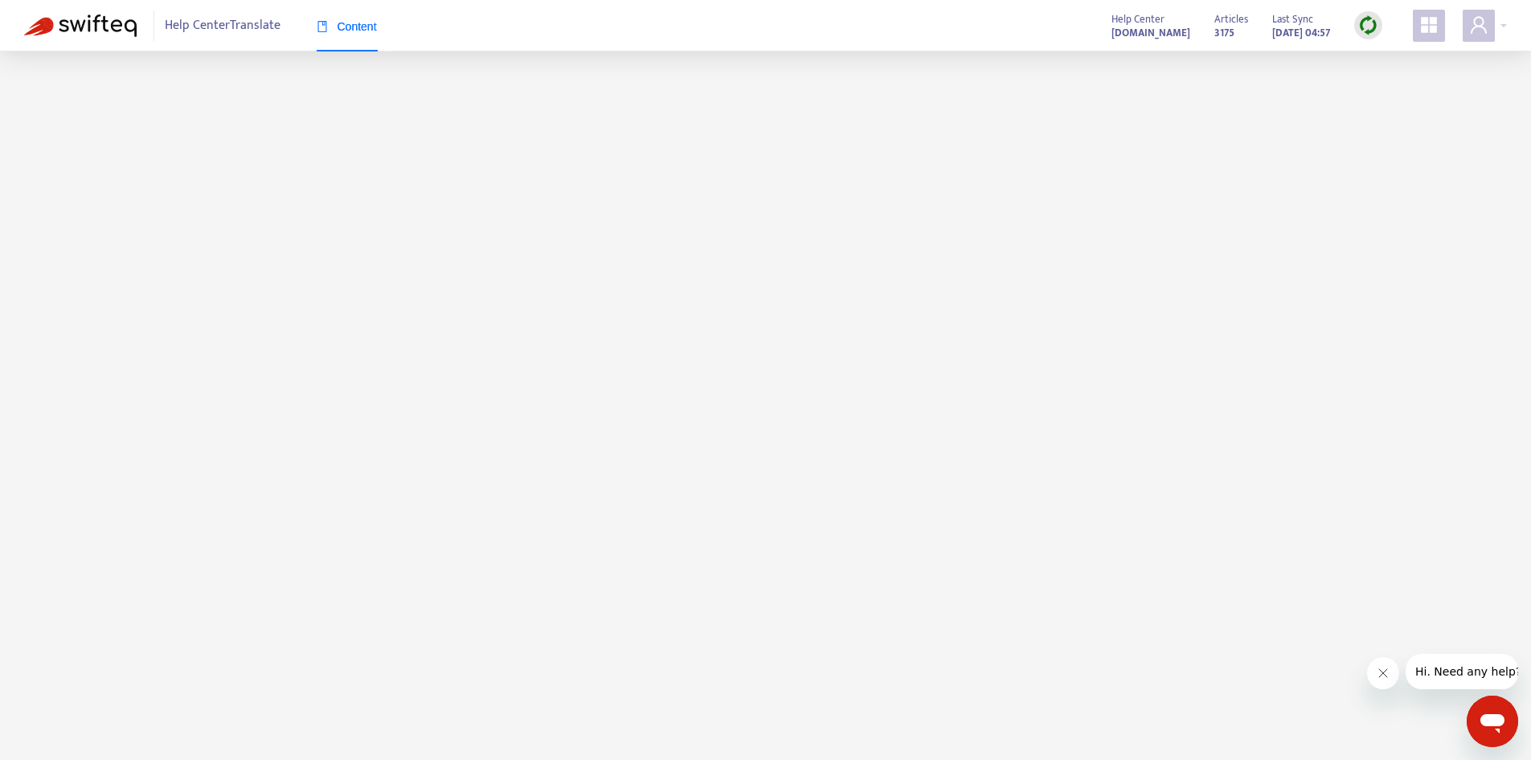
click at [1416, 24] on span at bounding box center [1429, 26] width 32 height 32
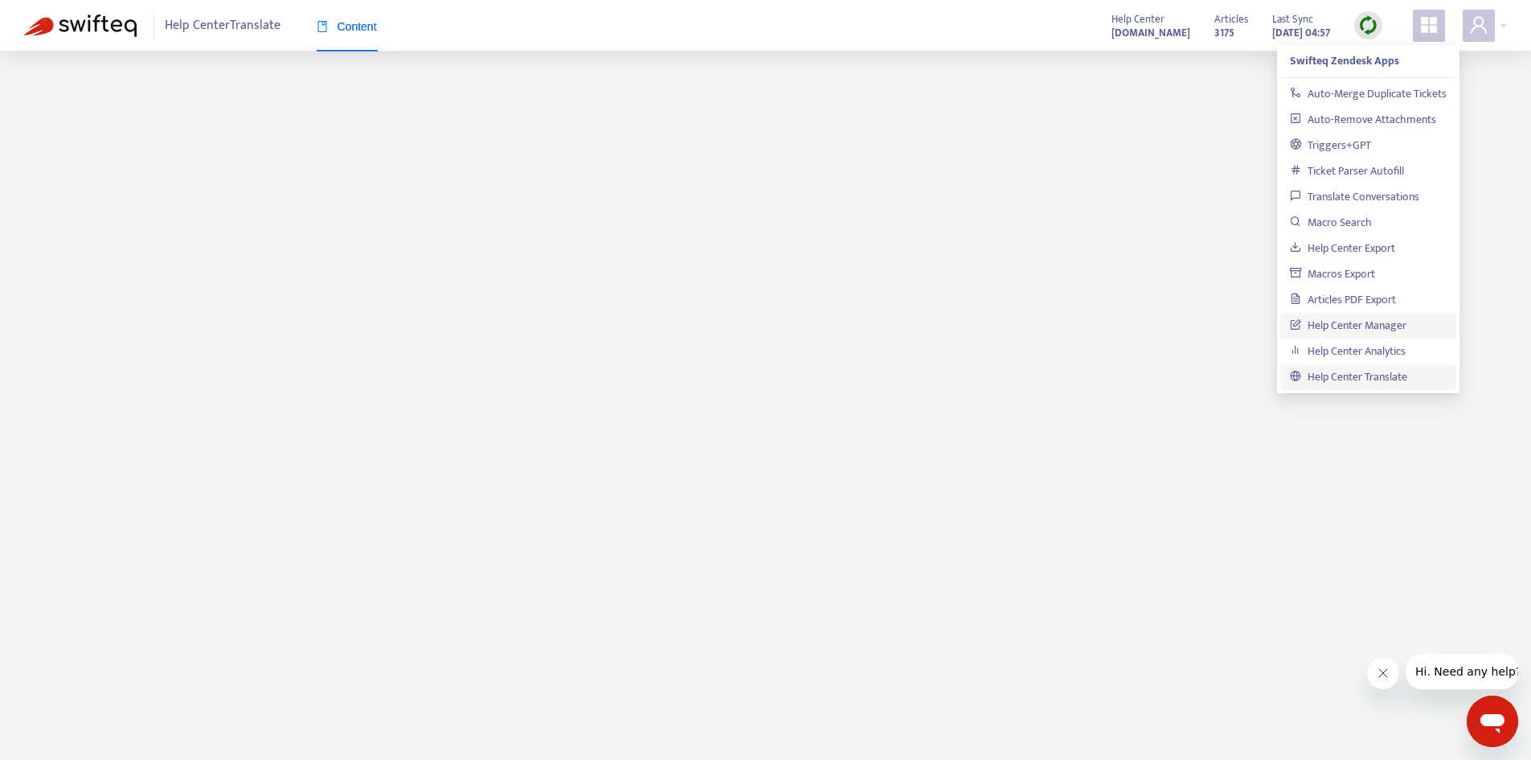
click at [1386, 334] on link "Help Center Manager" at bounding box center [1348, 325] width 117 height 18
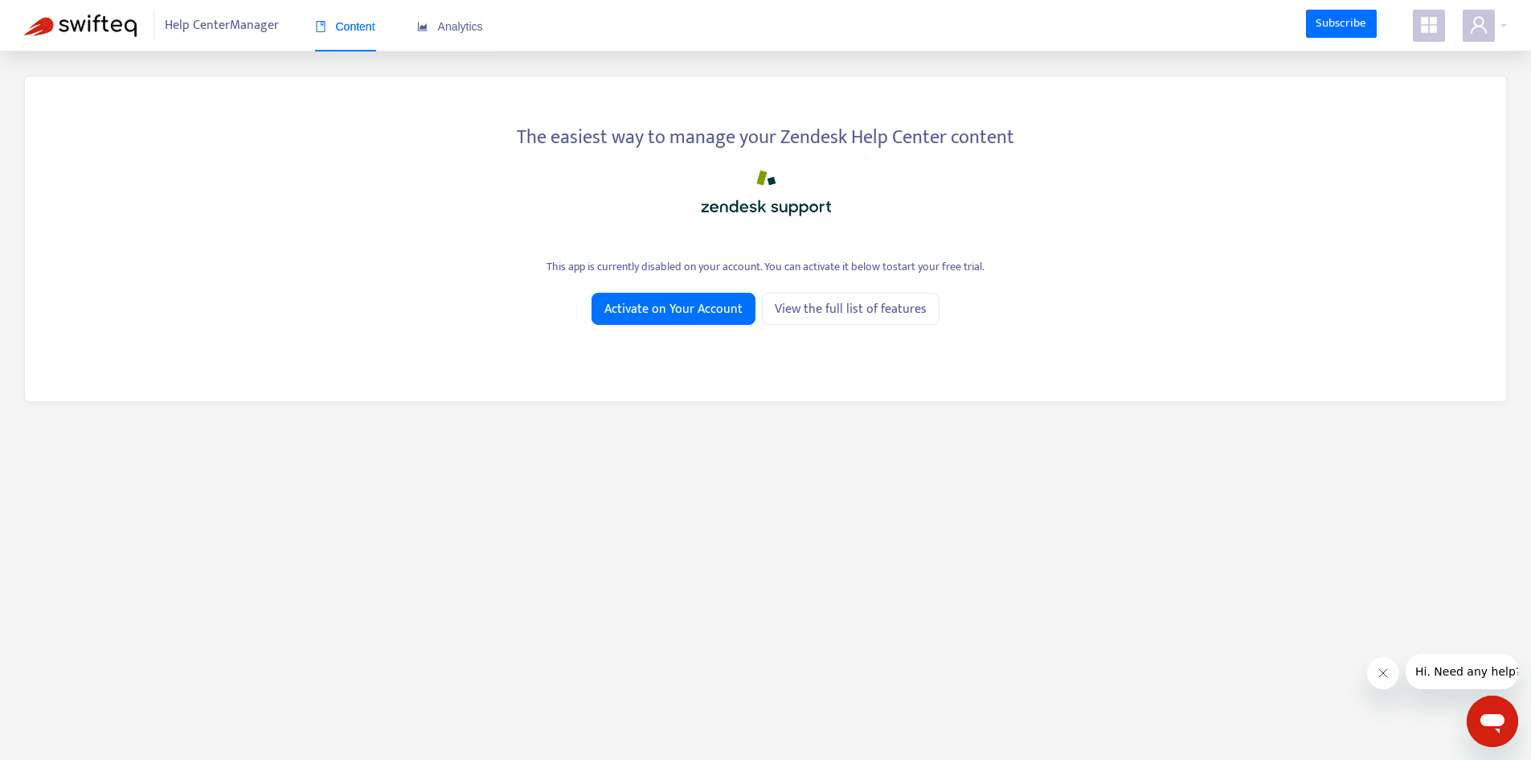
drag, startPoint x: 0, startPoint y: 0, endPoint x: 1224, endPoint y: 613, distance: 1369.0
click at [1224, 613] on main "The easiest way to manage your Zendesk Help Center content This app is currentl…" at bounding box center [765, 431] width 1531 height 760
click at [457, 26] on span "Analytics" at bounding box center [450, 26] width 66 height 13
click at [1482, 30] on icon "user" at bounding box center [1478, 24] width 19 height 19
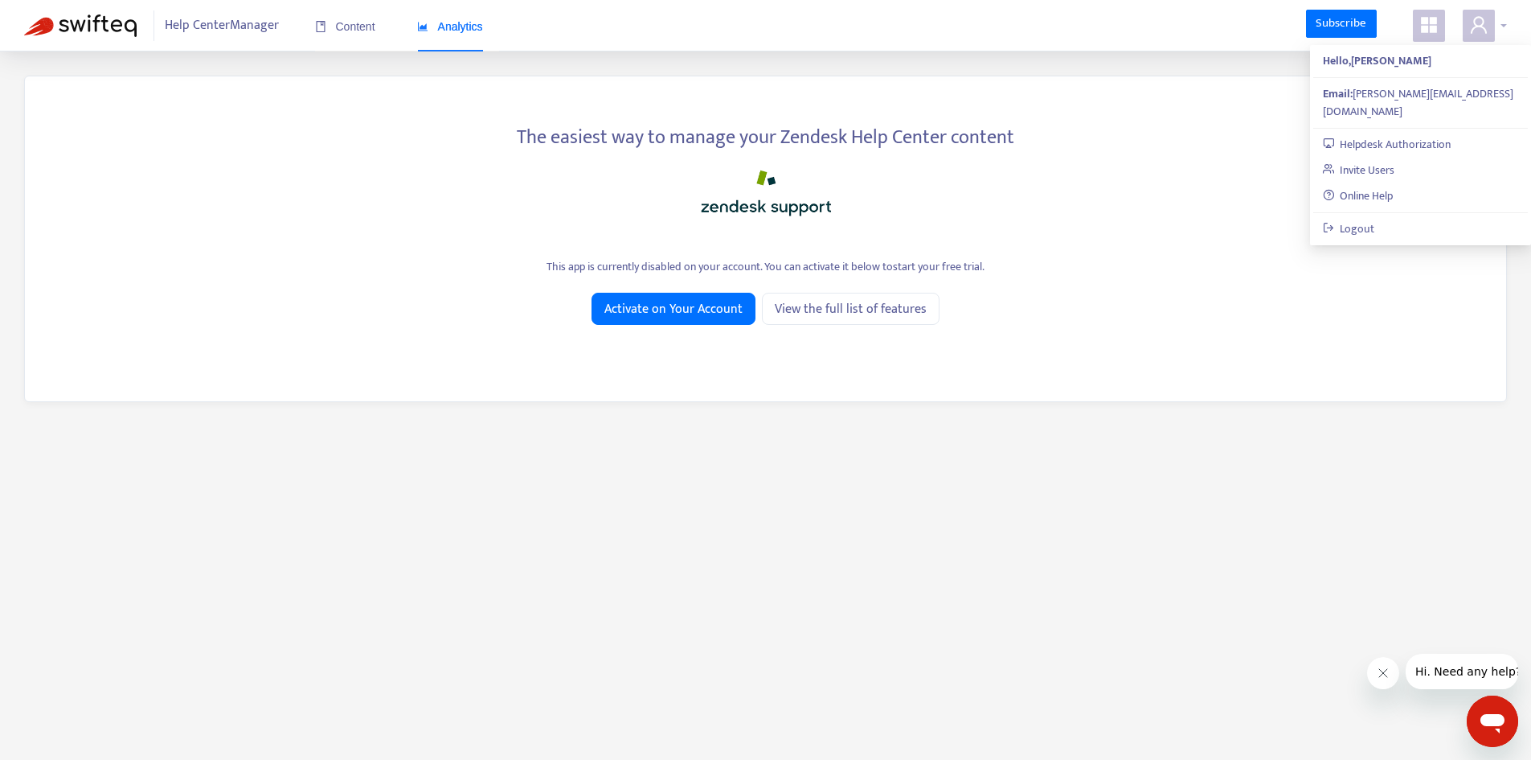
click at [1473, 36] on span at bounding box center [1479, 26] width 32 height 32
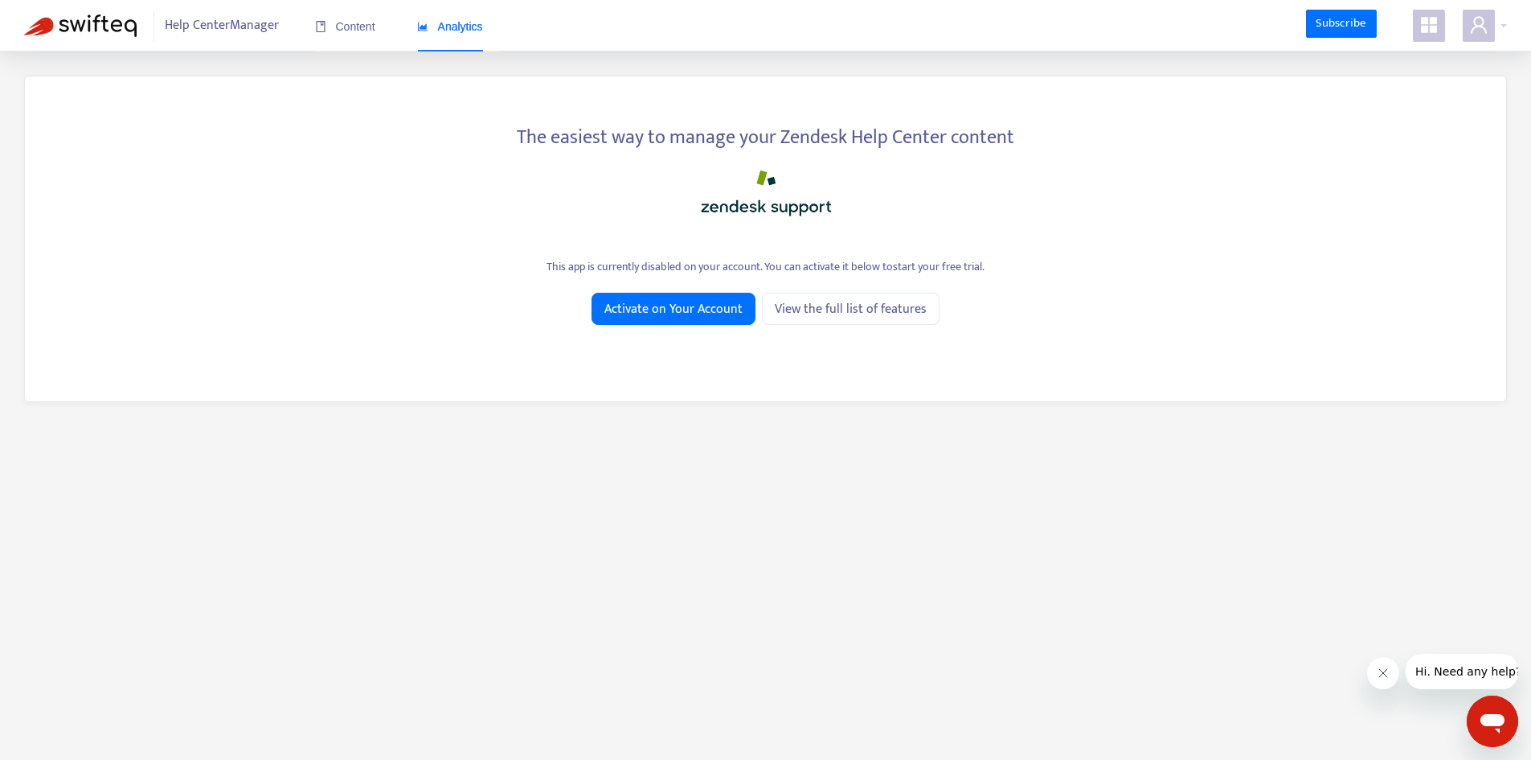
click at [1432, 31] on icon "appstore" at bounding box center [1429, 25] width 16 height 16
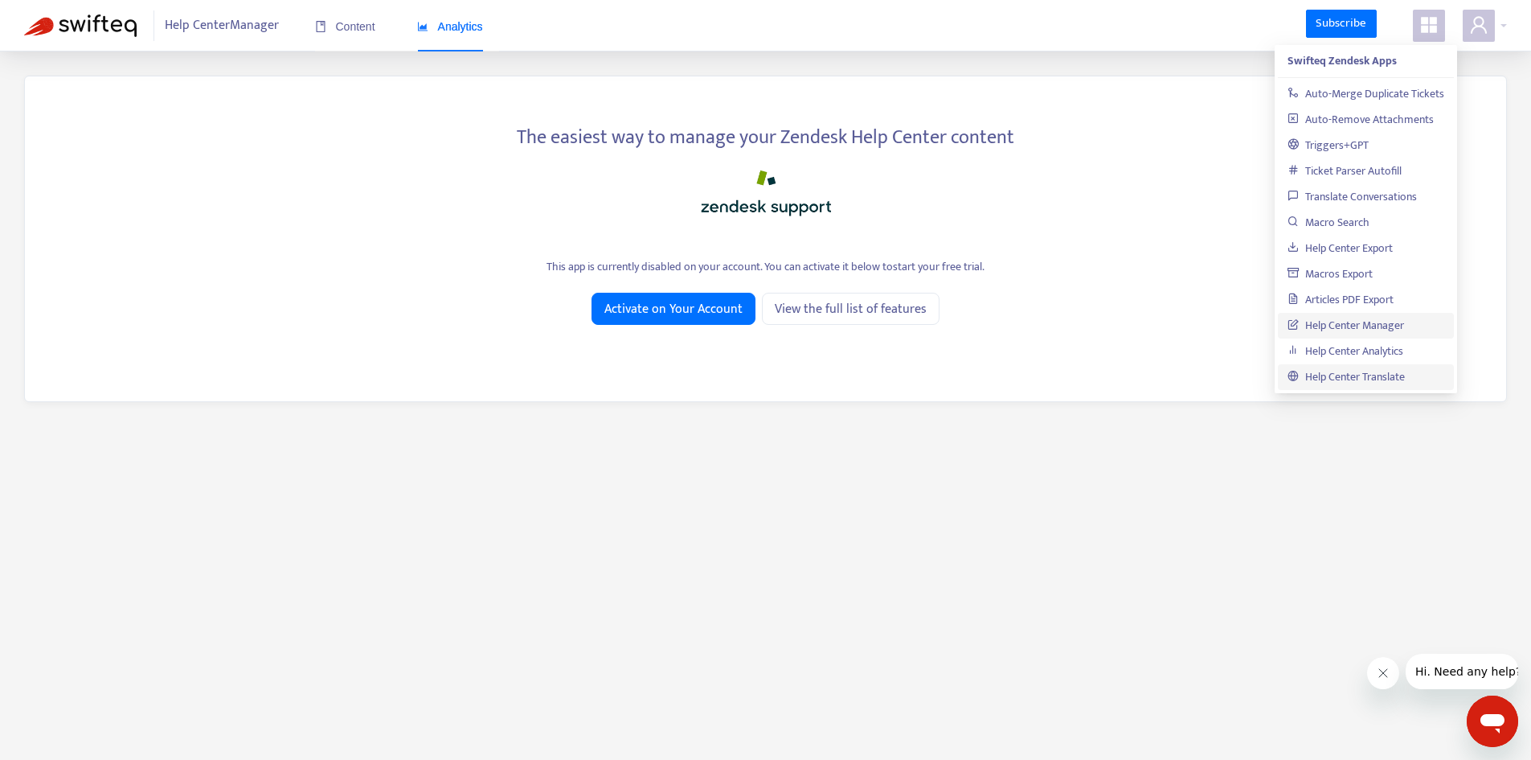
click at [1393, 379] on link "Help Center Translate" at bounding box center [1346, 376] width 117 height 18
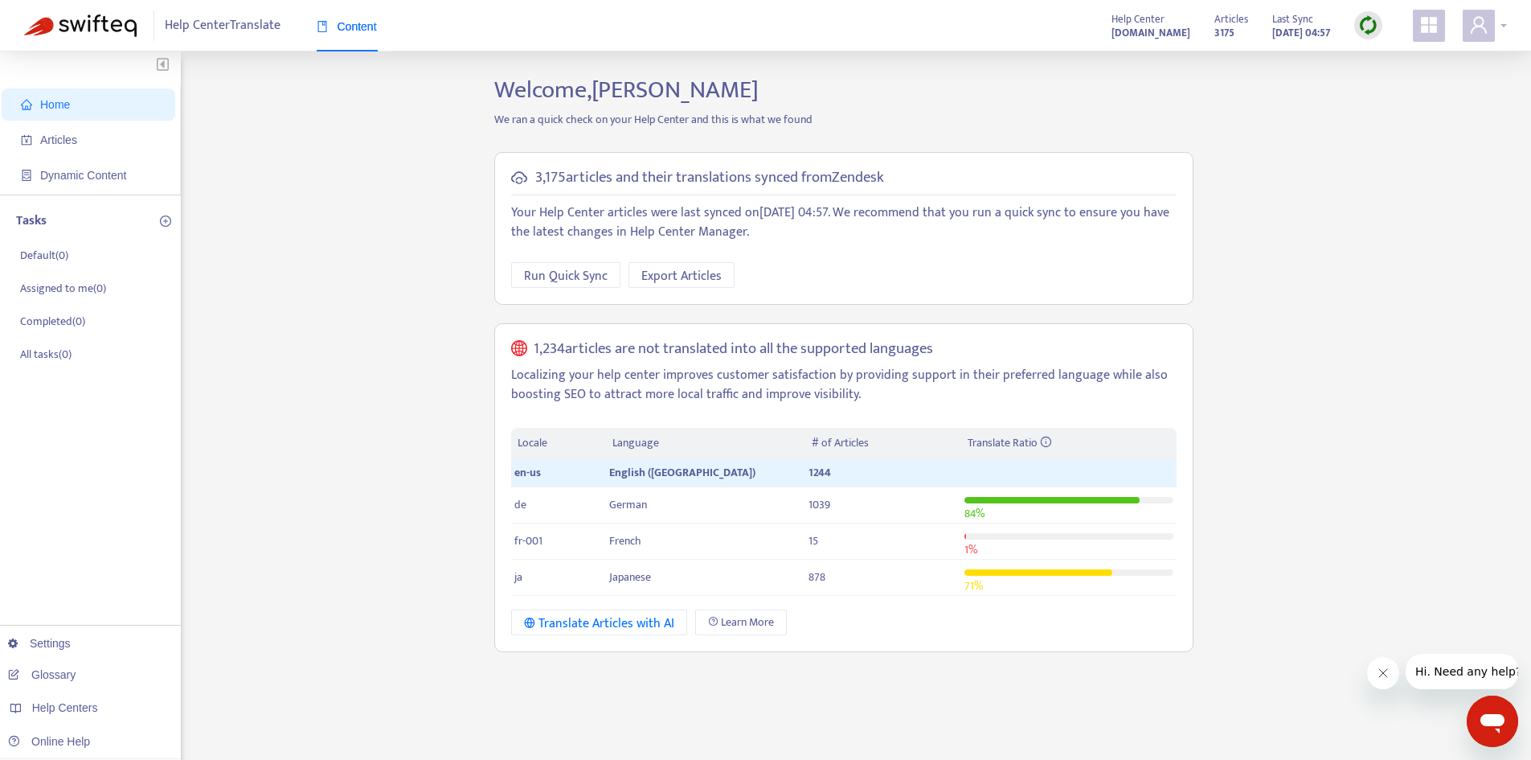
click at [1486, 31] on icon "user" at bounding box center [1479, 24] width 16 height 17
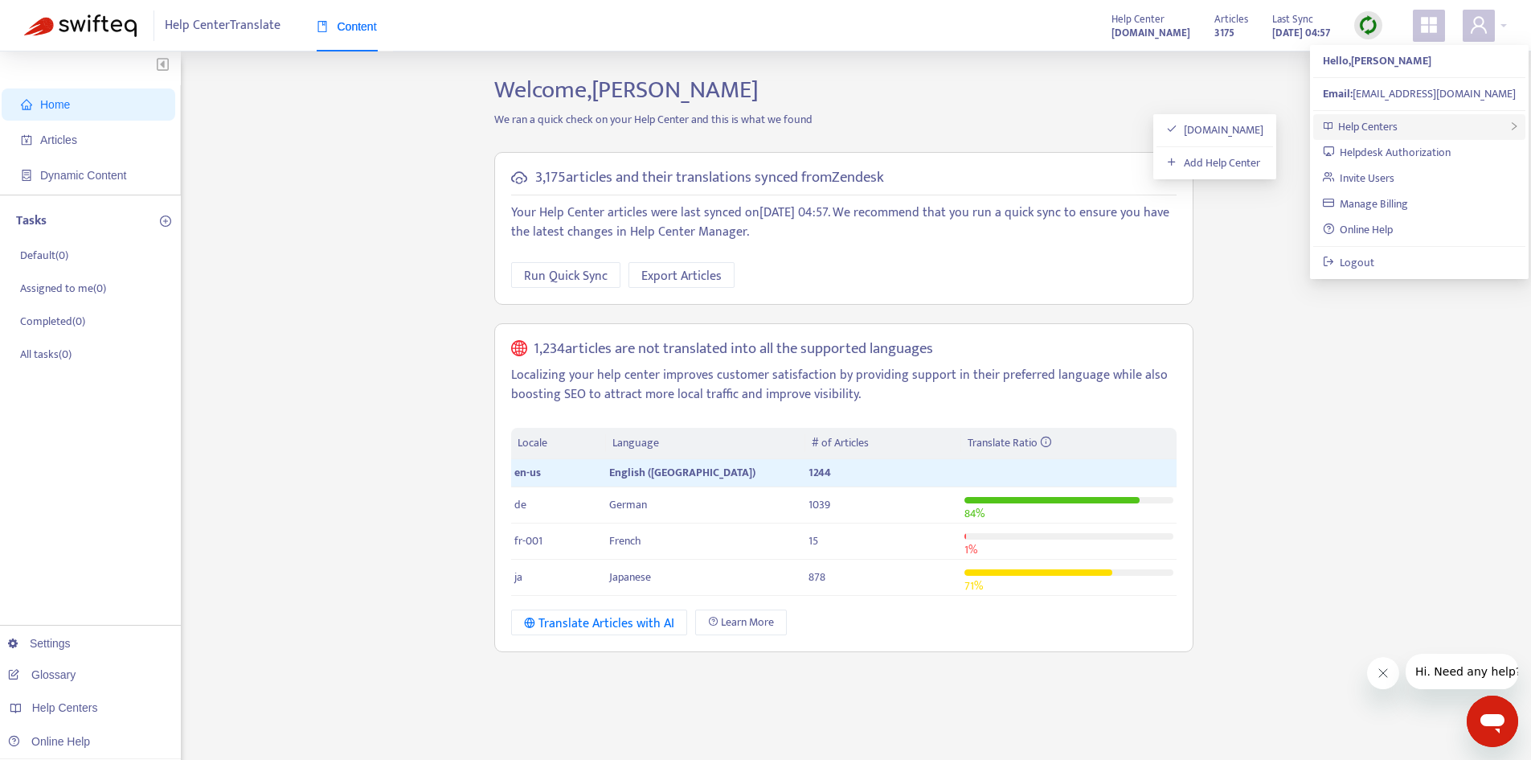
click at [1485, 121] on div "Help Centers" at bounding box center [1419, 127] width 212 height 26
click at [1037, 104] on h2 "Welcome, Byron Taroc" at bounding box center [843, 90] width 723 height 29
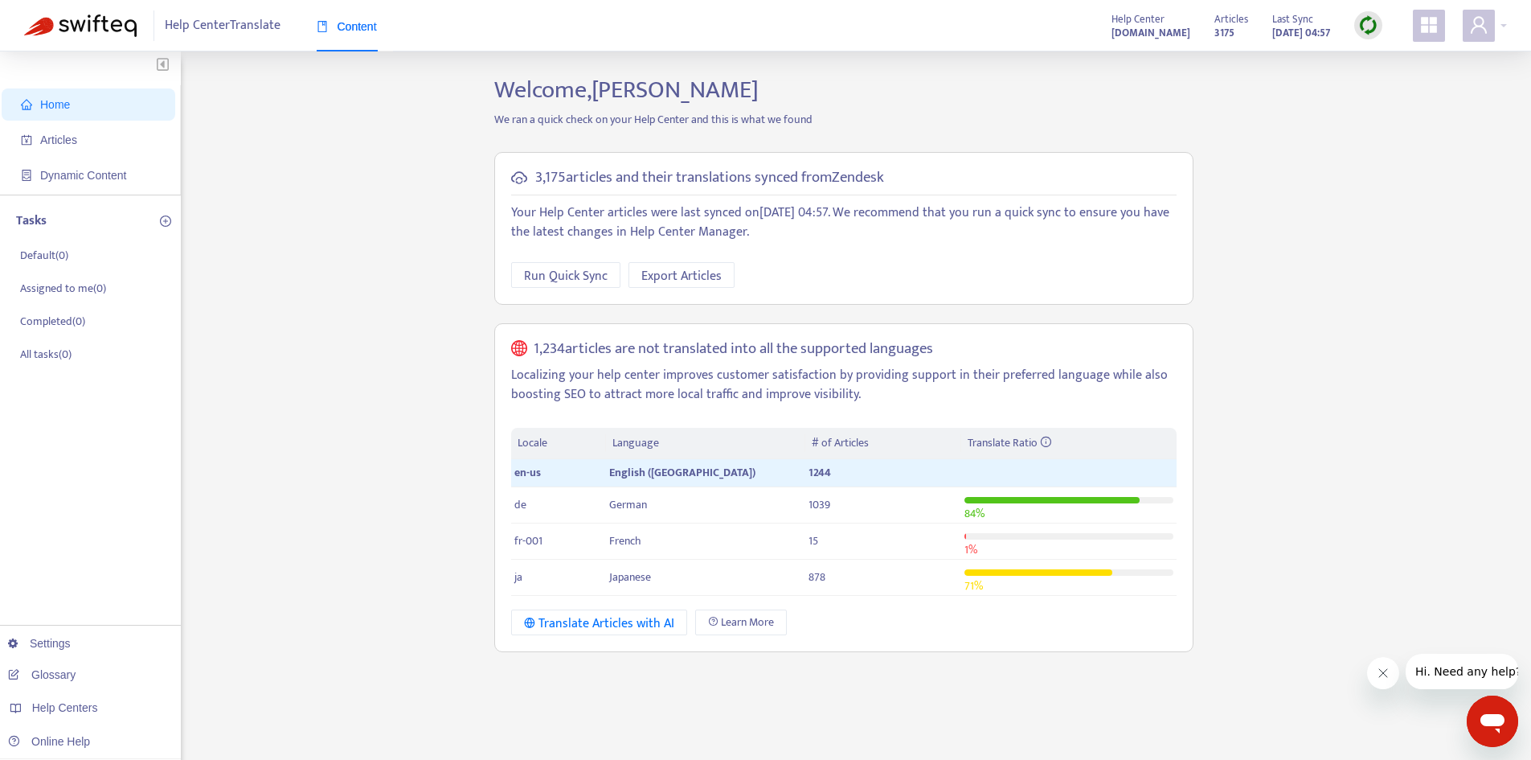
click at [510, 217] on div "3,175 articles and their translations synced from Zendesk Your Help Center arti…" at bounding box center [843, 229] width 699 height 154
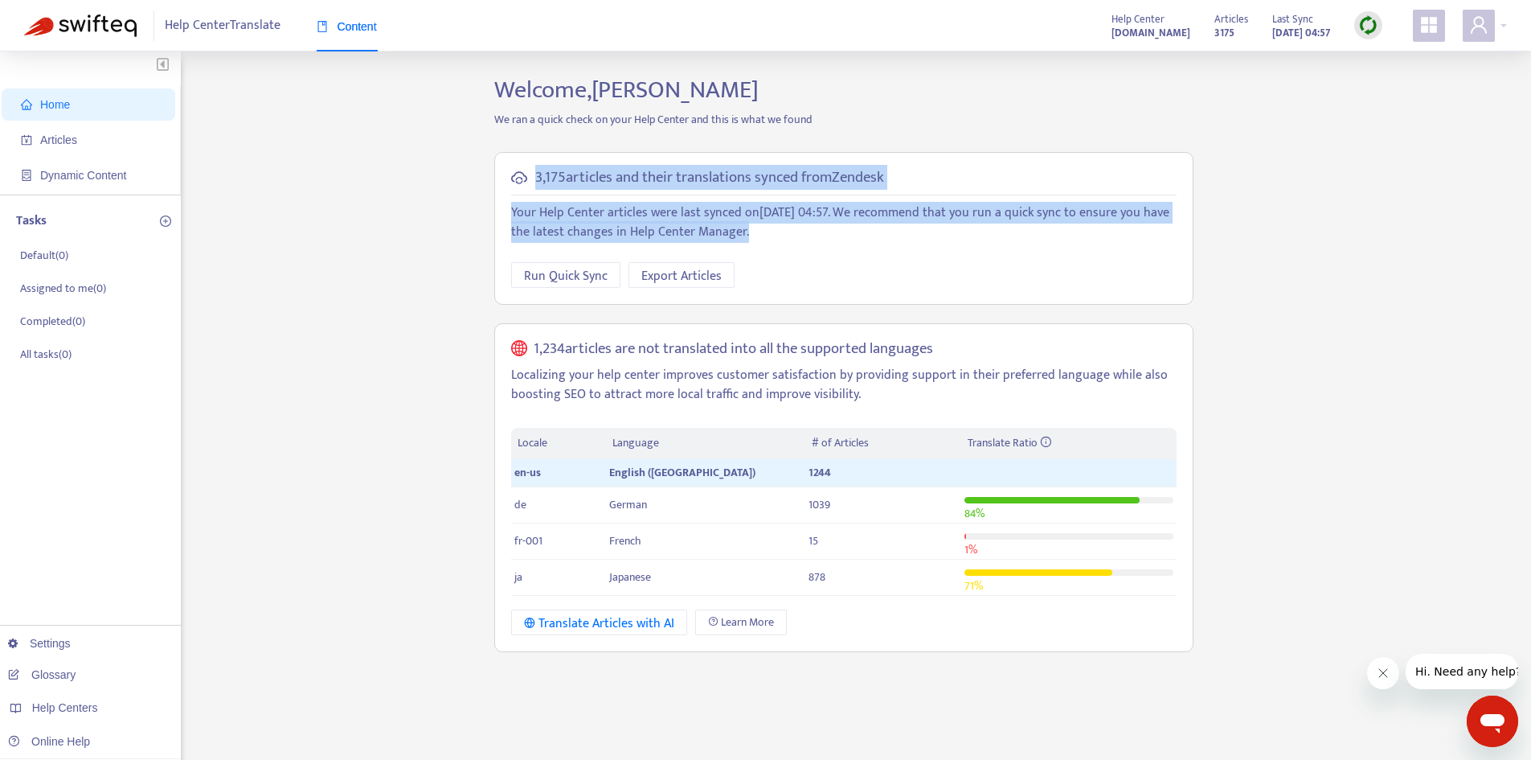
drag, startPoint x: 515, startPoint y: 196, endPoint x: 945, endPoint y: 238, distance: 431.3
click at [945, 238] on div "3,175 articles and their translations synced from Zendesk Your Help Center arti…" at bounding box center [843, 229] width 699 height 154
click at [936, 237] on p "Your Help Center articles were last synced on September 4, 2025 04:57 . We reco…" at bounding box center [844, 222] width 666 height 39
click at [556, 226] on p "Your Help Center articles were last synced on September 4, 2025 04:57 . We reco…" at bounding box center [844, 222] width 666 height 39
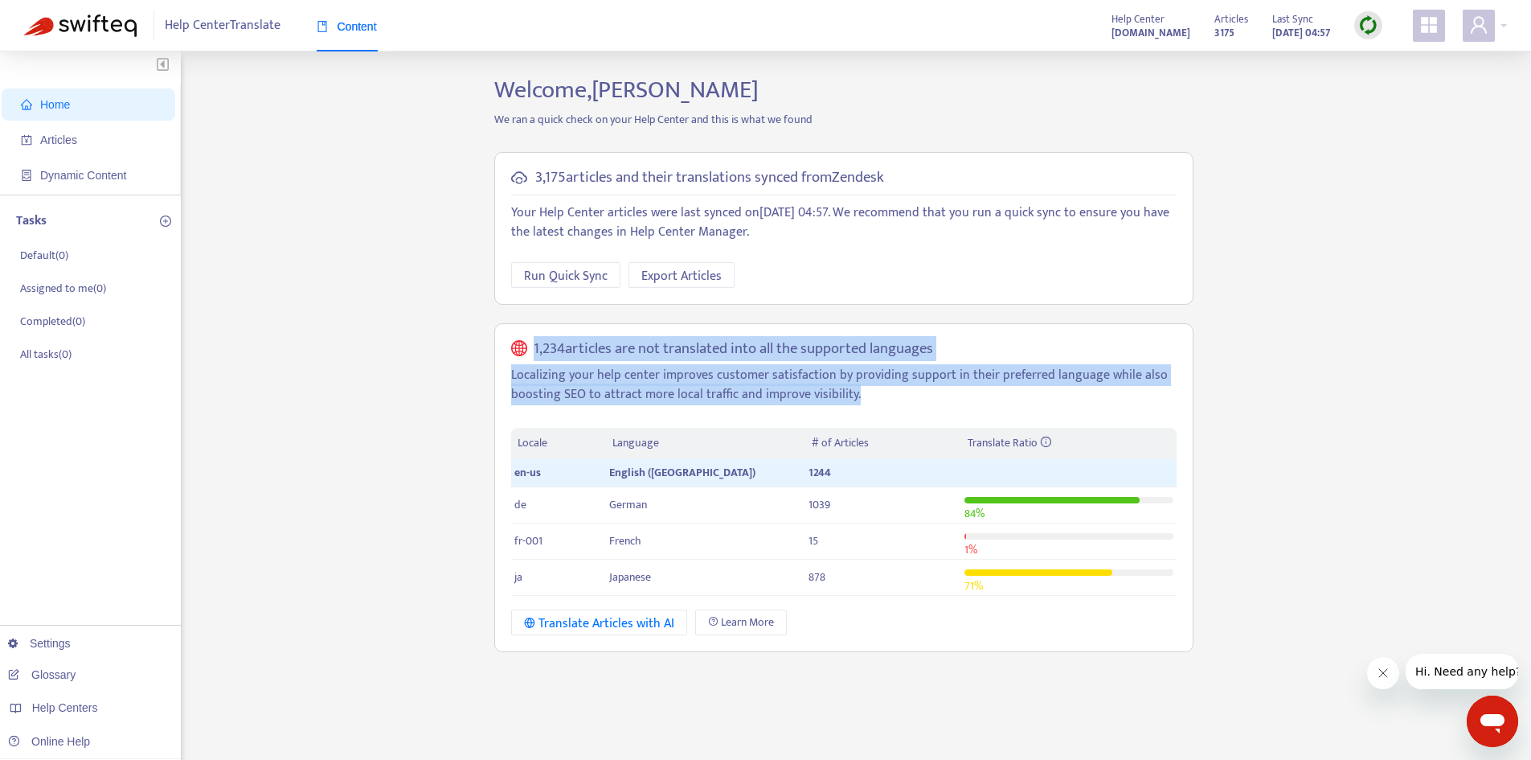
drag, startPoint x: 509, startPoint y: 345, endPoint x: 951, endPoint y: 394, distance: 444.8
click at [951, 394] on div "1,234 articles are not translated into all the supported languages Localizing y…" at bounding box center [843, 488] width 699 height 330
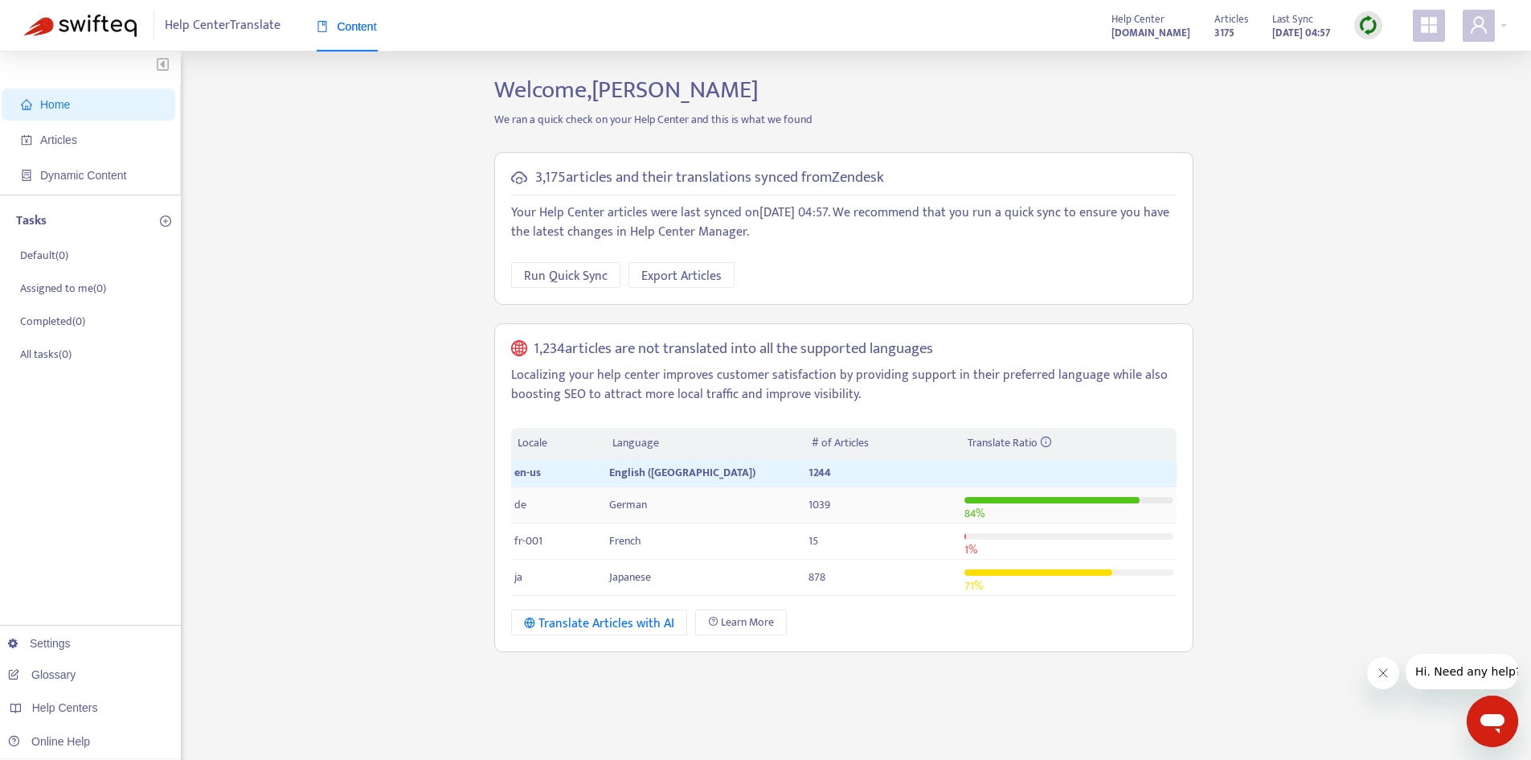
click at [904, 507] on td "1039" at bounding box center [882, 505] width 155 height 36
click at [88, 353] on li "All tasks ( 0 )" at bounding box center [96, 354] width 161 height 33
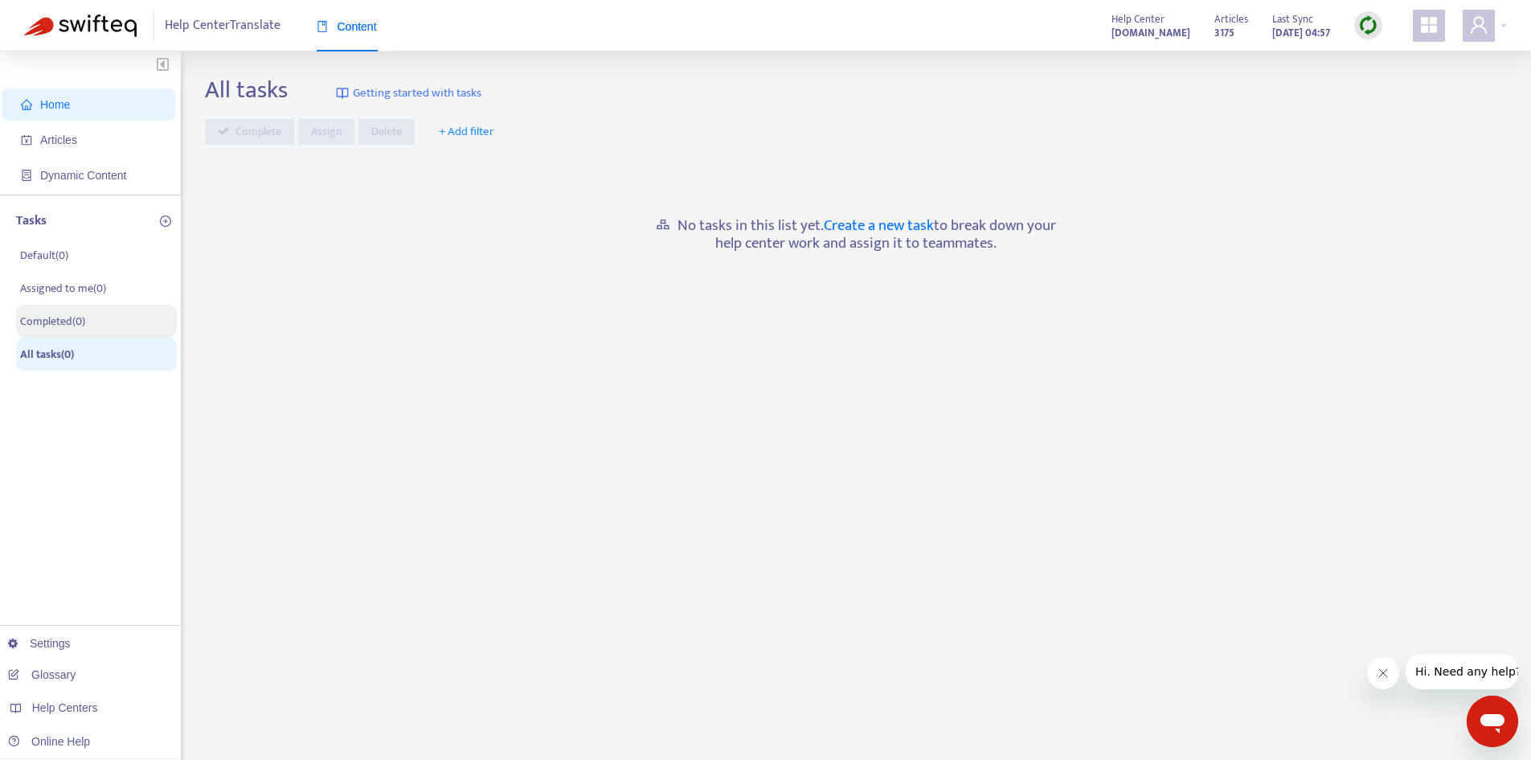
click at [96, 334] on li "Completed ( 0 )" at bounding box center [96, 321] width 161 height 33
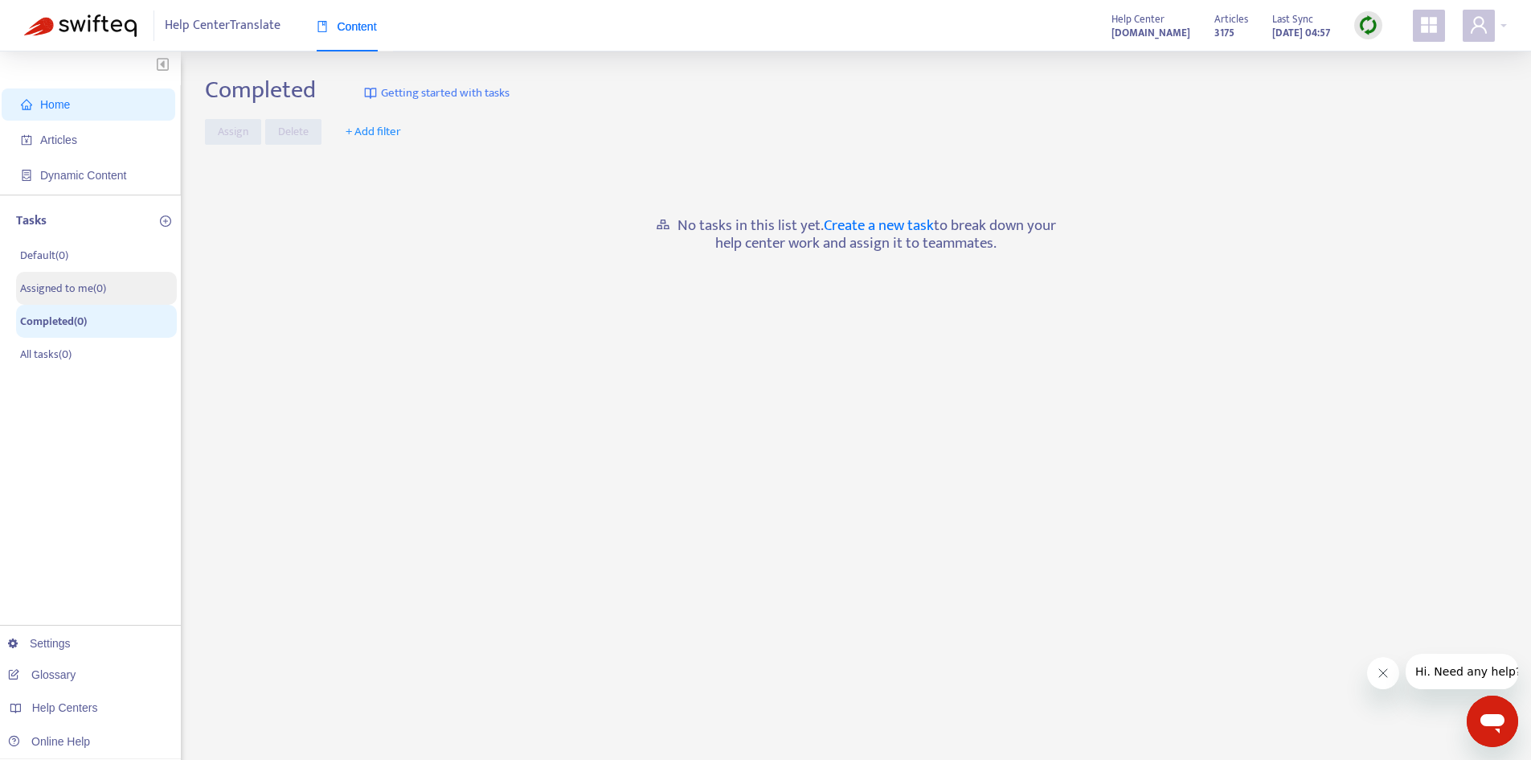
click at [113, 297] on li "Assigned to me ( 0 )" at bounding box center [96, 288] width 161 height 33
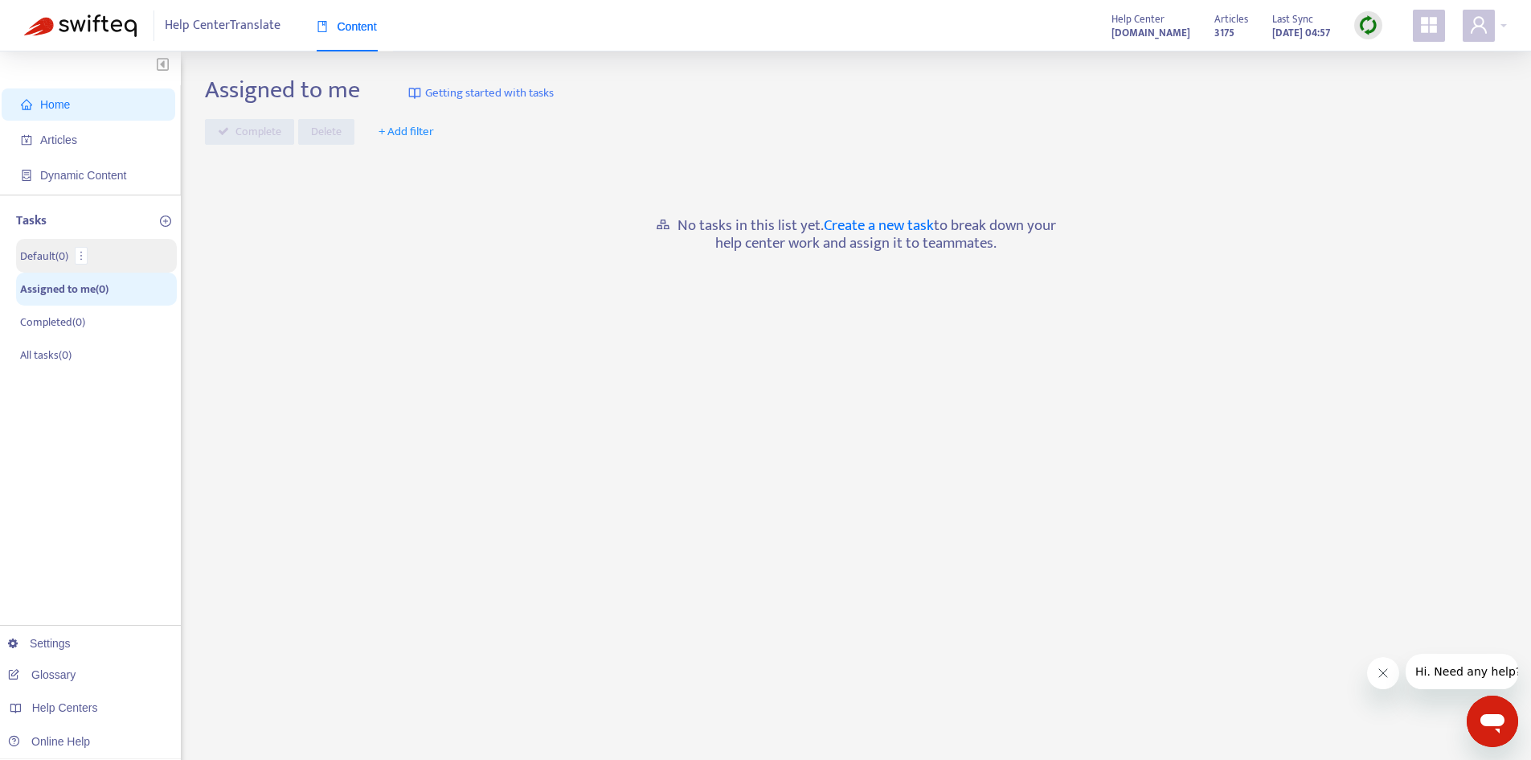
click at [125, 257] on li "Default ( 0 )" at bounding box center [96, 256] width 161 height 34
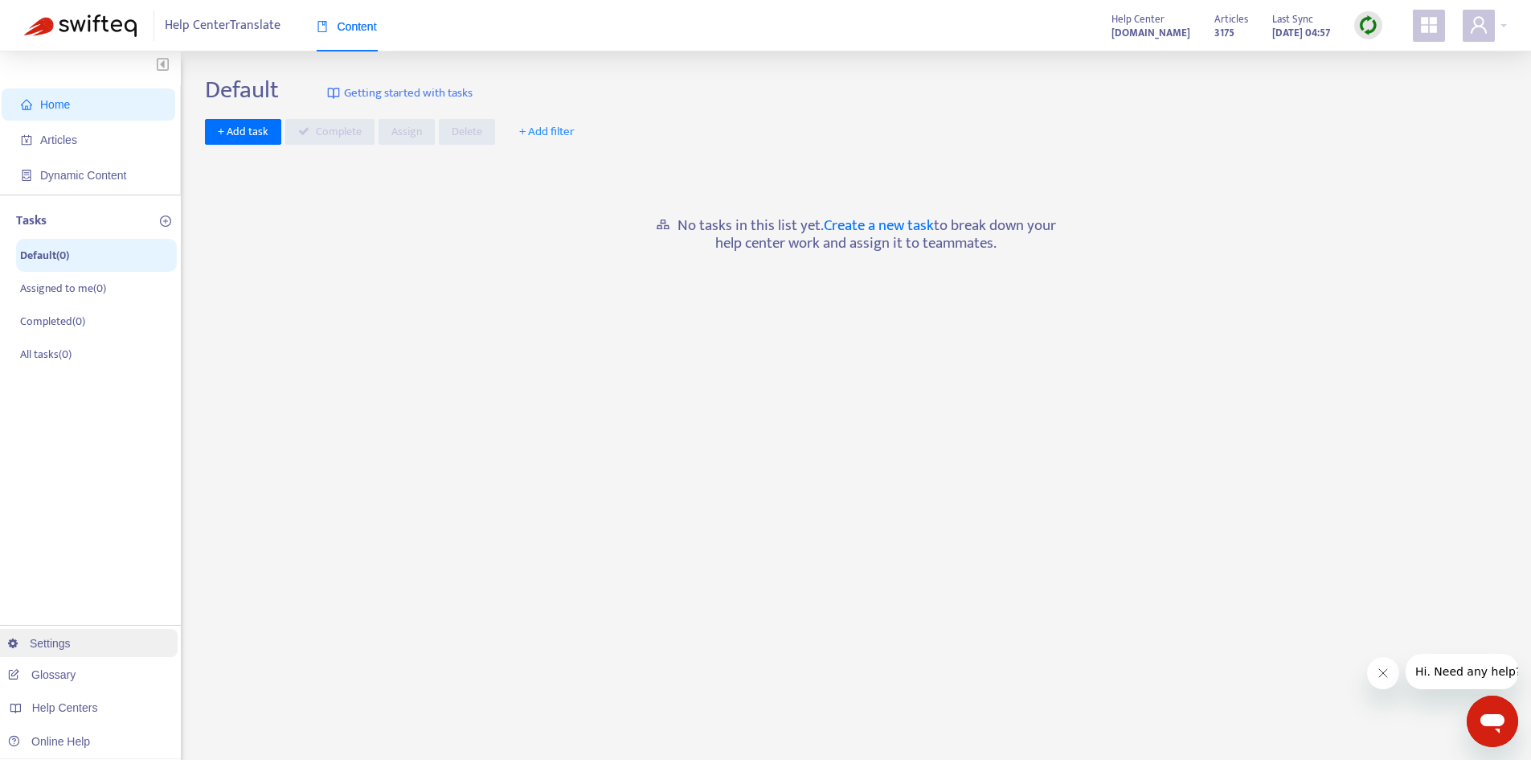
click at [68, 641] on link "Settings" at bounding box center [39, 643] width 63 height 13
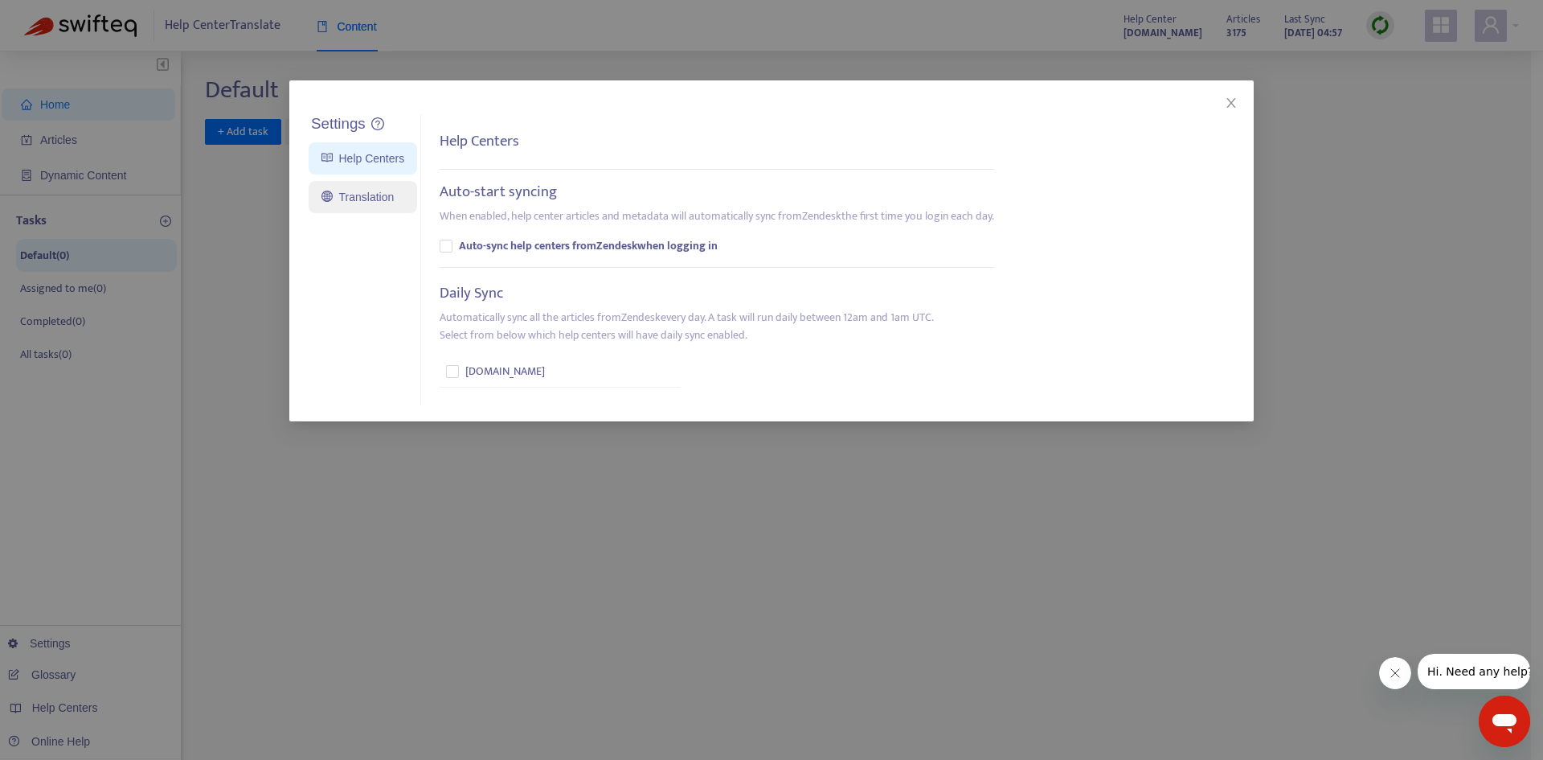
click at [369, 196] on link "Translation" at bounding box center [358, 197] width 72 height 13
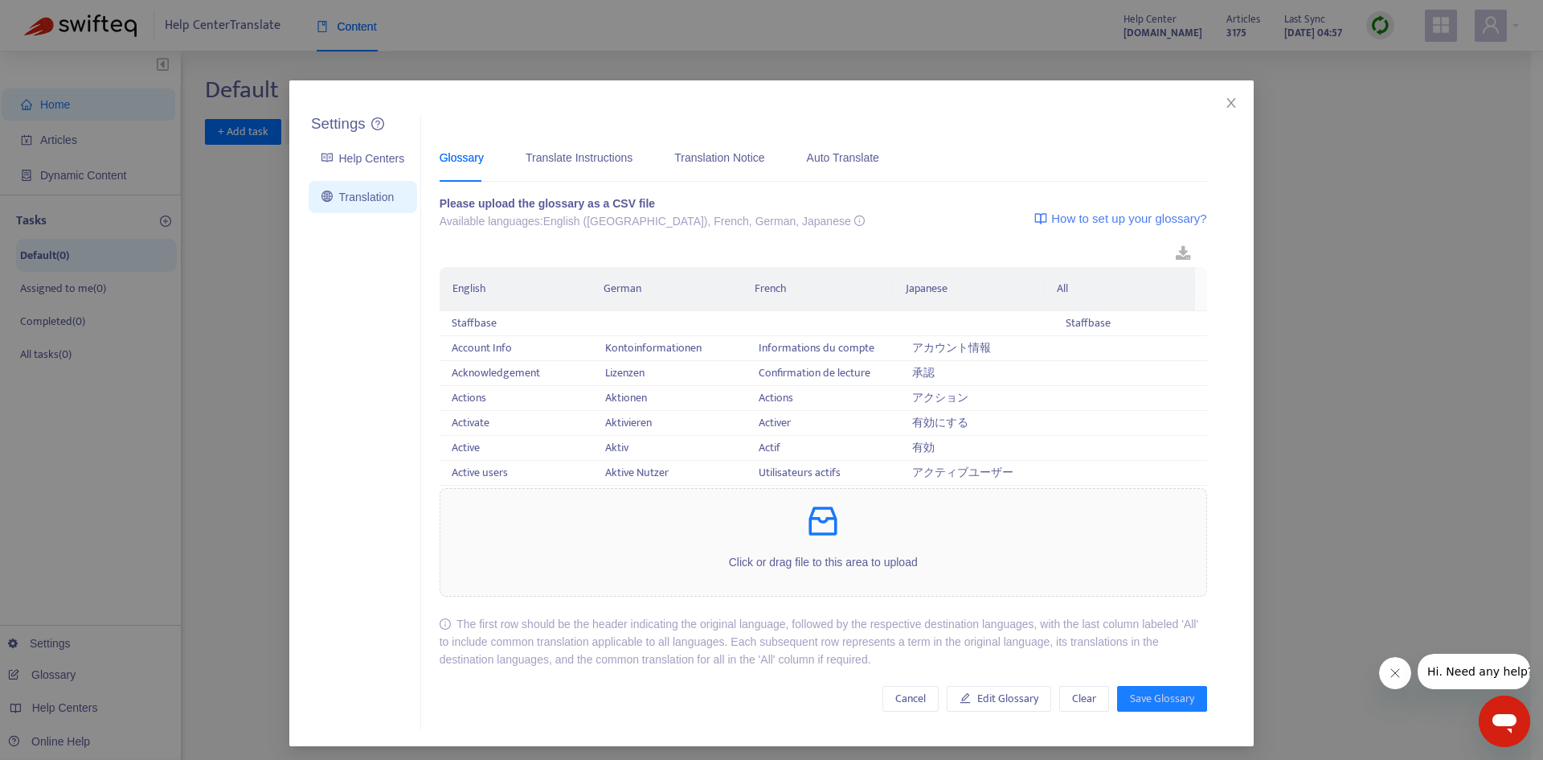
click at [870, 141] on div "Glossary Translate Instructions Translation Notice Auto Translate" at bounding box center [668, 157] width 456 height 49
click at [695, 160] on div "Translation Notice" at bounding box center [719, 158] width 90 height 18
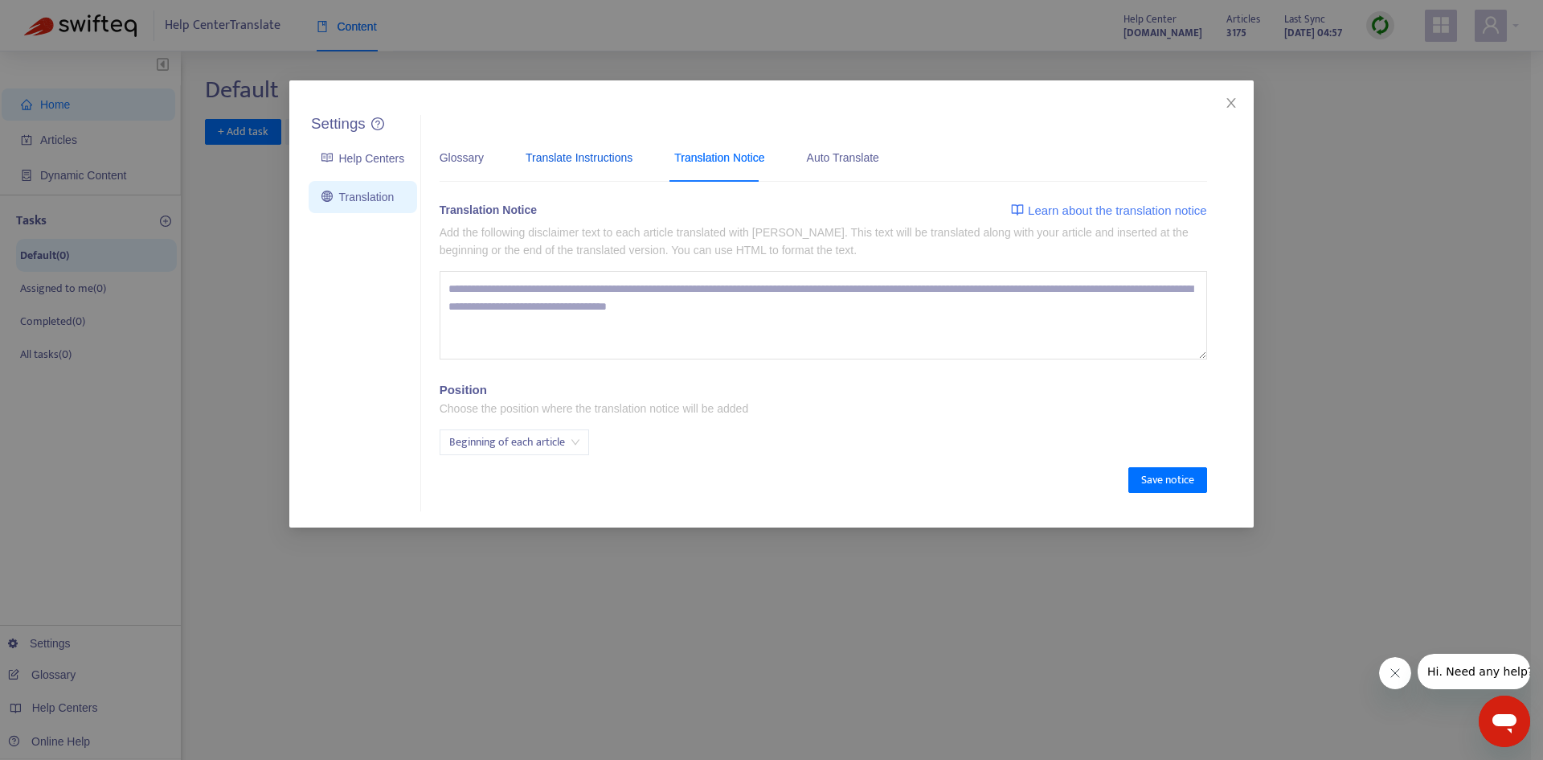
click at [573, 156] on div "Translate Instructions" at bounding box center [579, 158] width 107 height 18
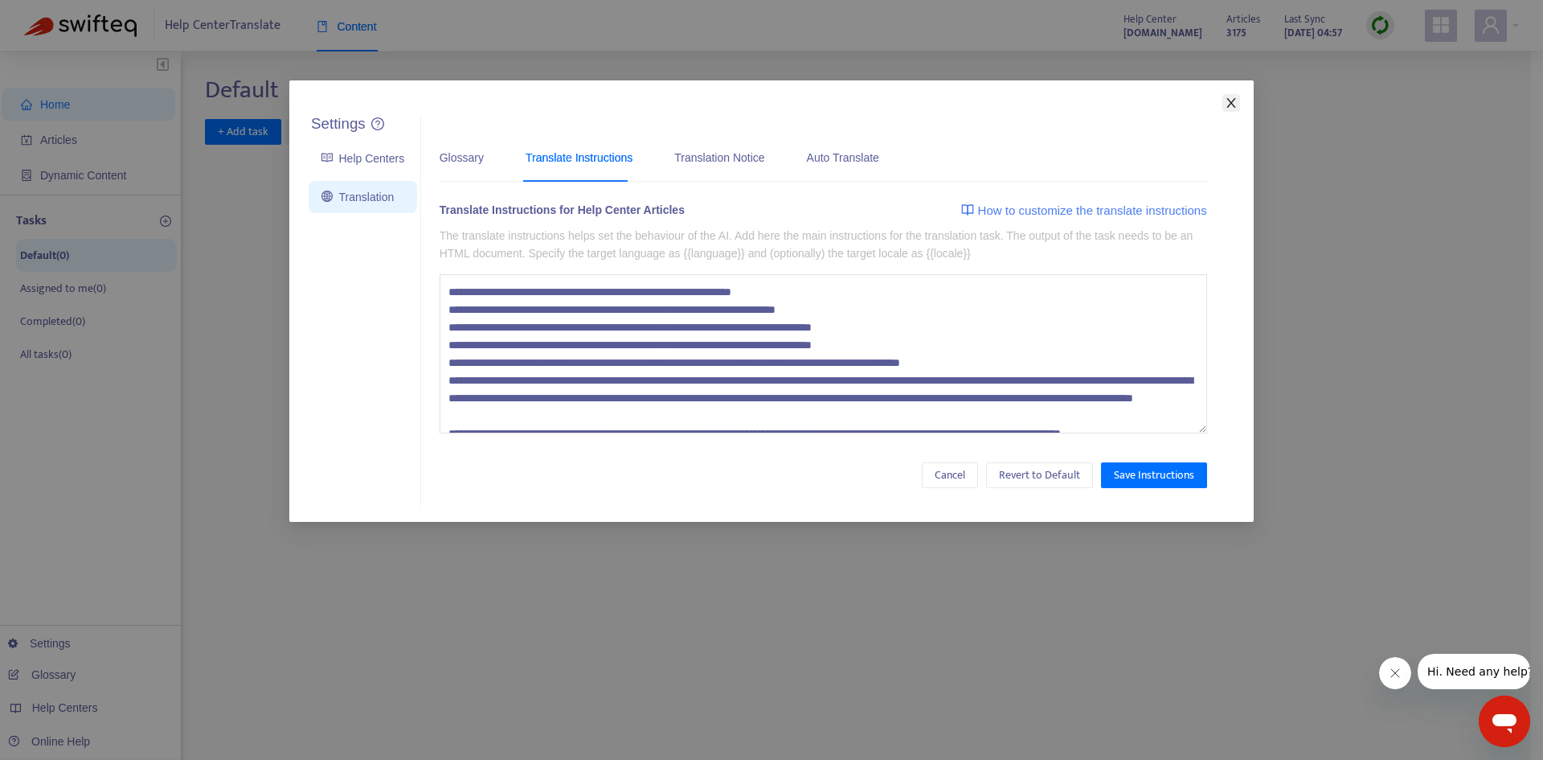
click at [1231, 101] on icon "close" at bounding box center [1231, 102] width 13 height 13
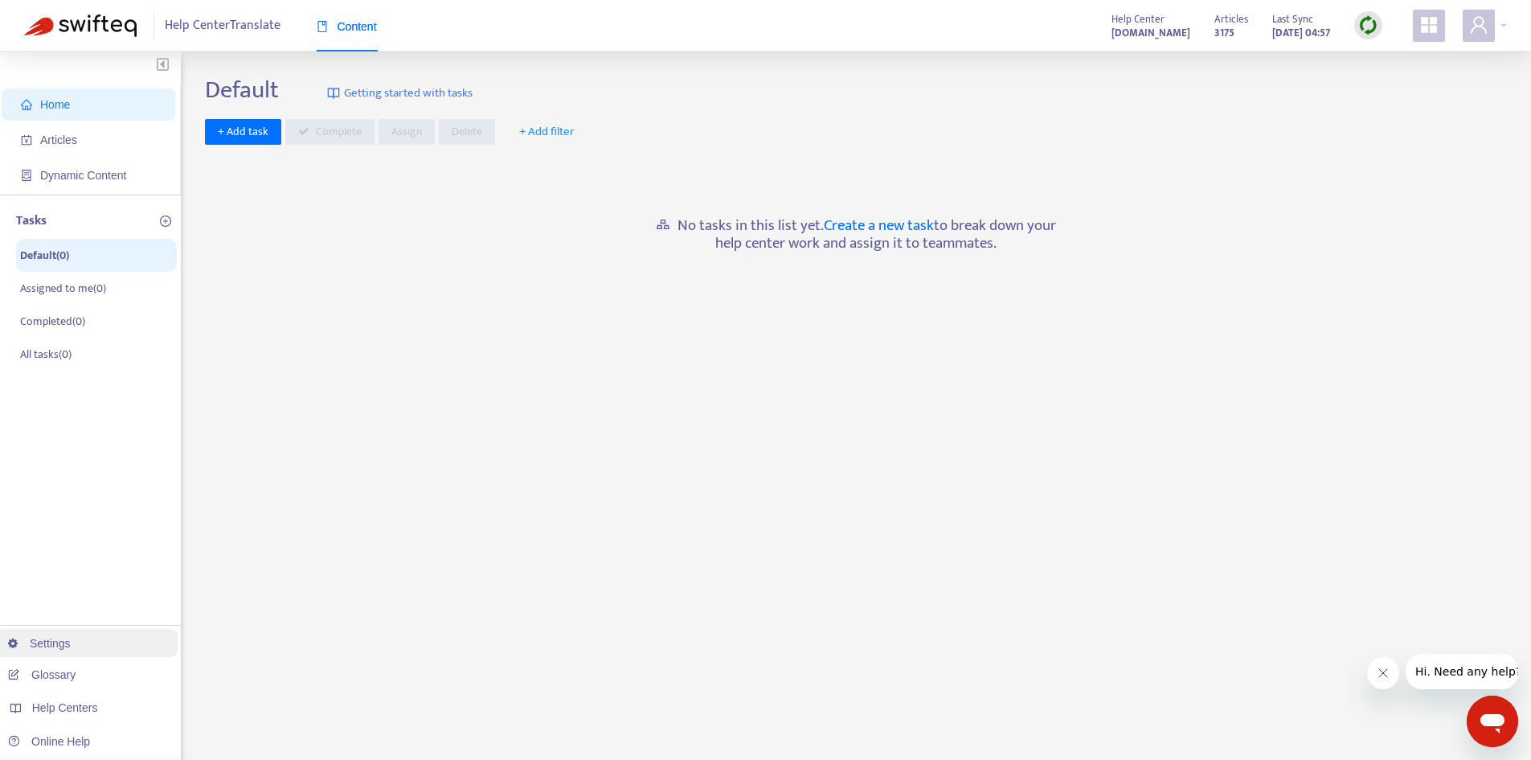
click at [71, 644] on link "Settings" at bounding box center [39, 643] width 63 height 13
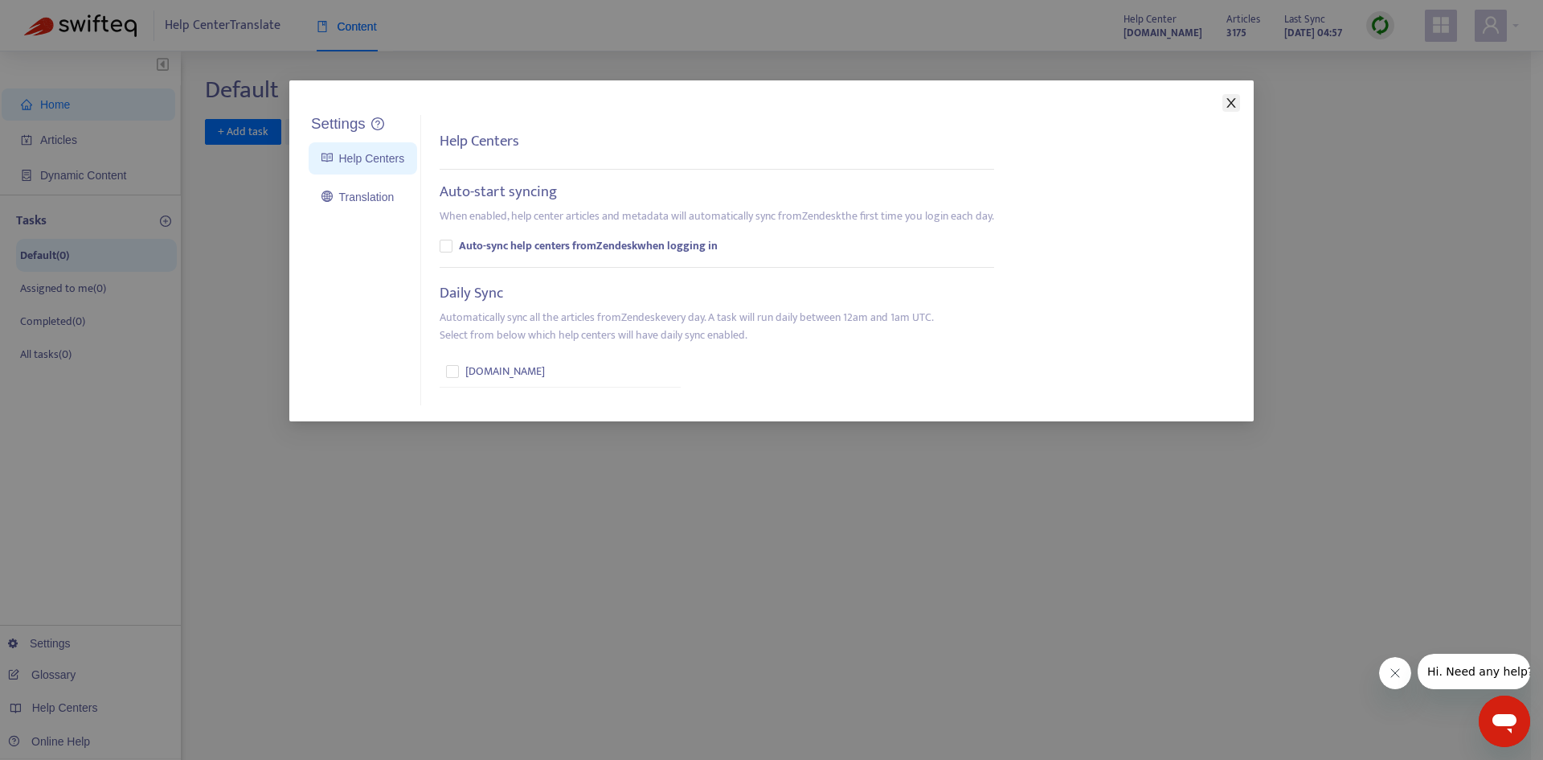
click at [1227, 101] on icon "close" at bounding box center [1231, 102] width 13 height 13
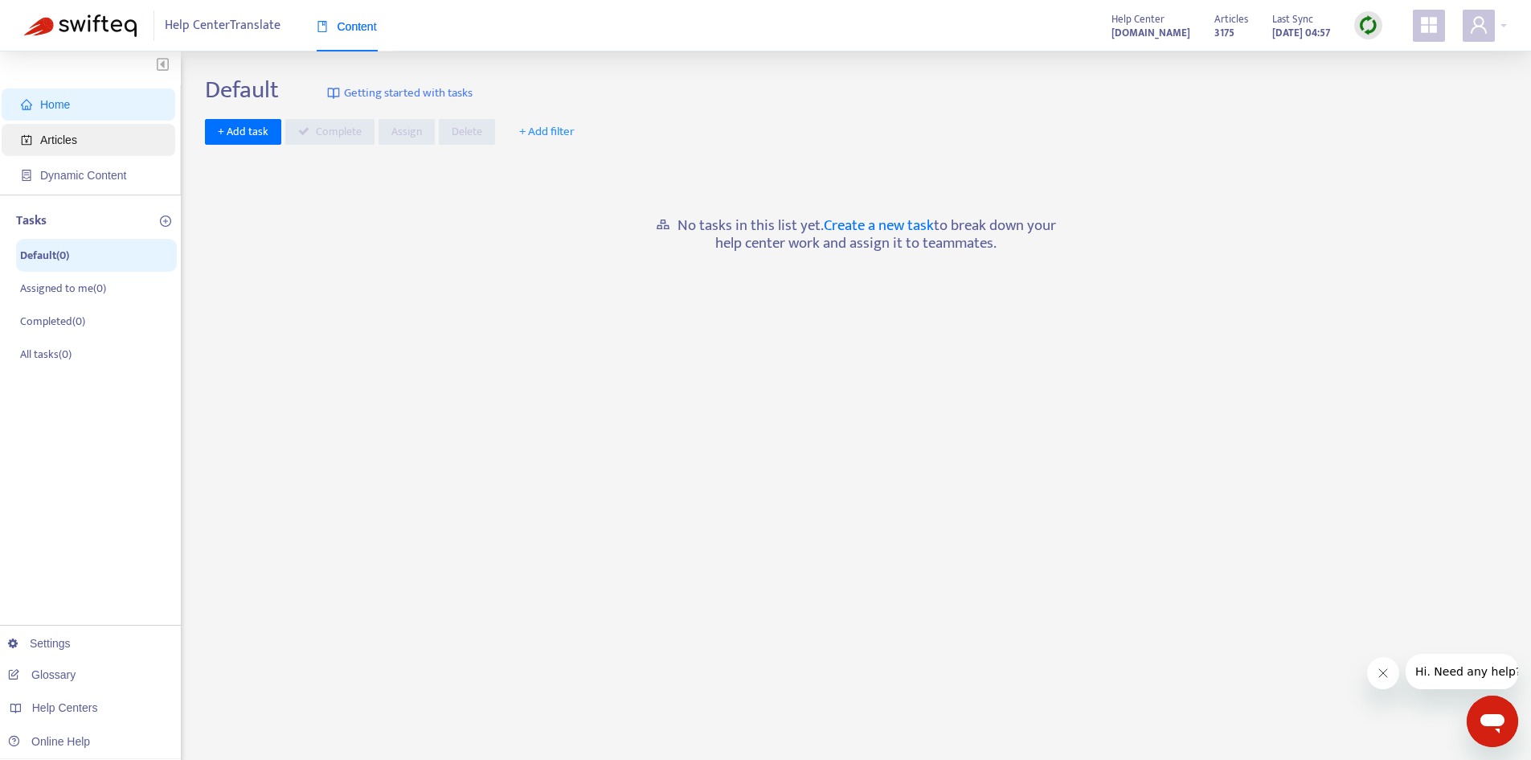
click at [96, 137] on span "Articles" at bounding box center [91, 140] width 141 height 32
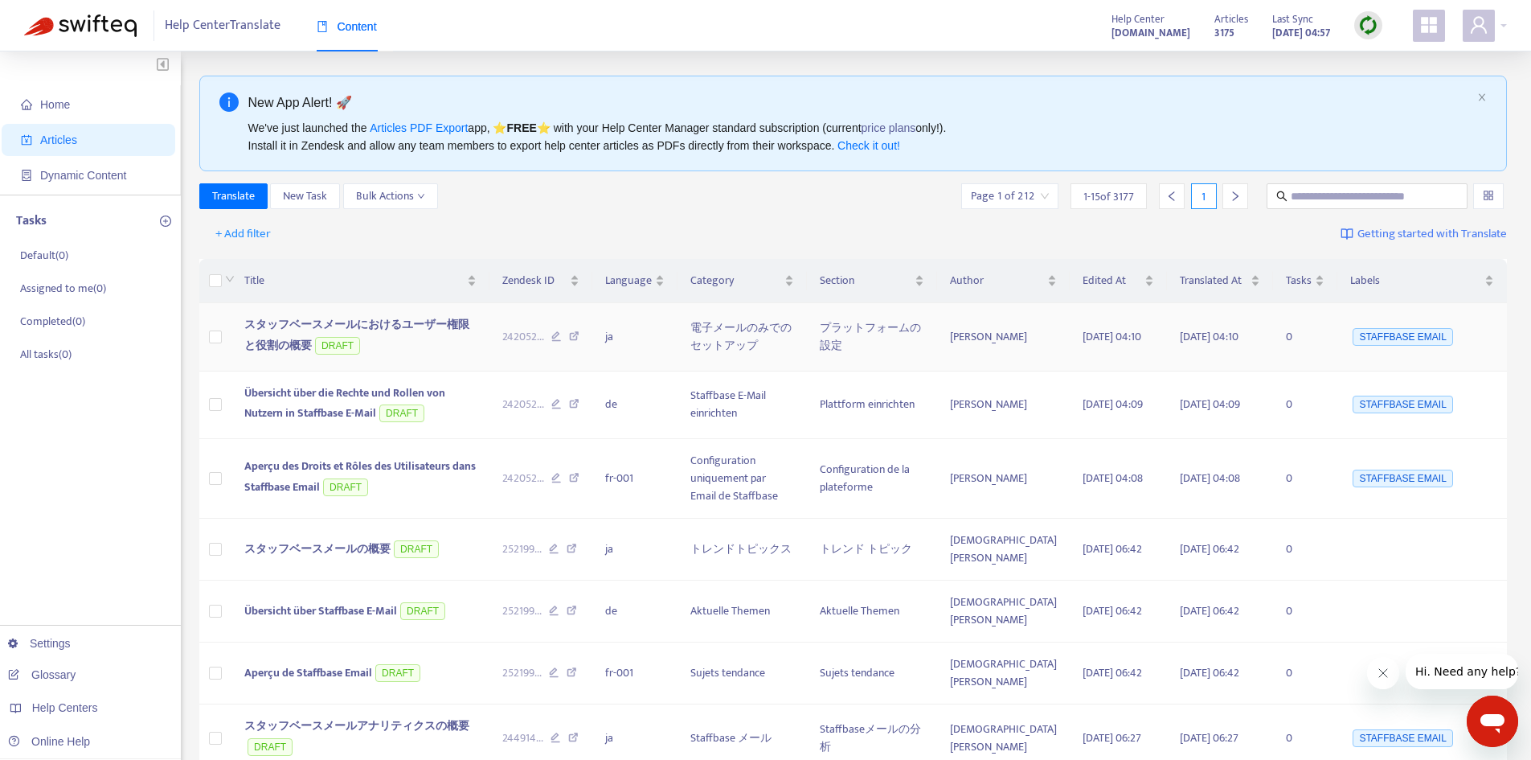
click at [384, 332] on span "スタッフベースメールにおけるユーザー権限と役割の概要" at bounding box center [356, 334] width 225 height 39
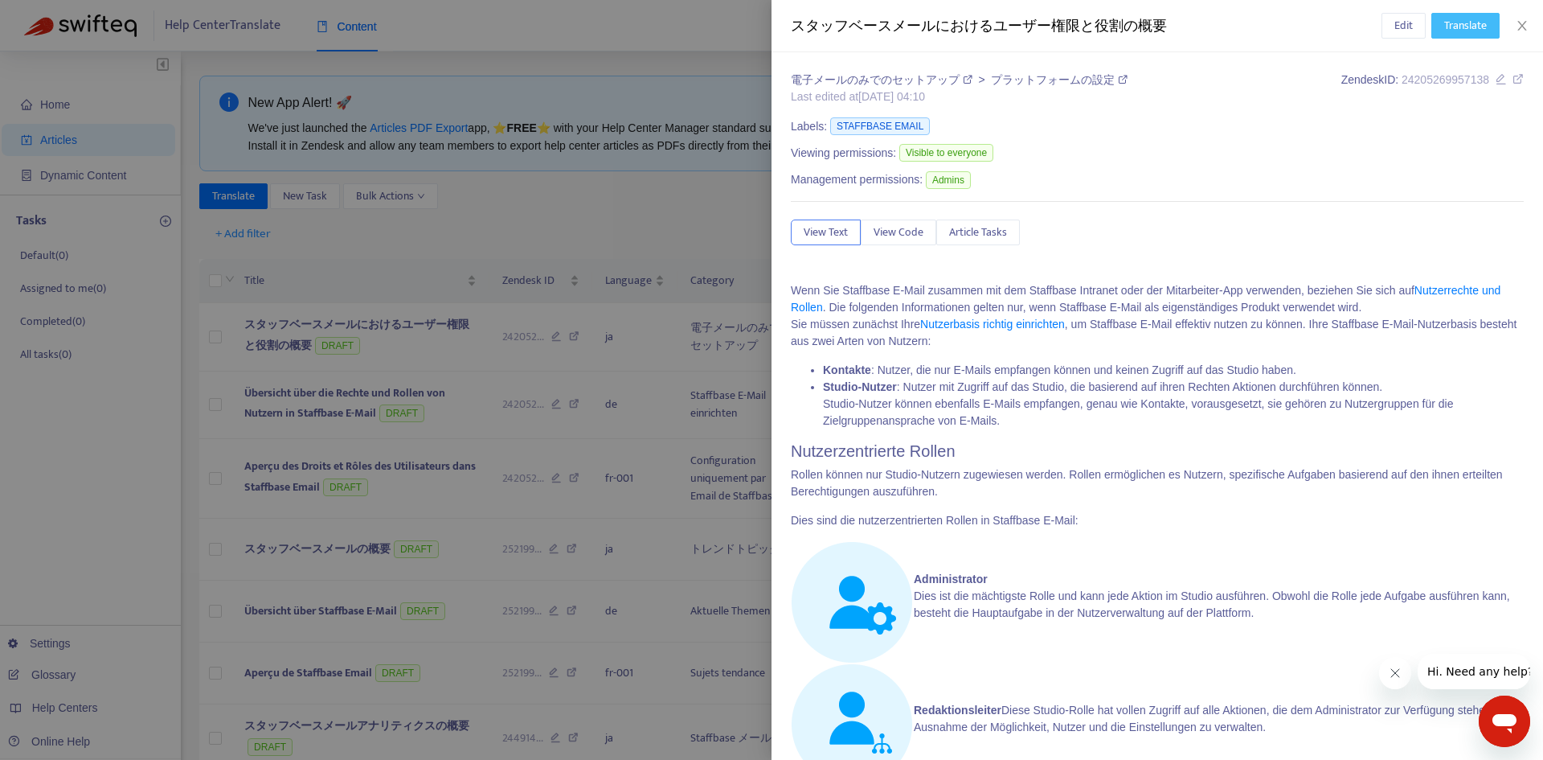
click at [1462, 25] on span "Translate" at bounding box center [1466, 26] width 43 height 18
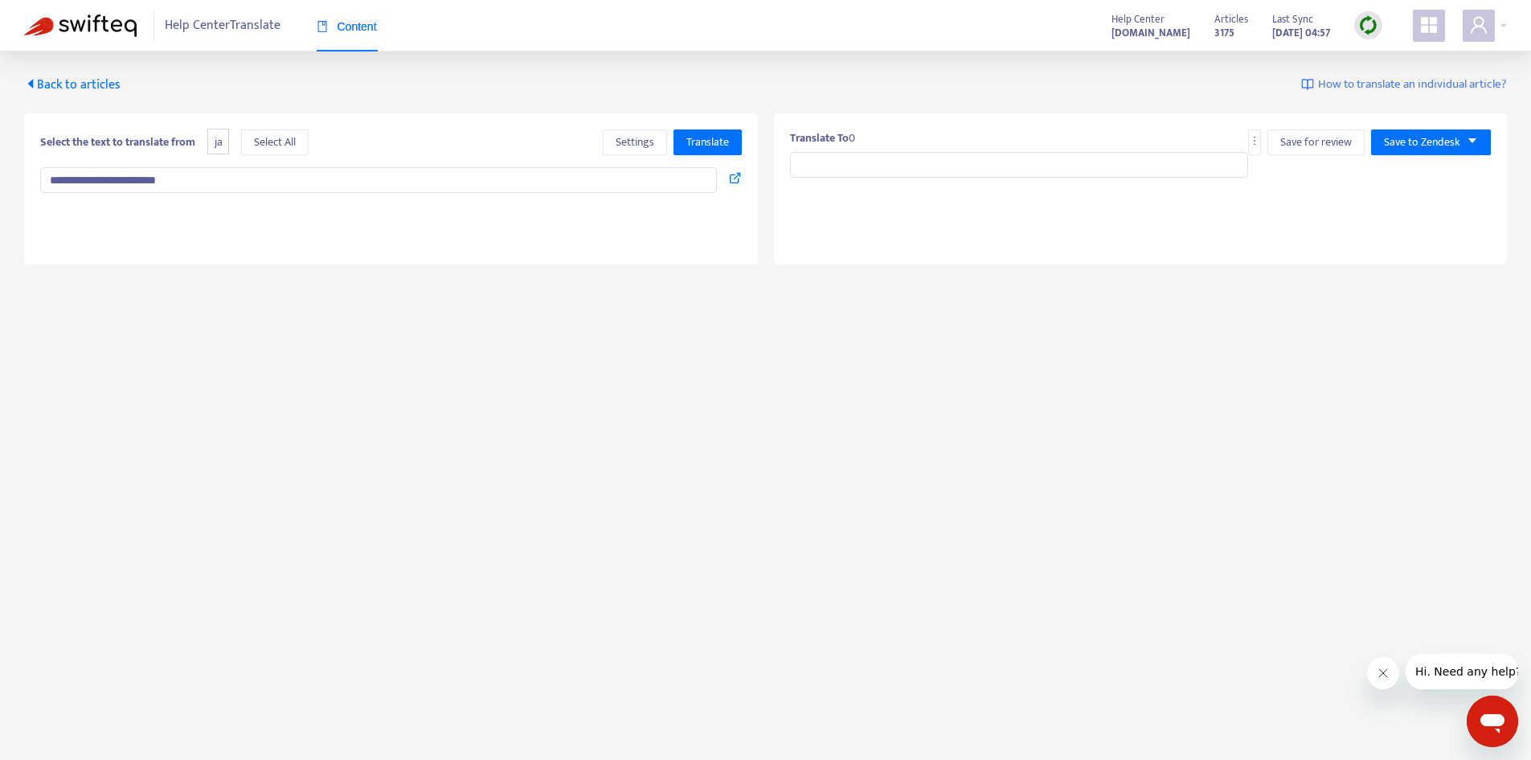
type input "**********"
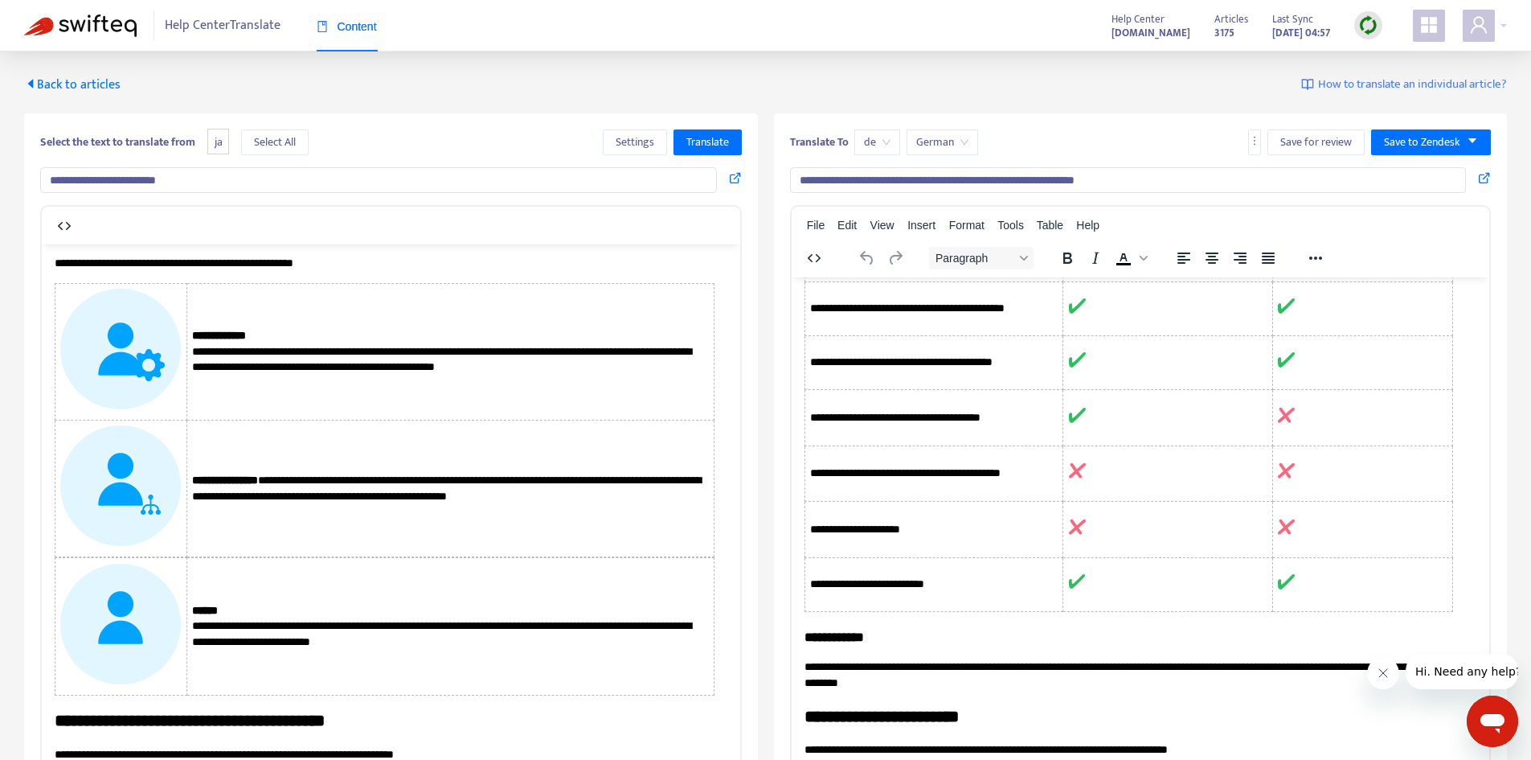
scroll to position [161, 0]
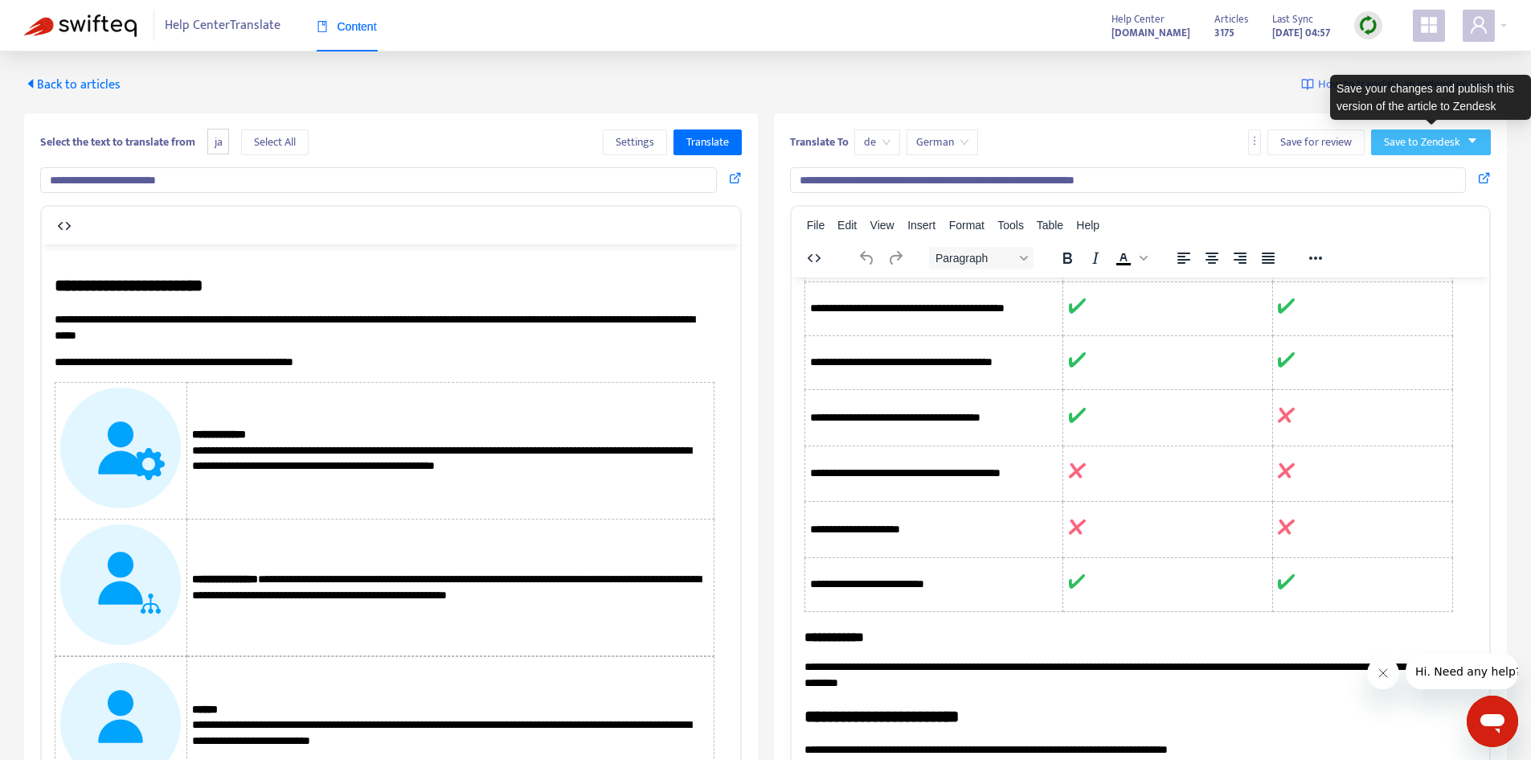
click at [1477, 147] on button "Save to Zendesk" at bounding box center [1431, 142] width 120 height 26
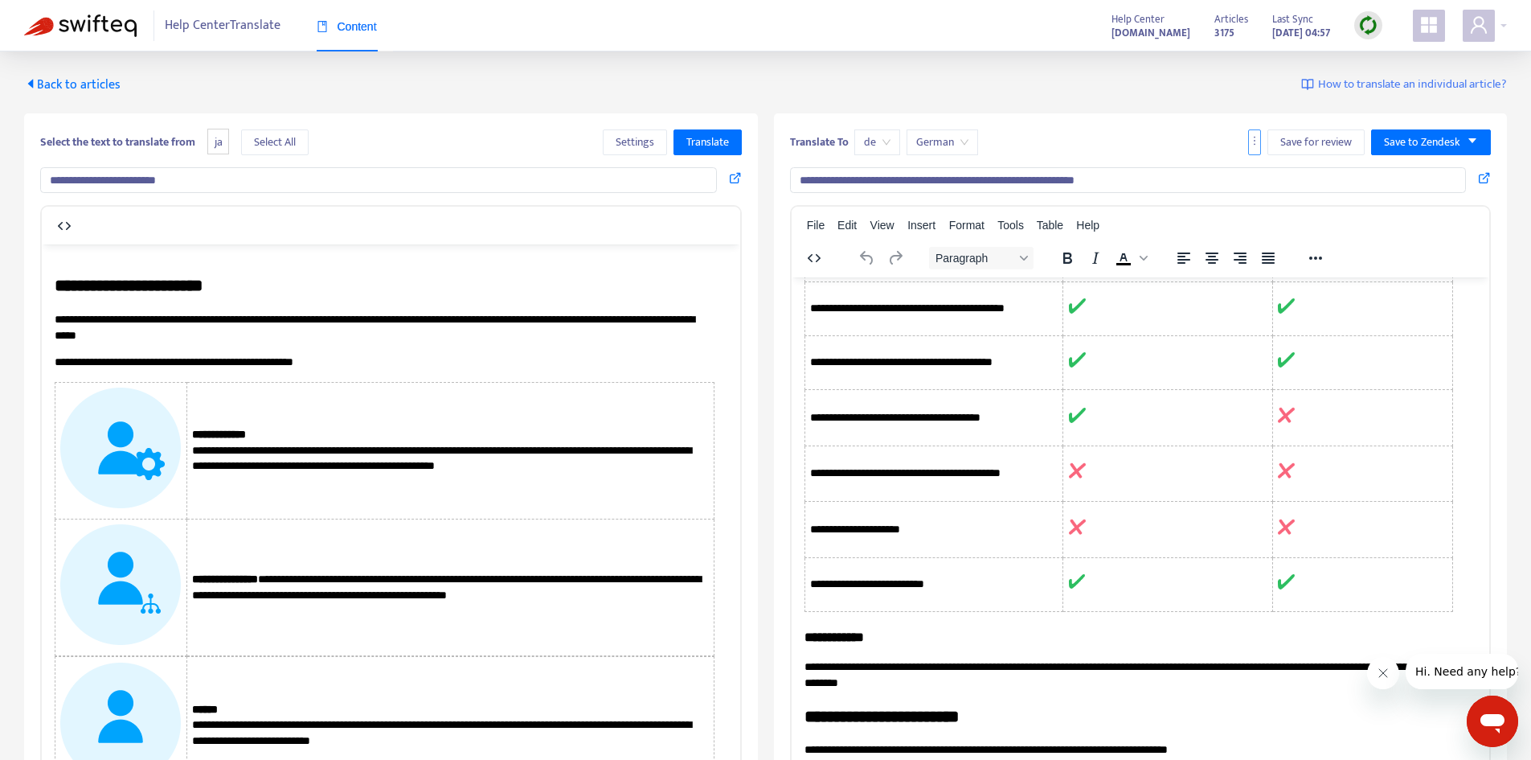
click at [1252, 143] on icon "more" at bounding box center [1254, 140] width 11 height 11
click at [1110, 126] on div "**********" at bounding box center [1141, 488] width 734 height 751
click at [72, 84] on span "Back to articles" at bounding box center [72, 85] width 96 height 22
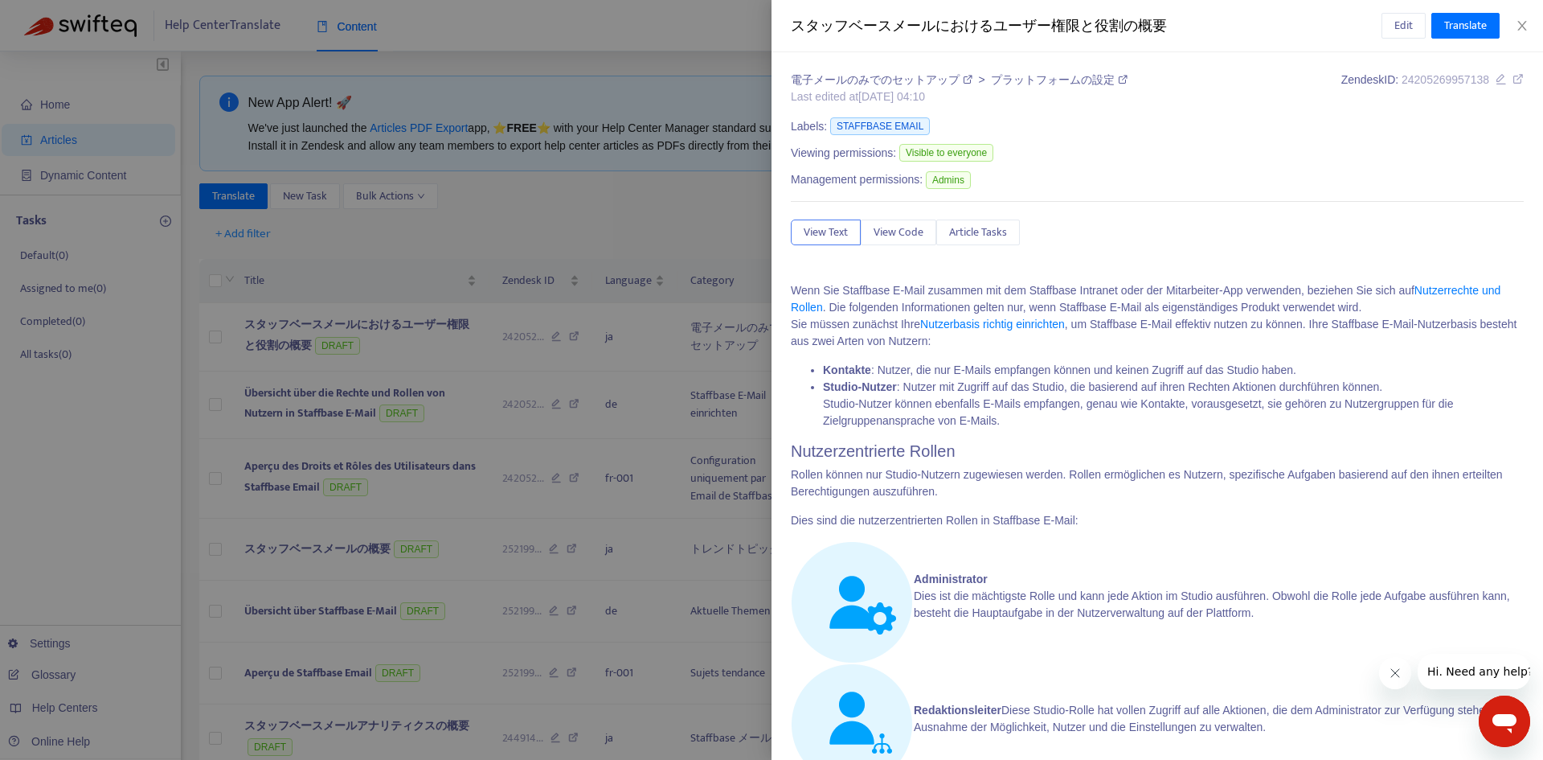
click at [60, 469] on div at bounding box center [771, 380] width 1543 height 760
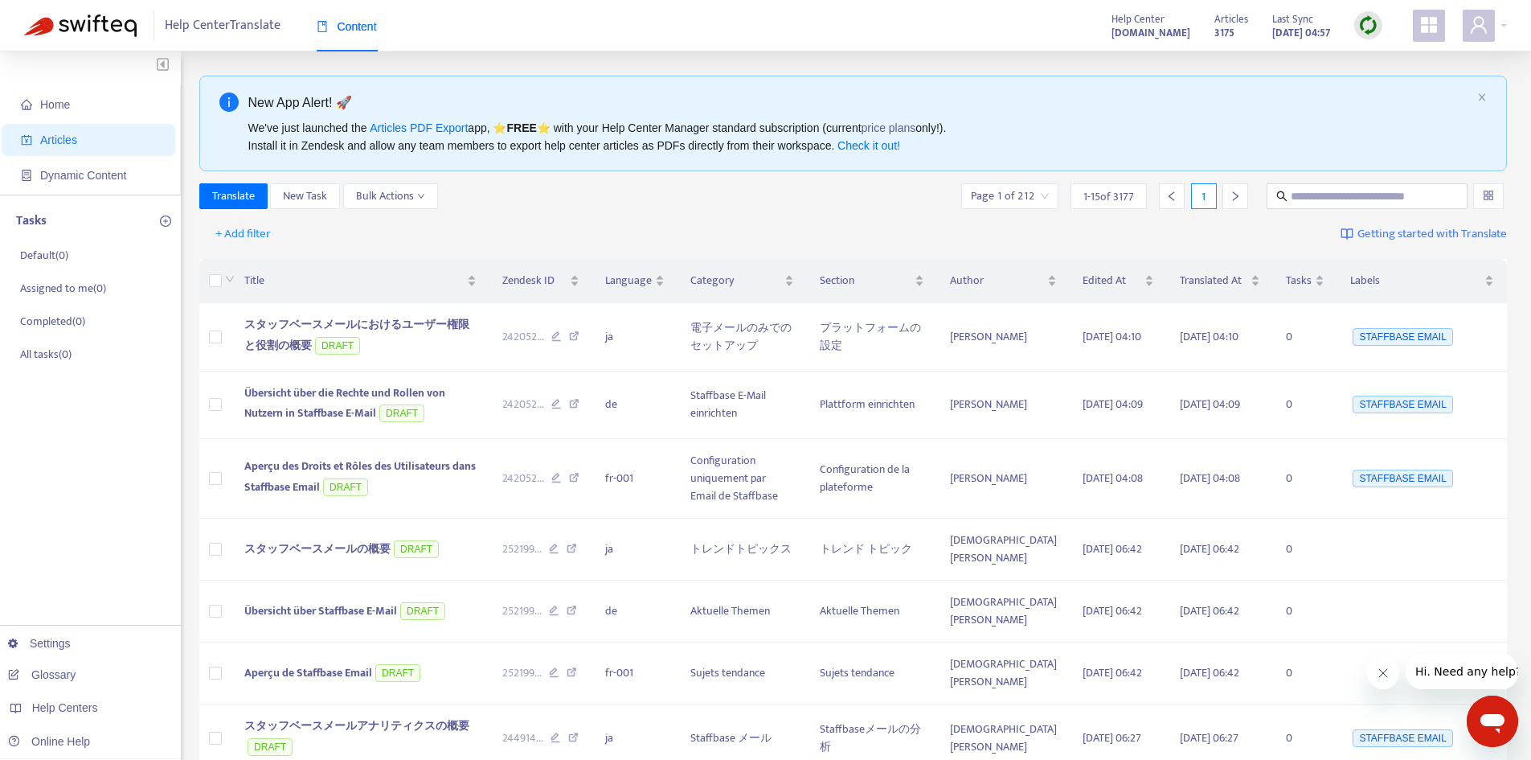
click at [75, 476] on div "Home Articles Dynamic Content Tasks Default ( 0 ) Assigned to me ( 0 ) Complete…" at bounding box center [90, 737] width 181 height 1372
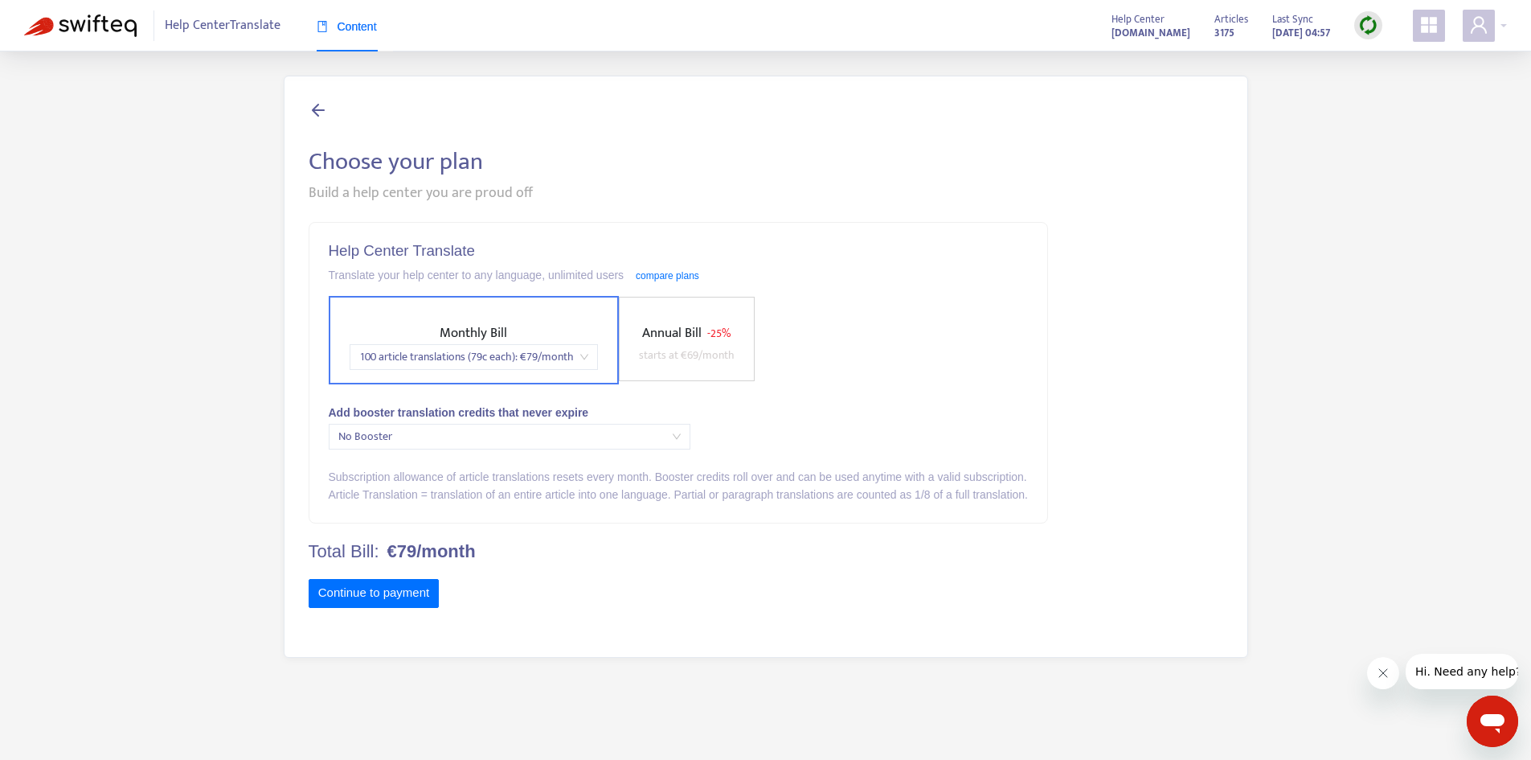
click at [318, 109] on icon at bounding box center [318, 110] width 19 height 20
